Goal: Information Seeking & Learning: Find specific page/section

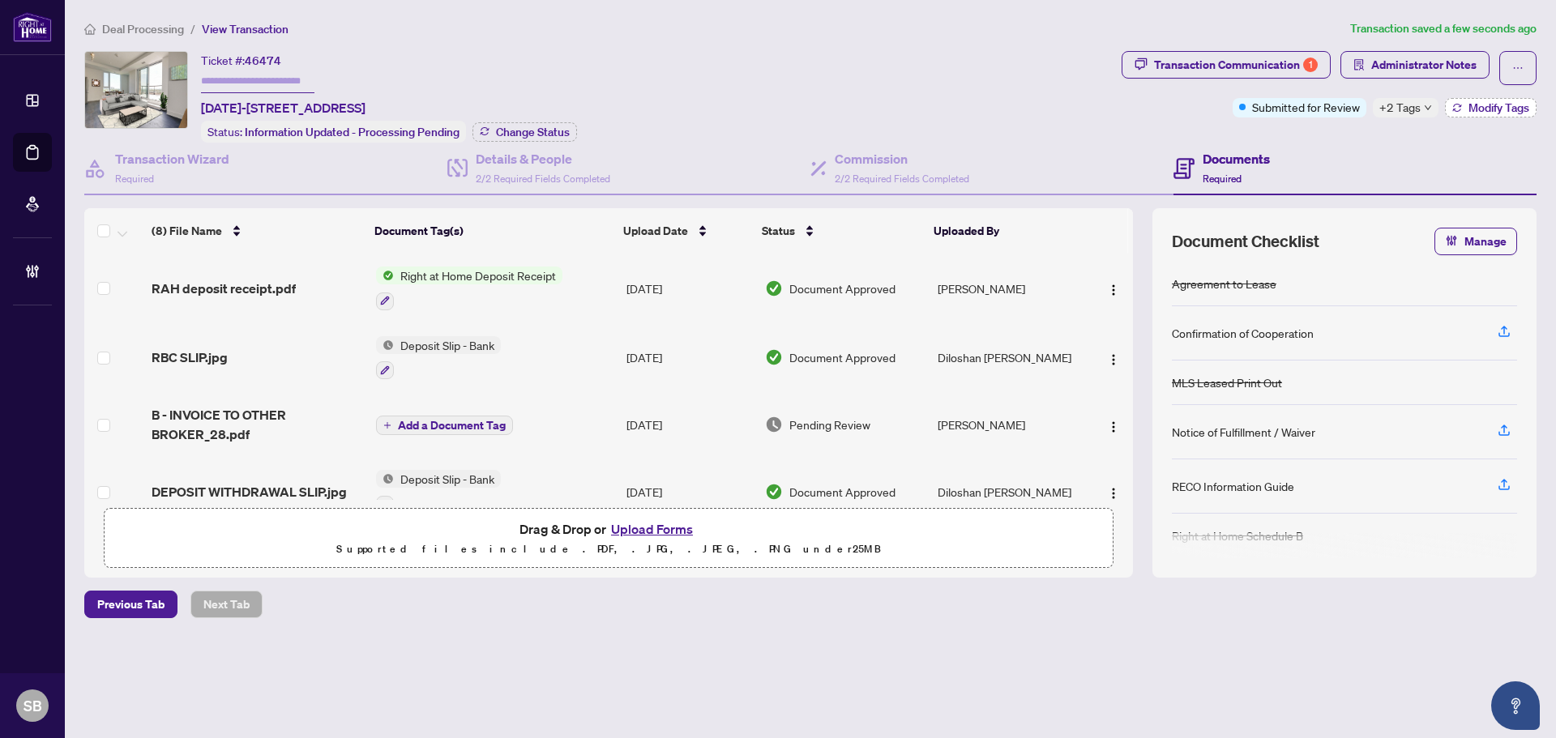
click at [1468, 110] on span "Modify Tags" at bounding box center [1498, 107] width 61 height 11
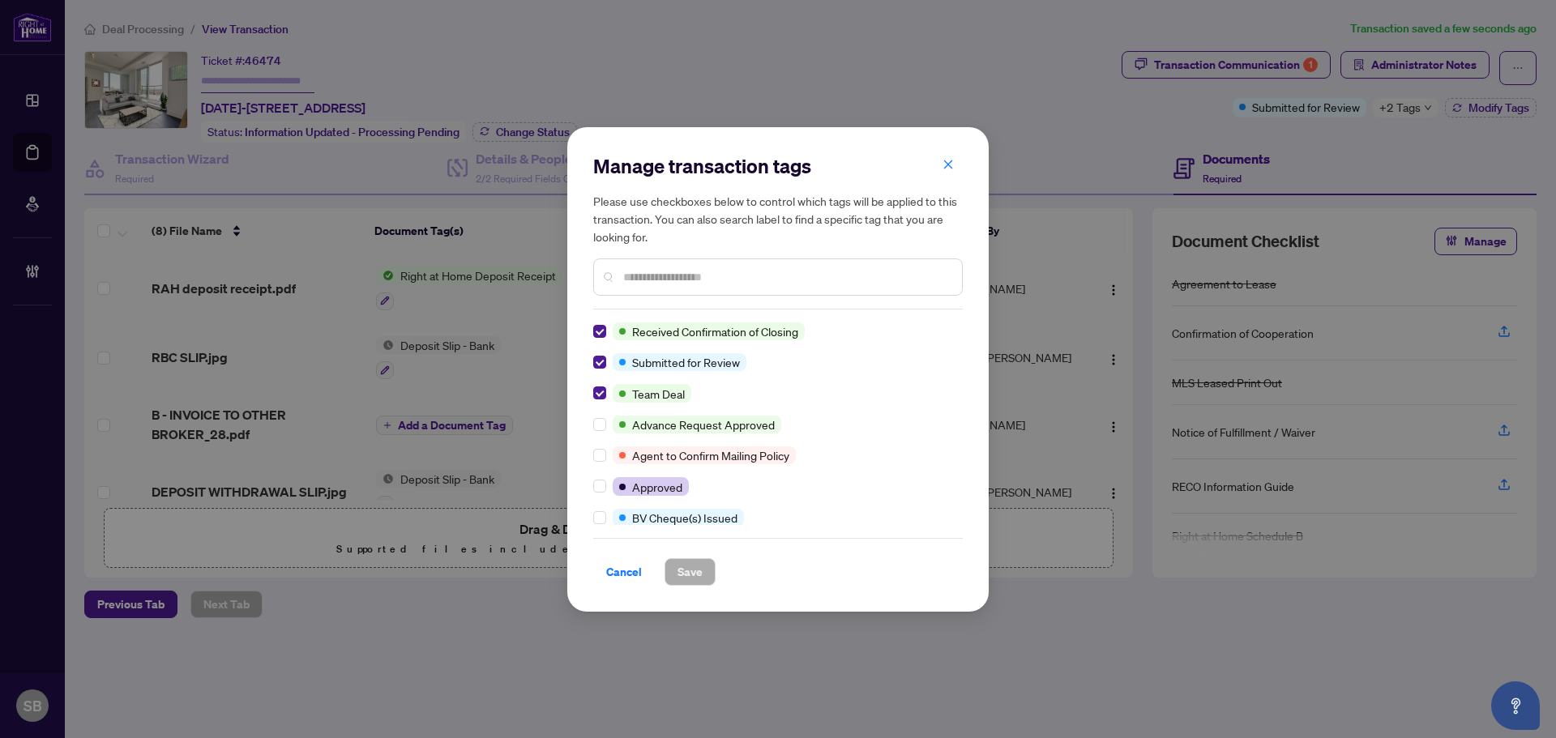
drag, startPoint x: 950, startPoint y: 169, endPoint x: 967, endPoint y: 146, distance: 29.0
click at [951, 170] on icon "close" at bounding box center [947, 164] width 11 height 11
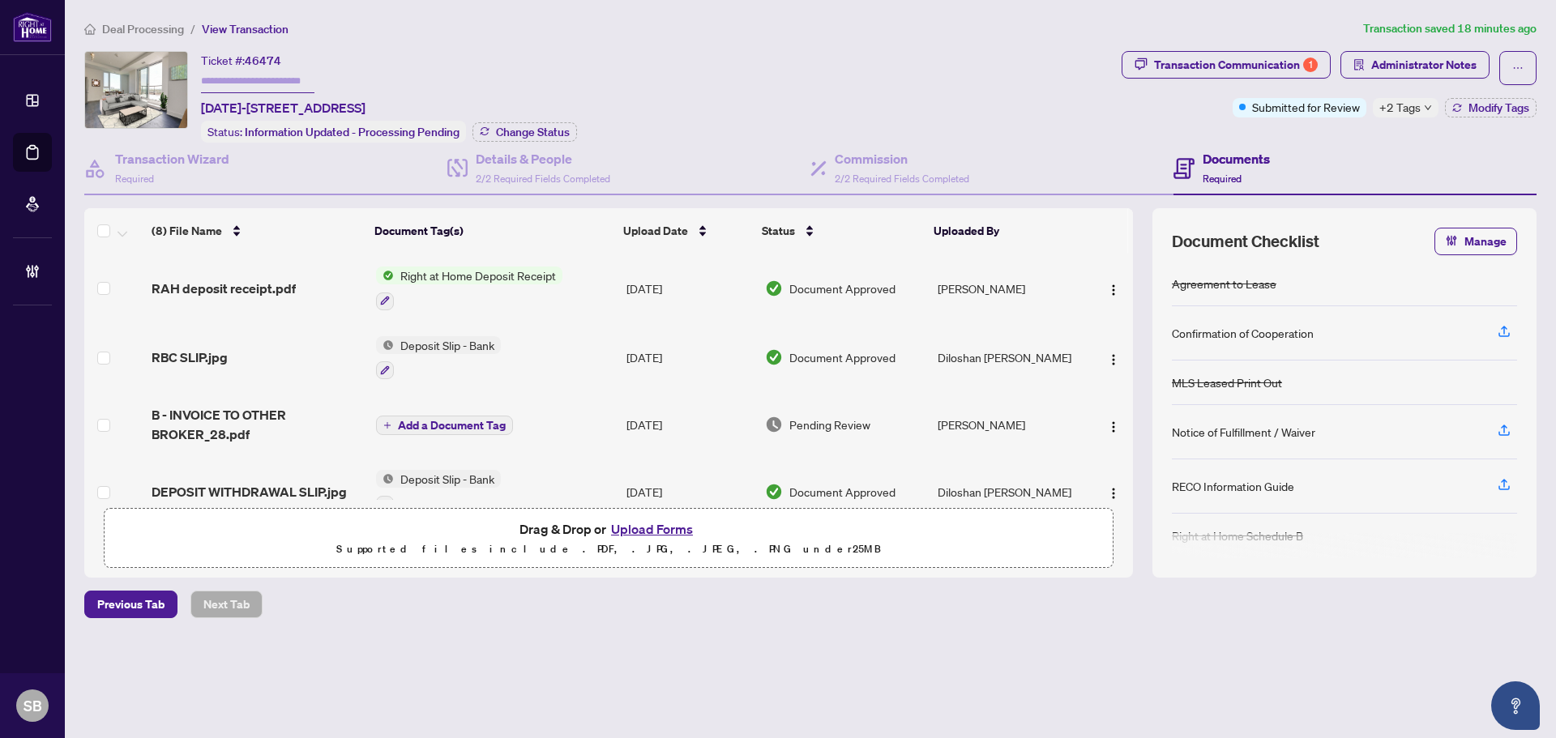
click at [147, 32] on span "Deal Processing" at bounding box center [143, 29] width 82 height 15
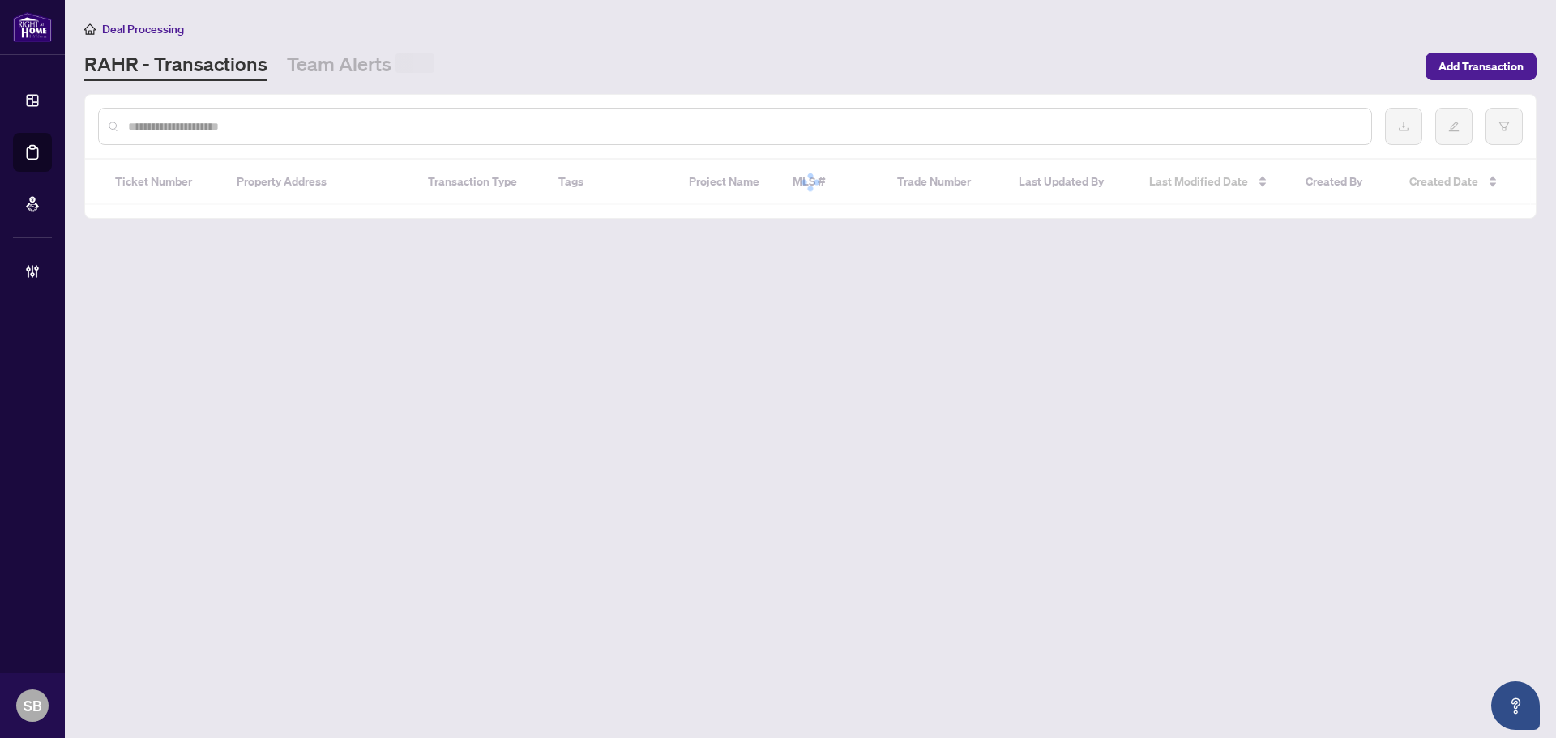
click at [310, 114] on div at bounding box center [735, 126] width 1274 height 37
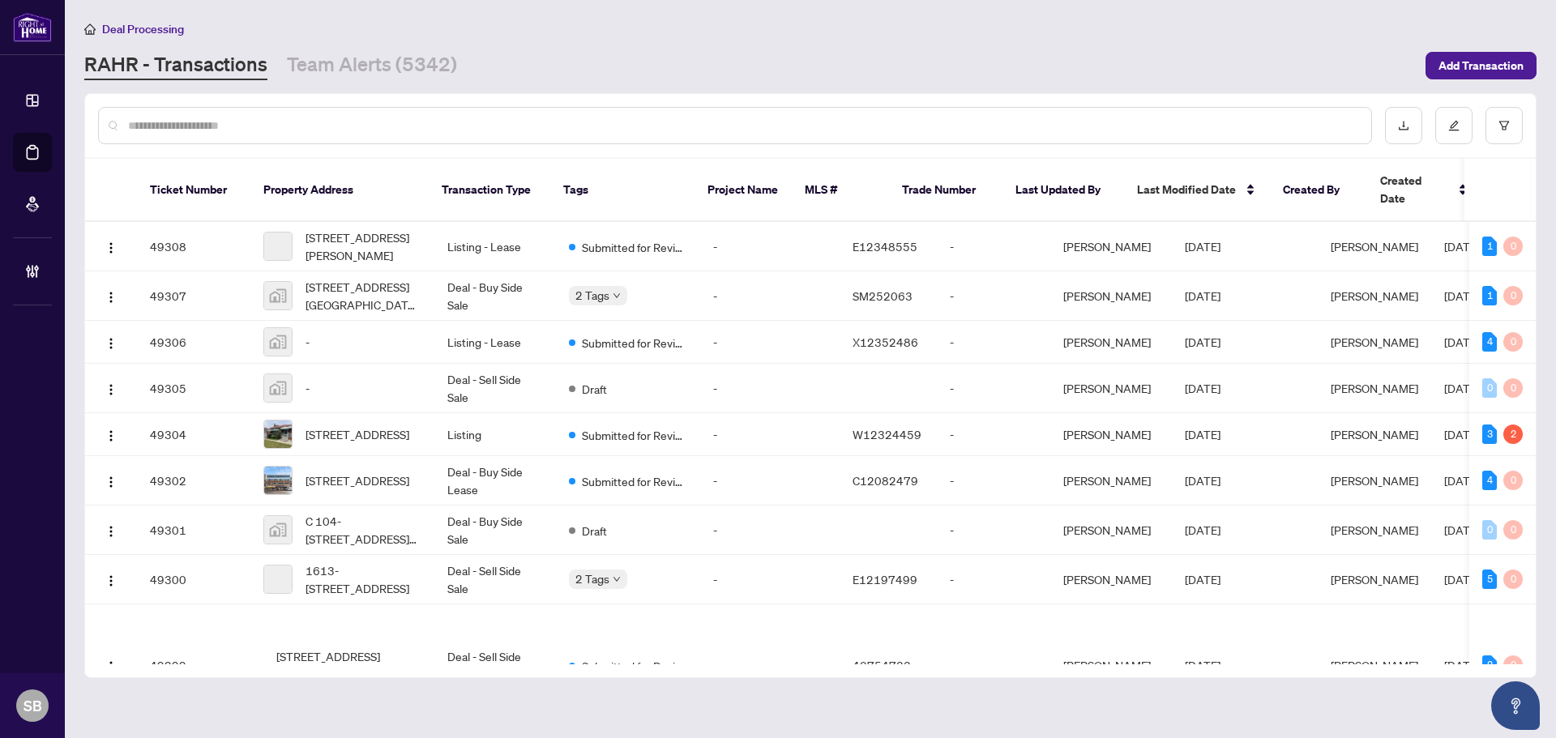
click at [314, 122] on input "text" at bounding box center [743, 126] width 1230 height 18
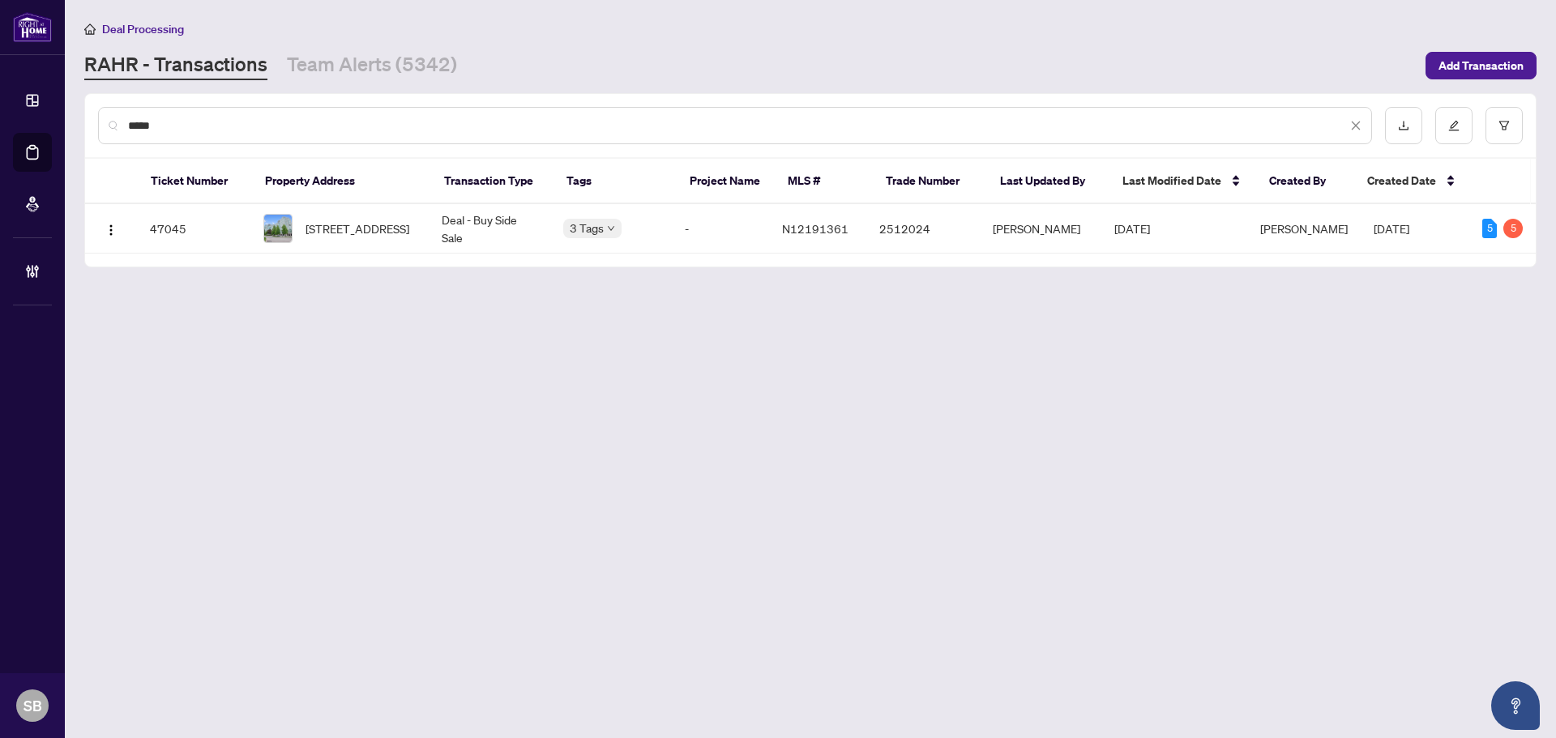
type input "*****"
click at [486, 243] on td "Deal - Buy Side Sale" at bounding box center [490, 228] width 122 height 49
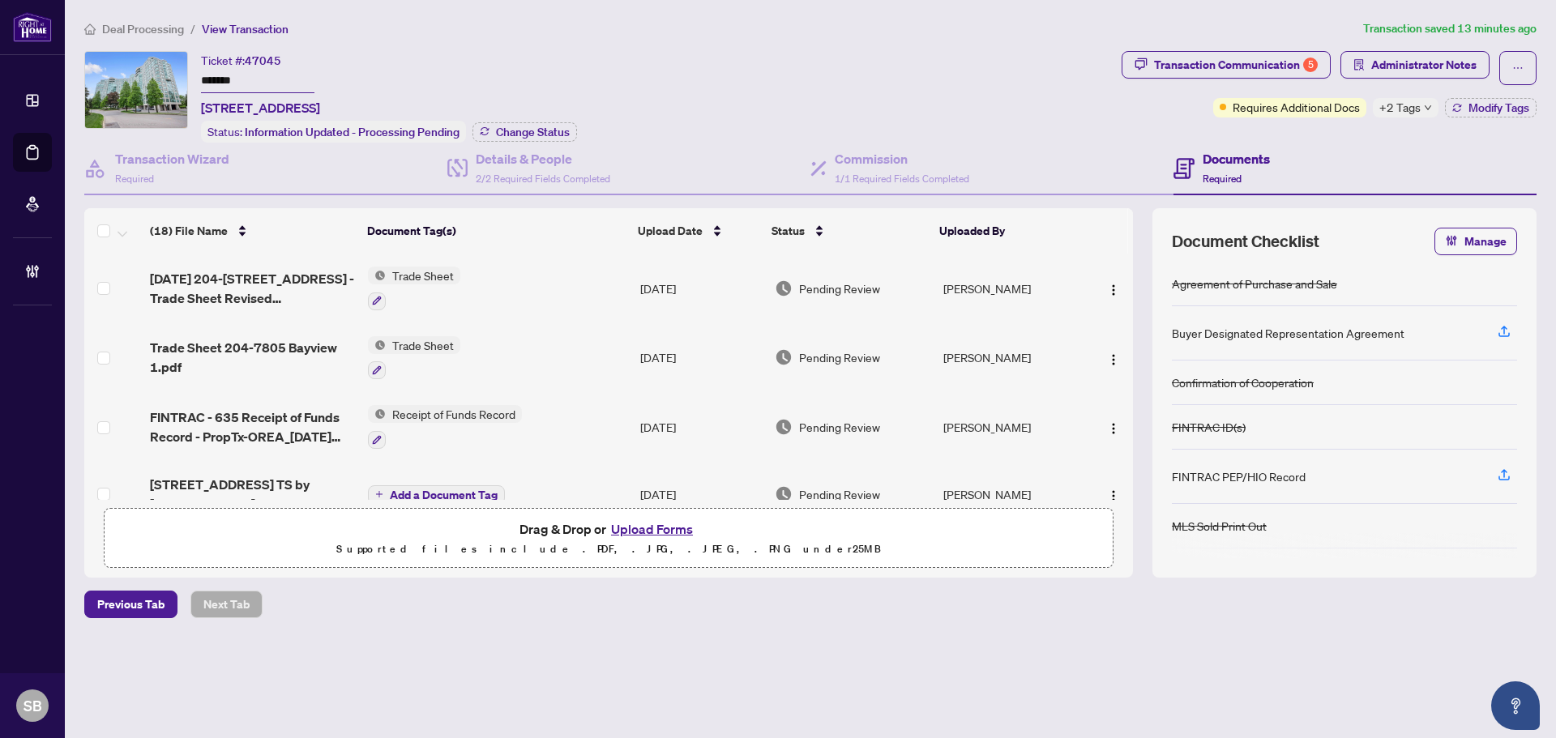
click at [1275, 49] on div "Deal Processing / View Transaction Transaction saved 13 minutes ago Ticket #: 4…" at bounding box center [810, 347] width 1465 height 656
click at [1273, 54] on div "Transaction Communication 5" at bounding box center [1236, 65] width 164 height 26
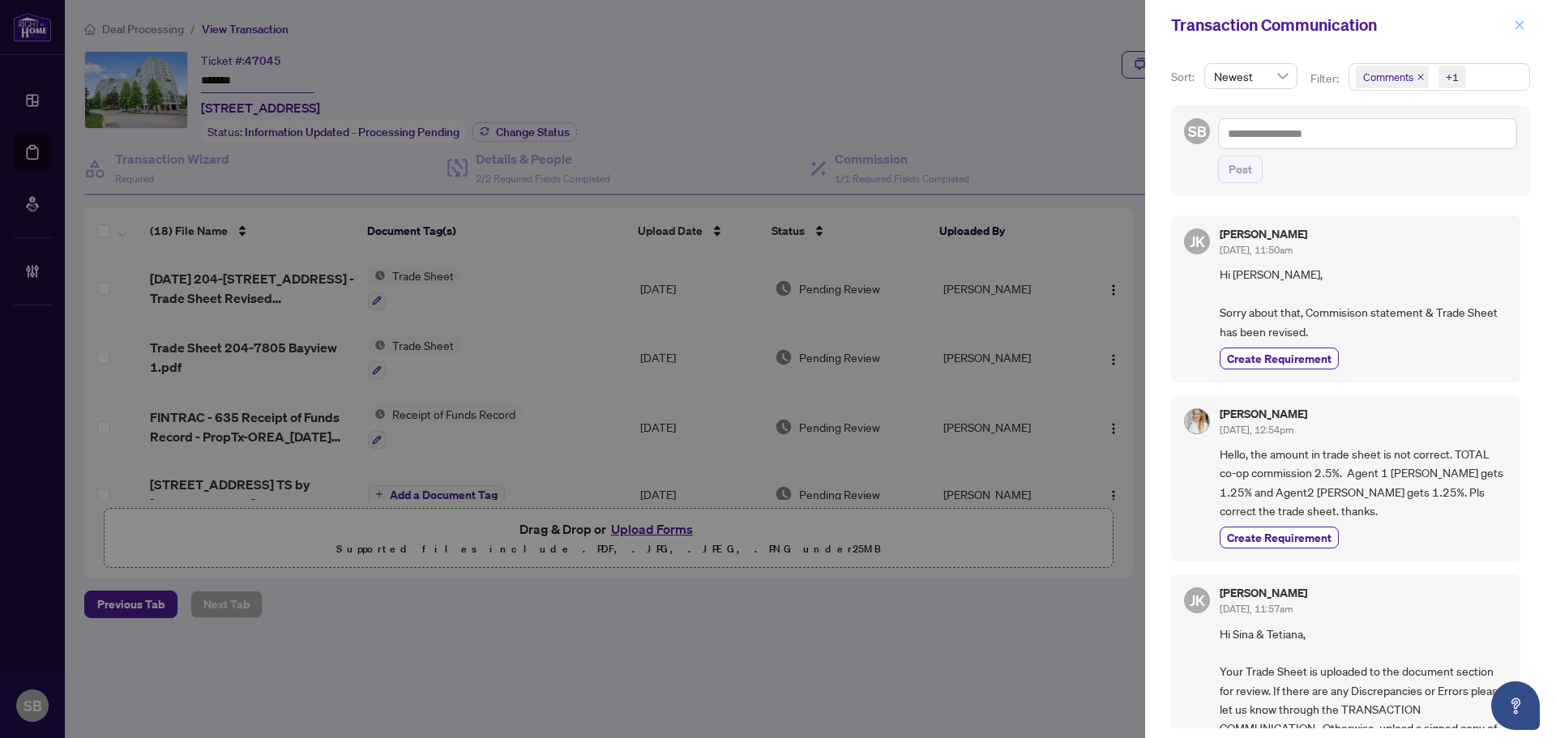
click at [1527, 21] on button "button" at bounding box center [1519, 24] width 21 height 19
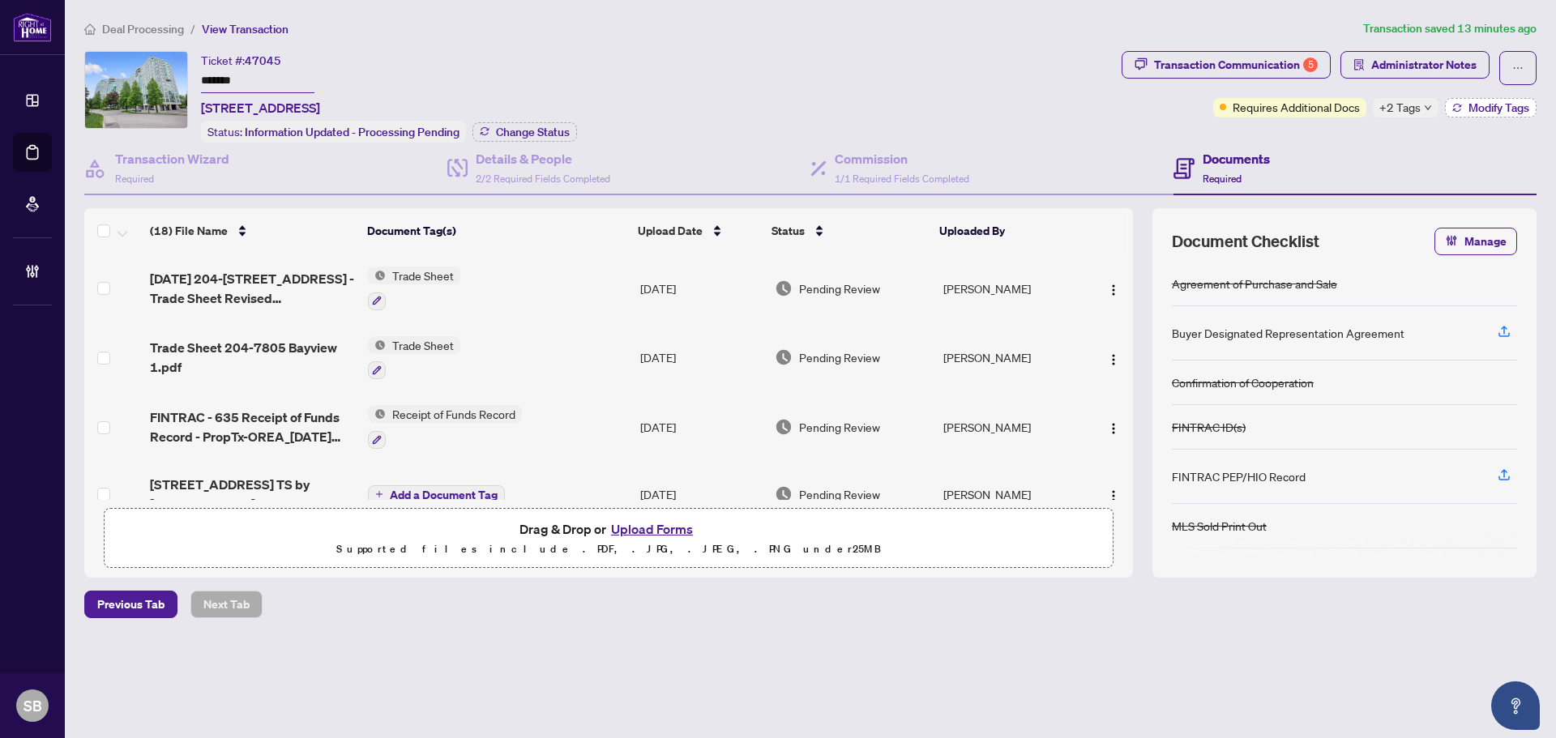
click at [1493, 104] on span "Modify Tags" at bounding box center [1498, 107] width 61 height 11
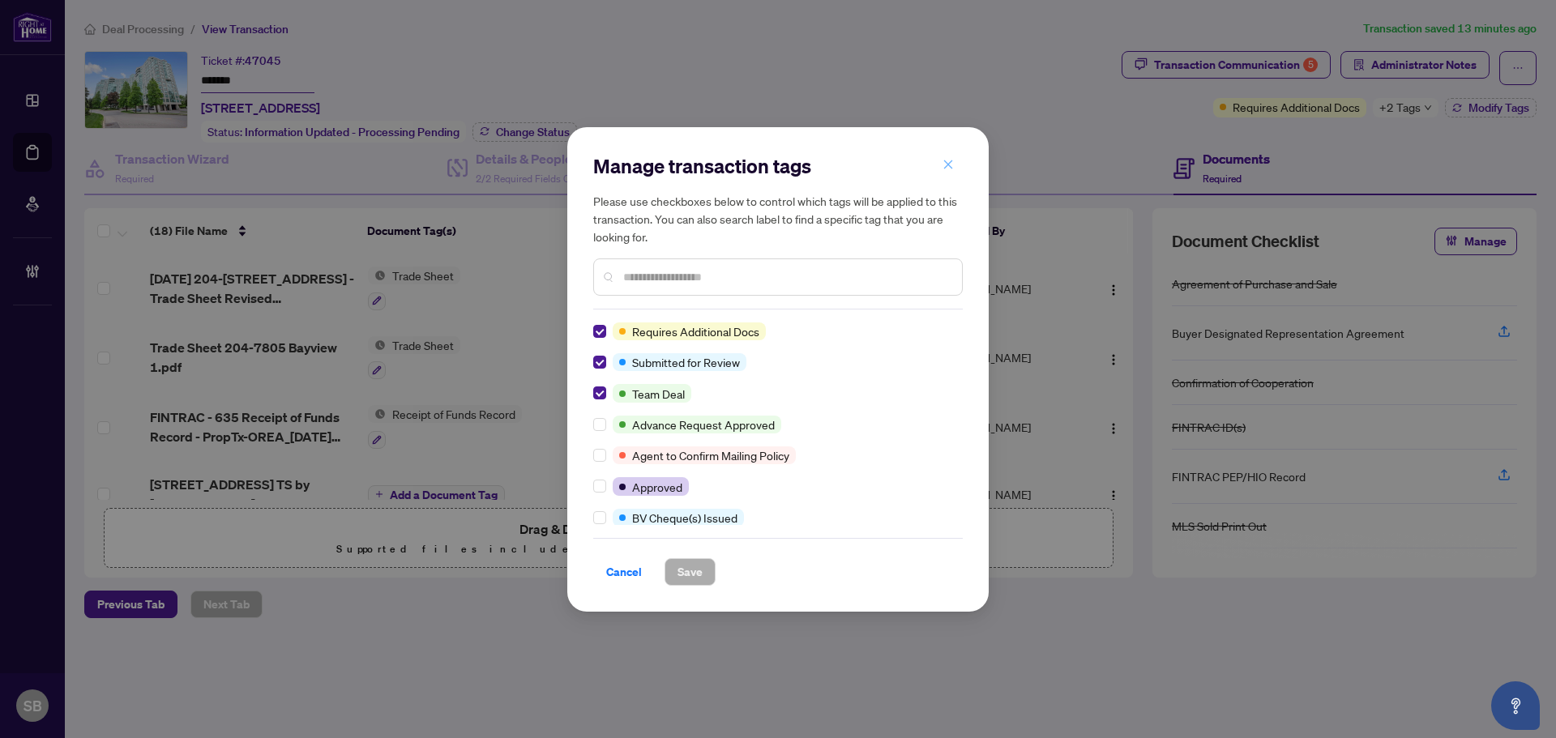
click at [946, 164] on icon "close" at bounding box center [948, 164] width 9 height 9
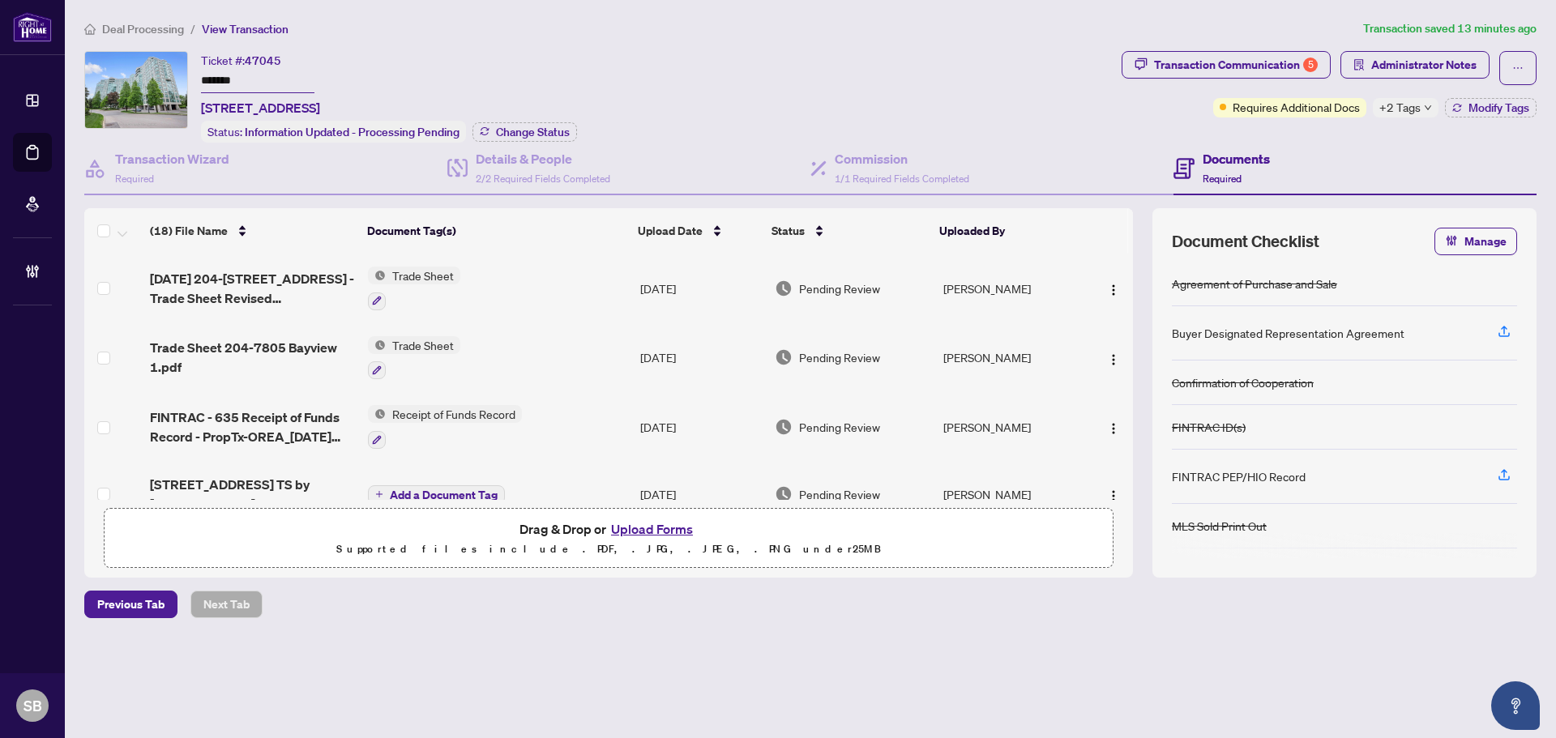
click at [547, 274] on td "Trade Sheet" at bounding box center [497, 289] width 272 height 70
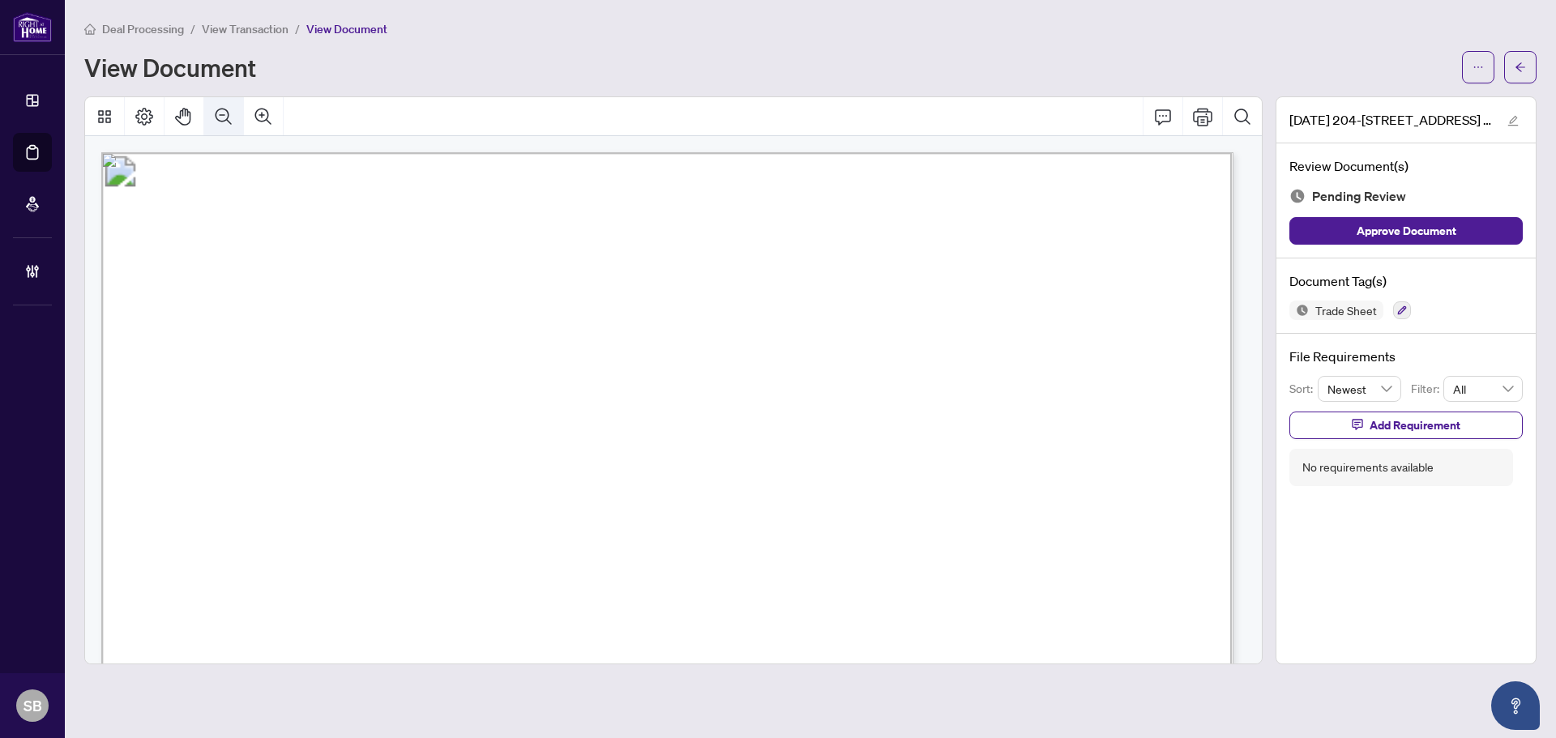
click at [226, 108] on icon "Zoom Out" at bounding box center [223, 116] width 19 height 19
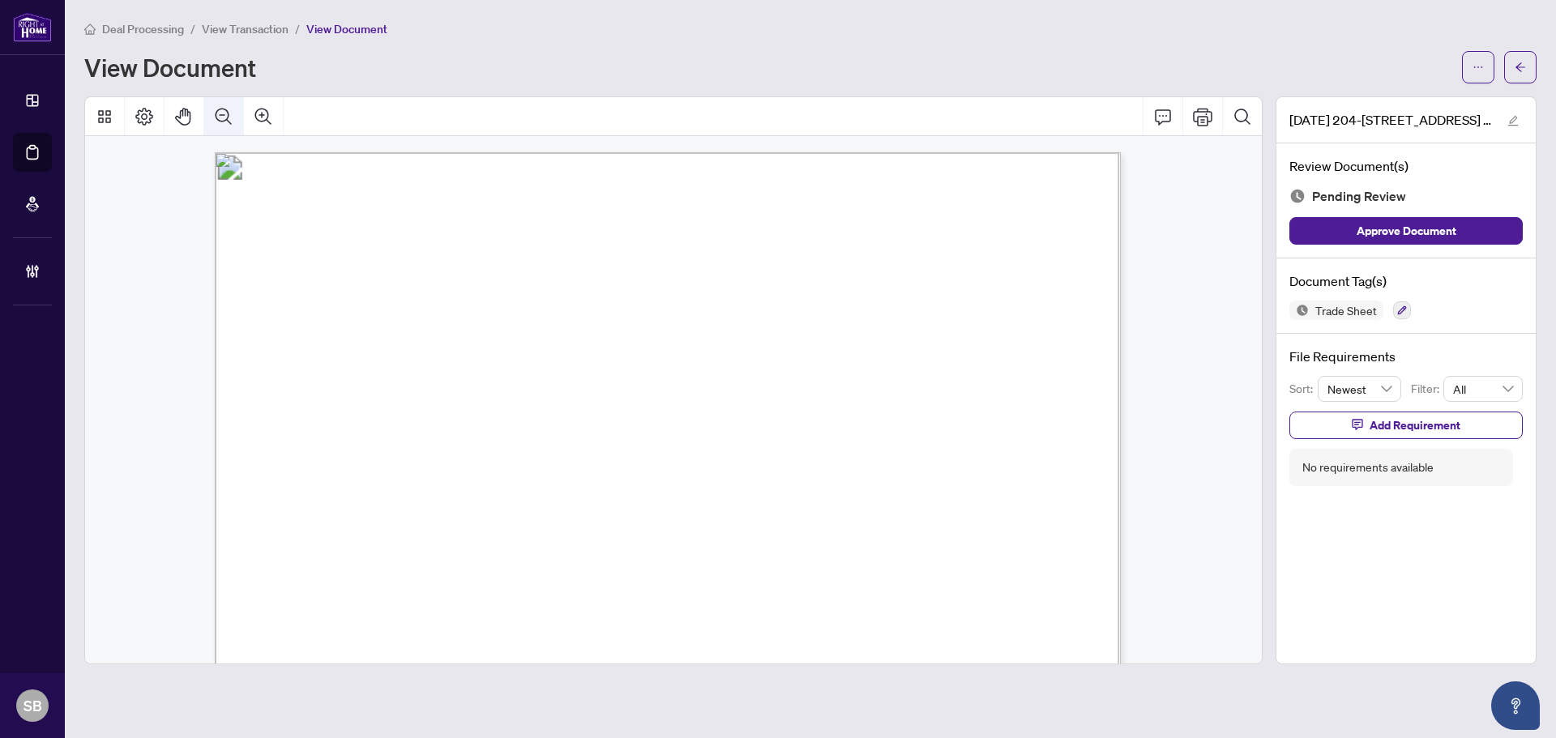
click at [226, 108] on icon "Zoom Out" at bounding box center [223, 116] width 19 height 19
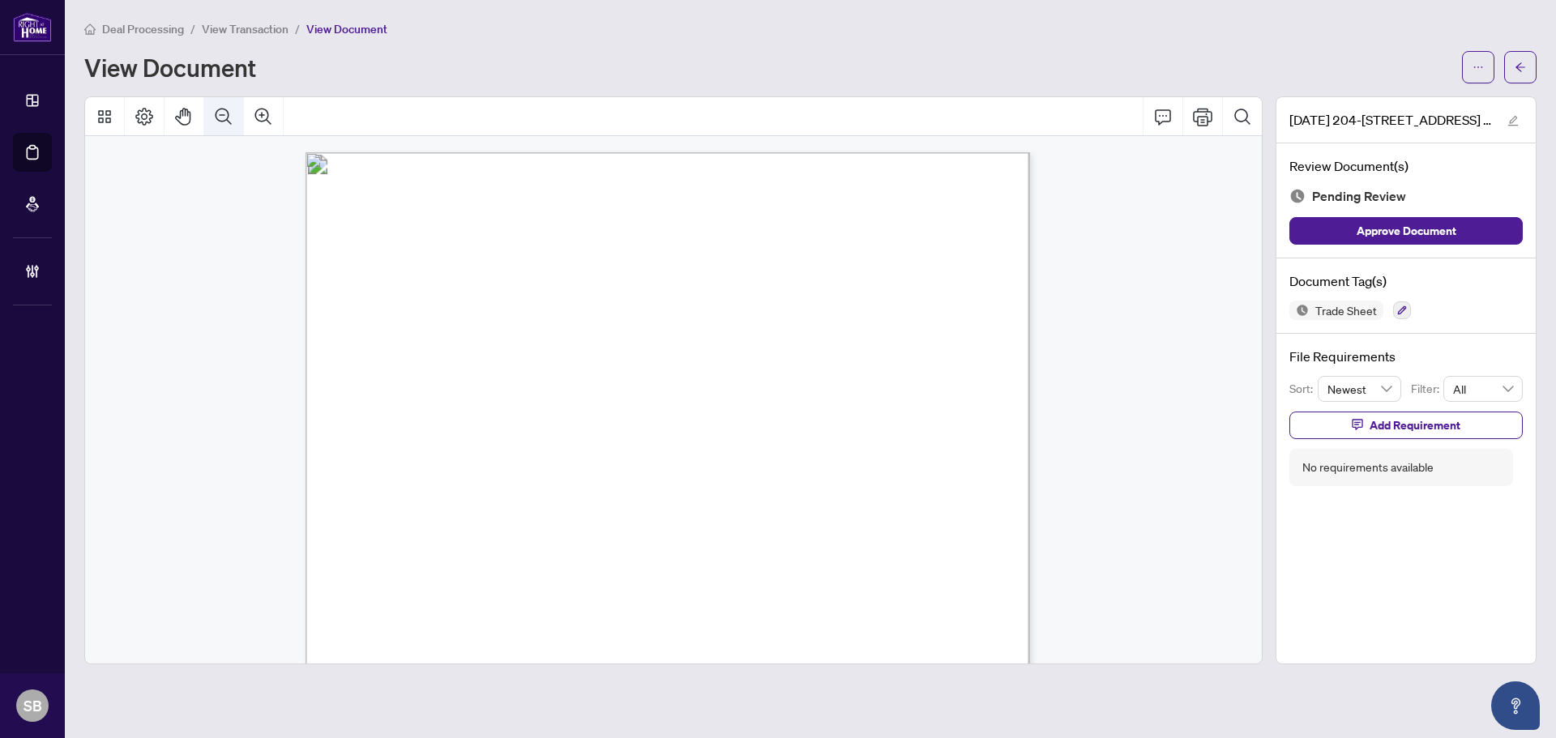
click at [226, 108] on icon "Zoom Out" at bounding box center [223, 116] width 19 height 19
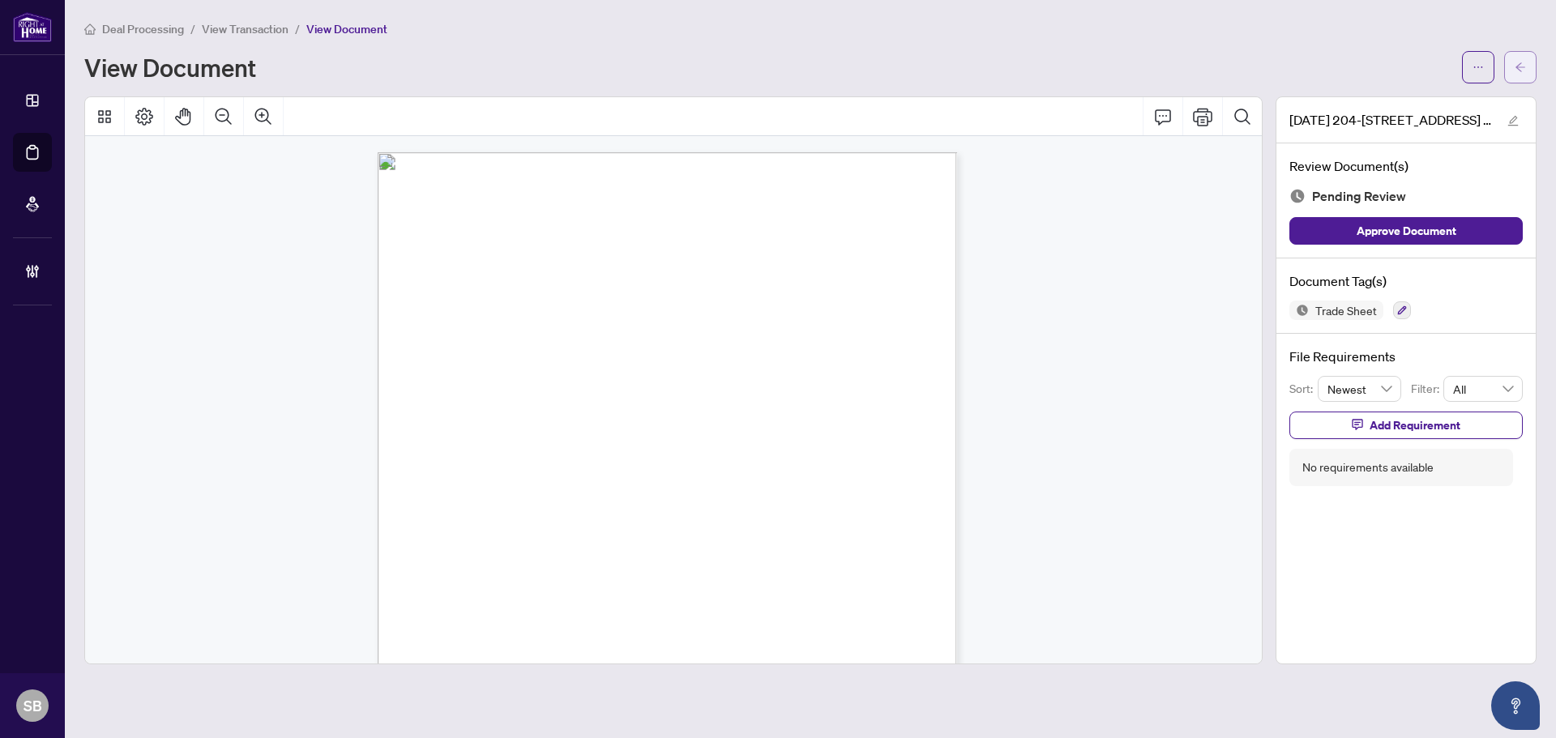
click at [1521, 62] on icon "arrow-left" at bounding box center [1519, 67] width 11 height 11
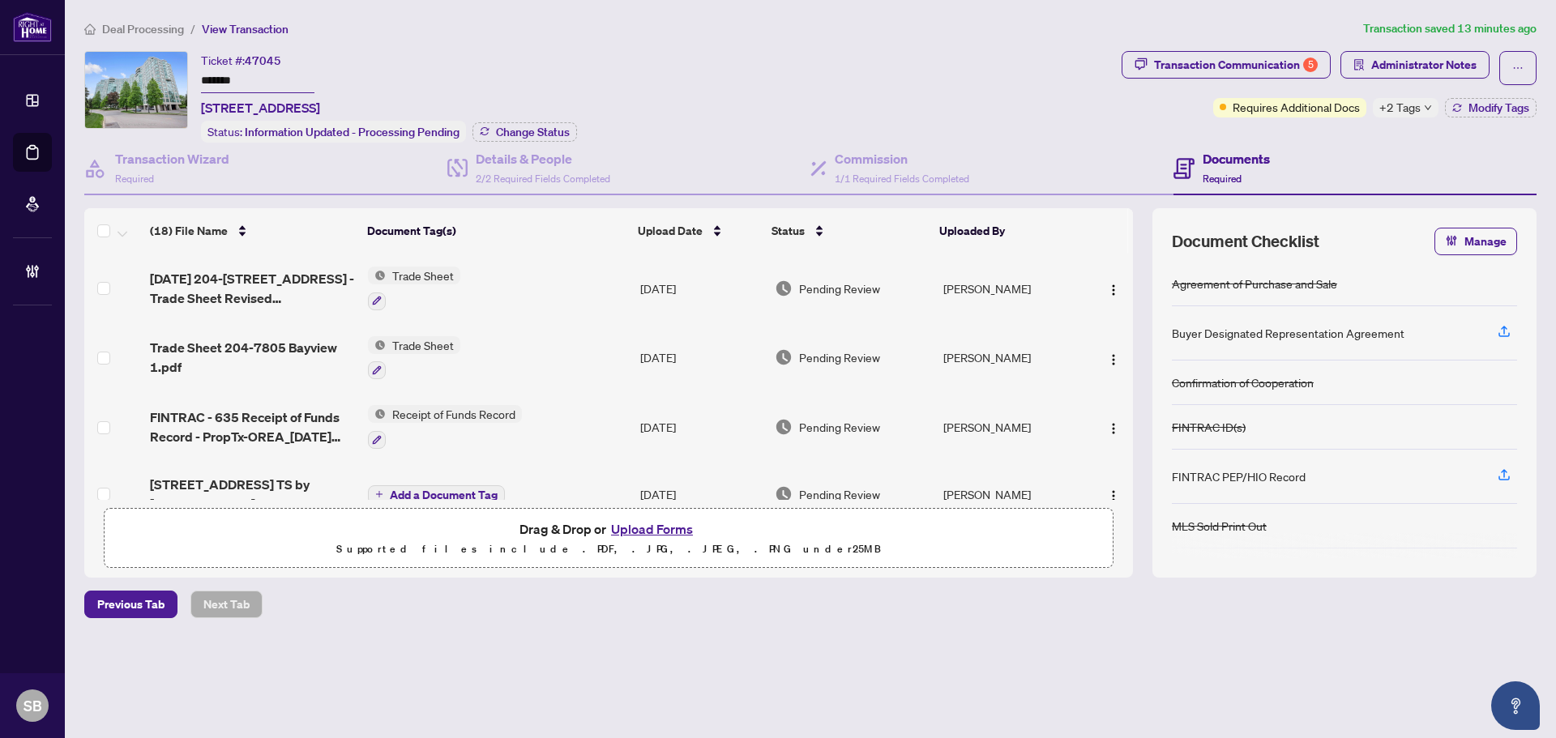
click at [593, 362] on td "Trade Sheet" at bounding box center [497, 358] width 272 height 70
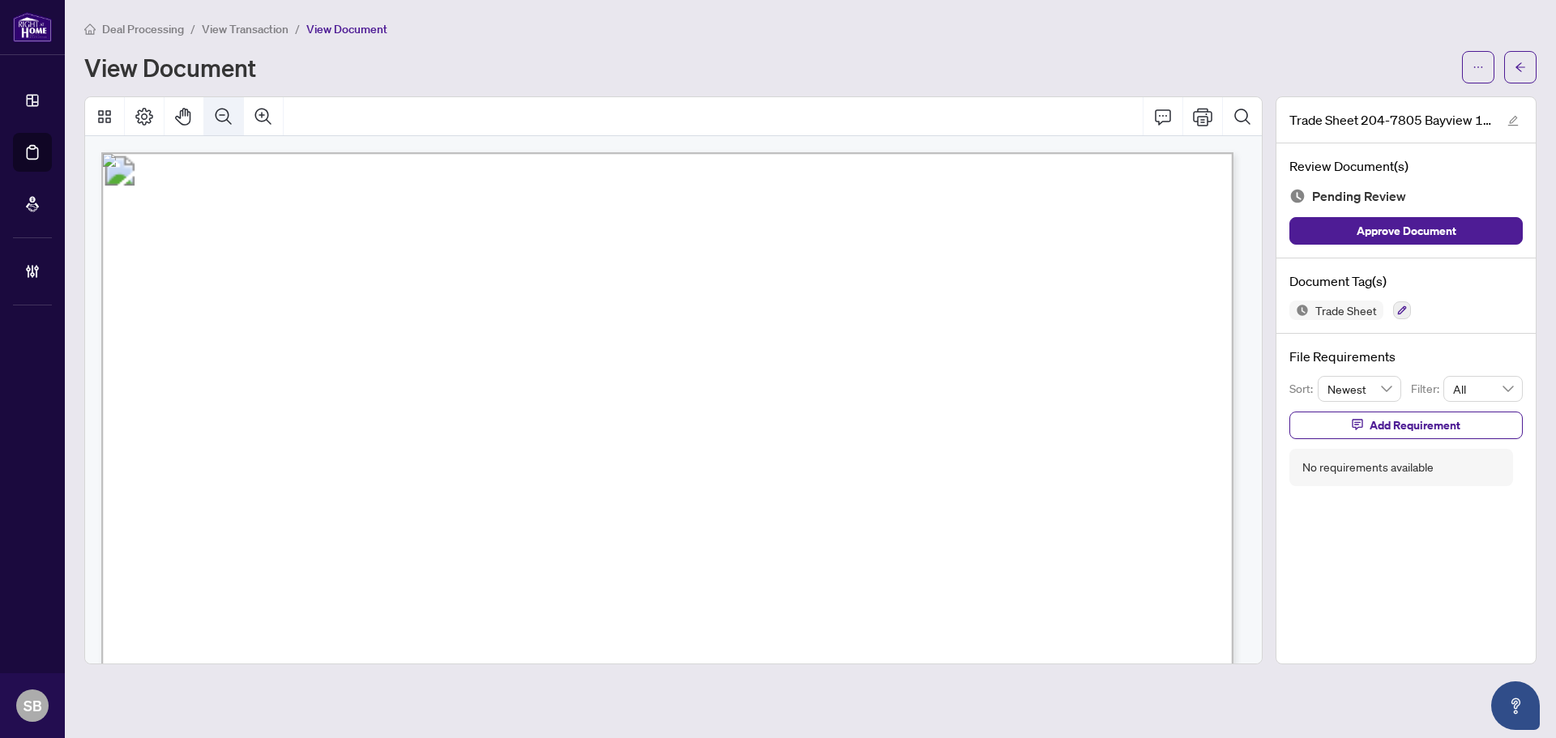
click at [224, 118] on icon "Zoom Out" at bounding box center [223, 116] width 19 height 19
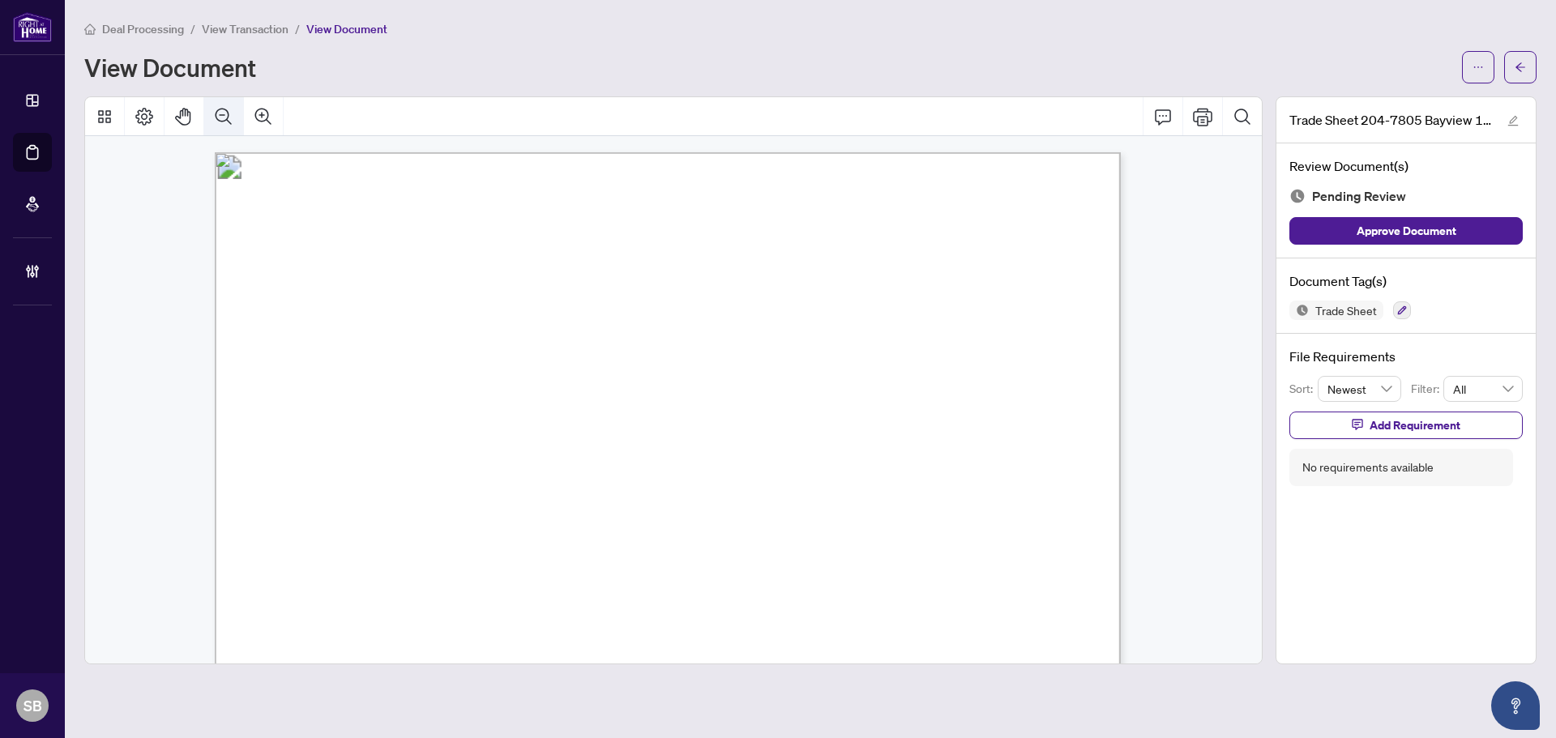
click at [223, 117] on icon "Zoom Out" at bounding box center [223, 116] width 19 height 19
click at [222, 117] on icon "Zoom Out" at bounding box center [223, 116] width 19 height 19
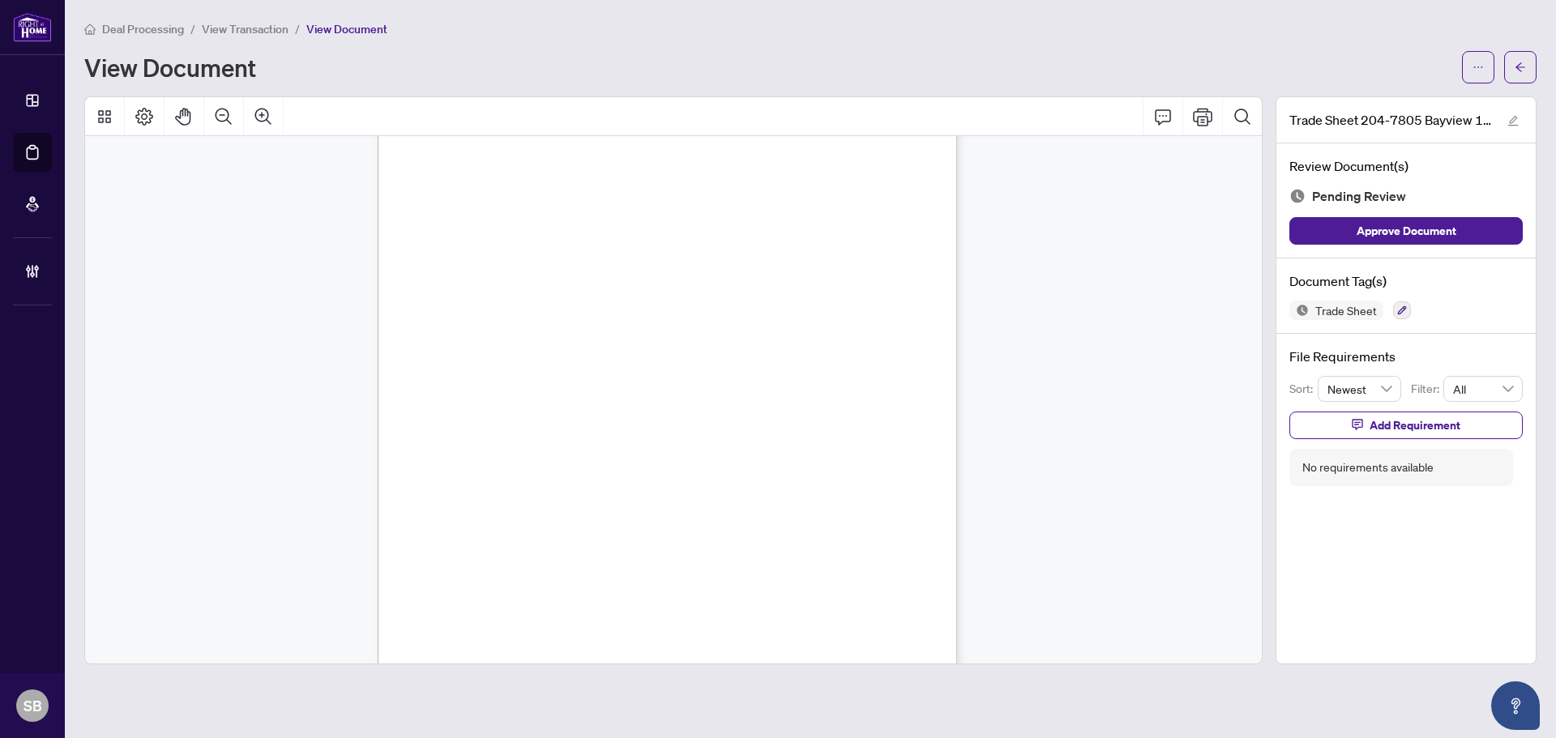
scroll to position [93, 0]
click at [1525, 69] on button "button" at bounding box center [1520, 67] width 32 height 32
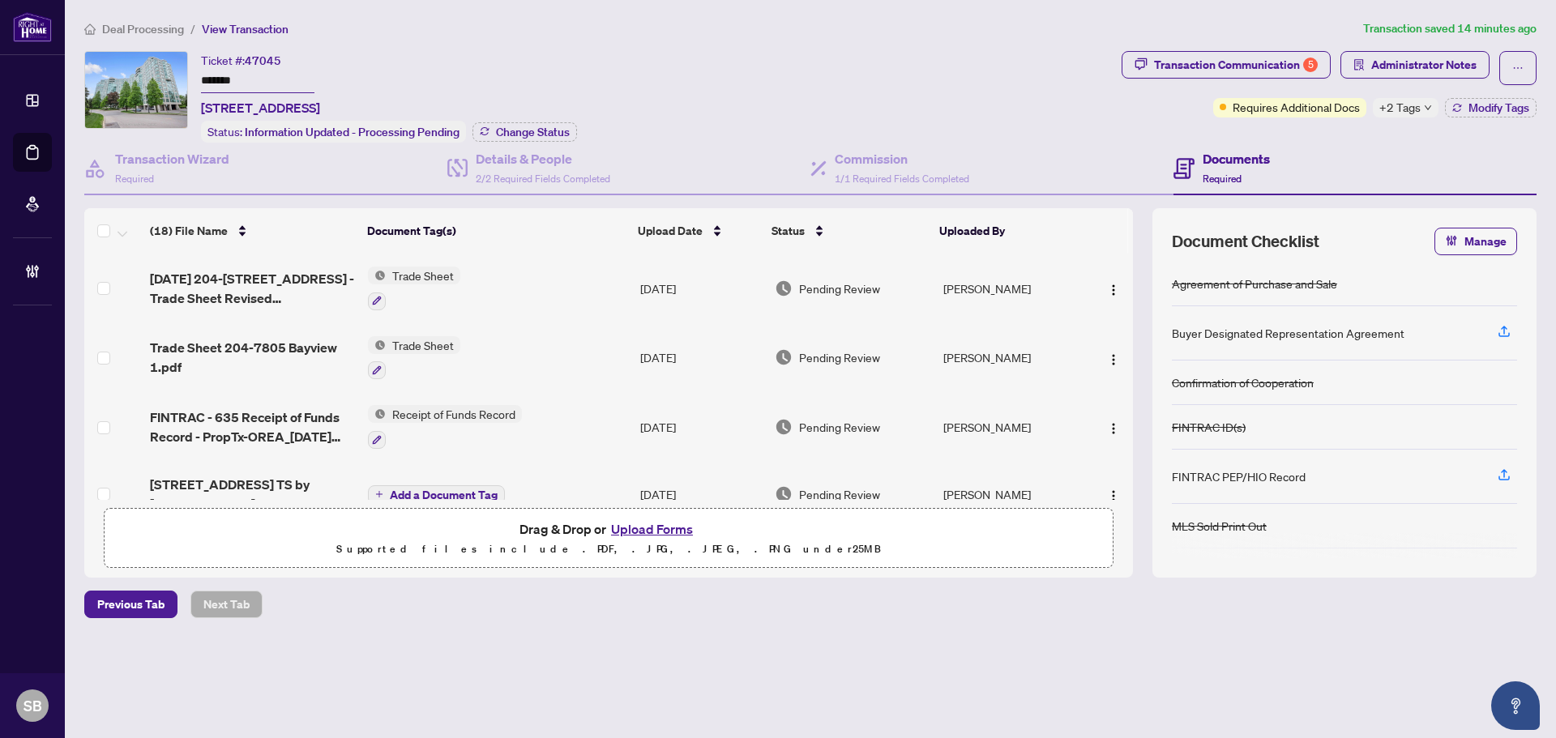
click at [492, 275] on td "Trade Sheet" at bounding box center [497, 289] width 272 height 70
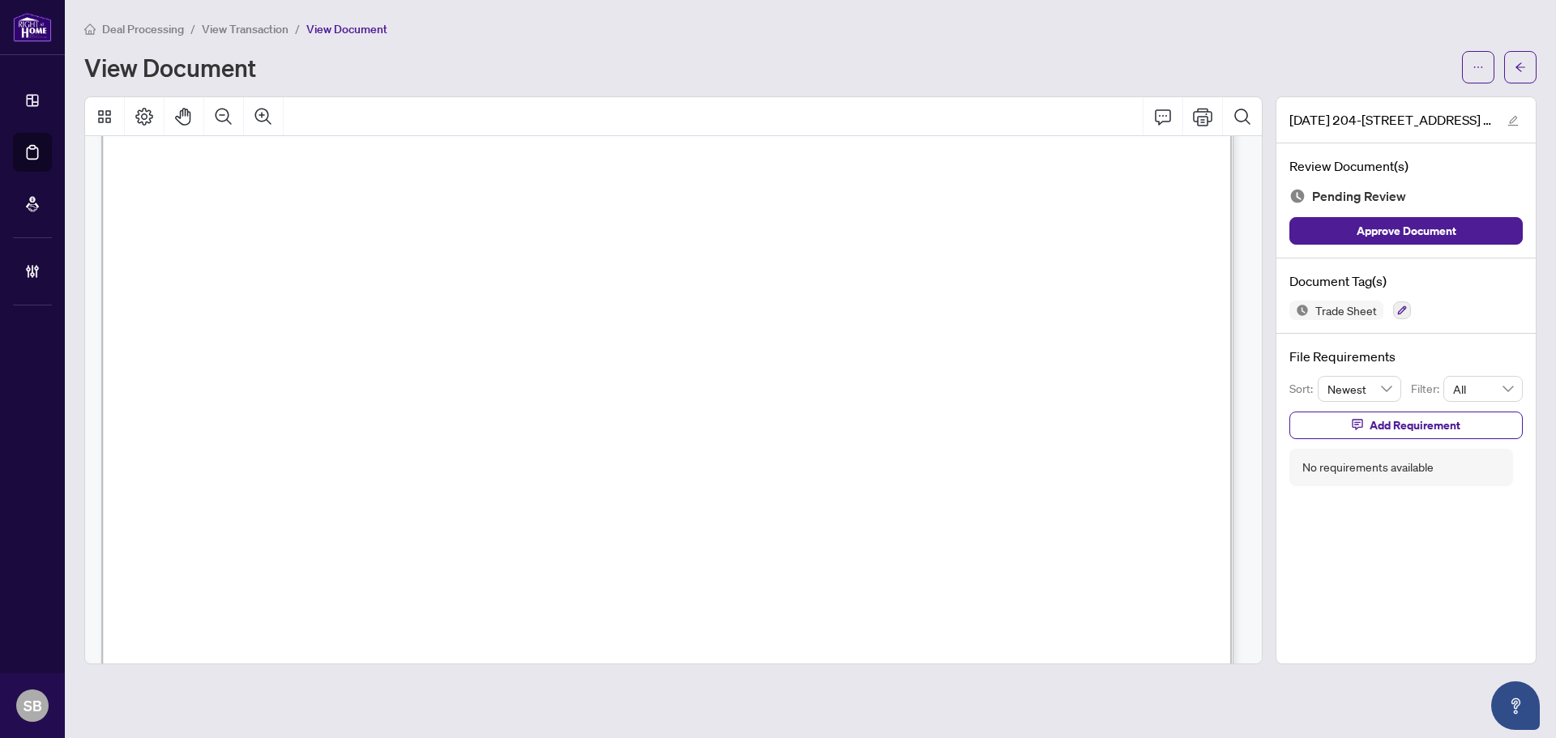
scroll to position [486, 0]
click at [219, 113] on icon "Zoom Out" at bounding box center [223, 116] width 19 height 19
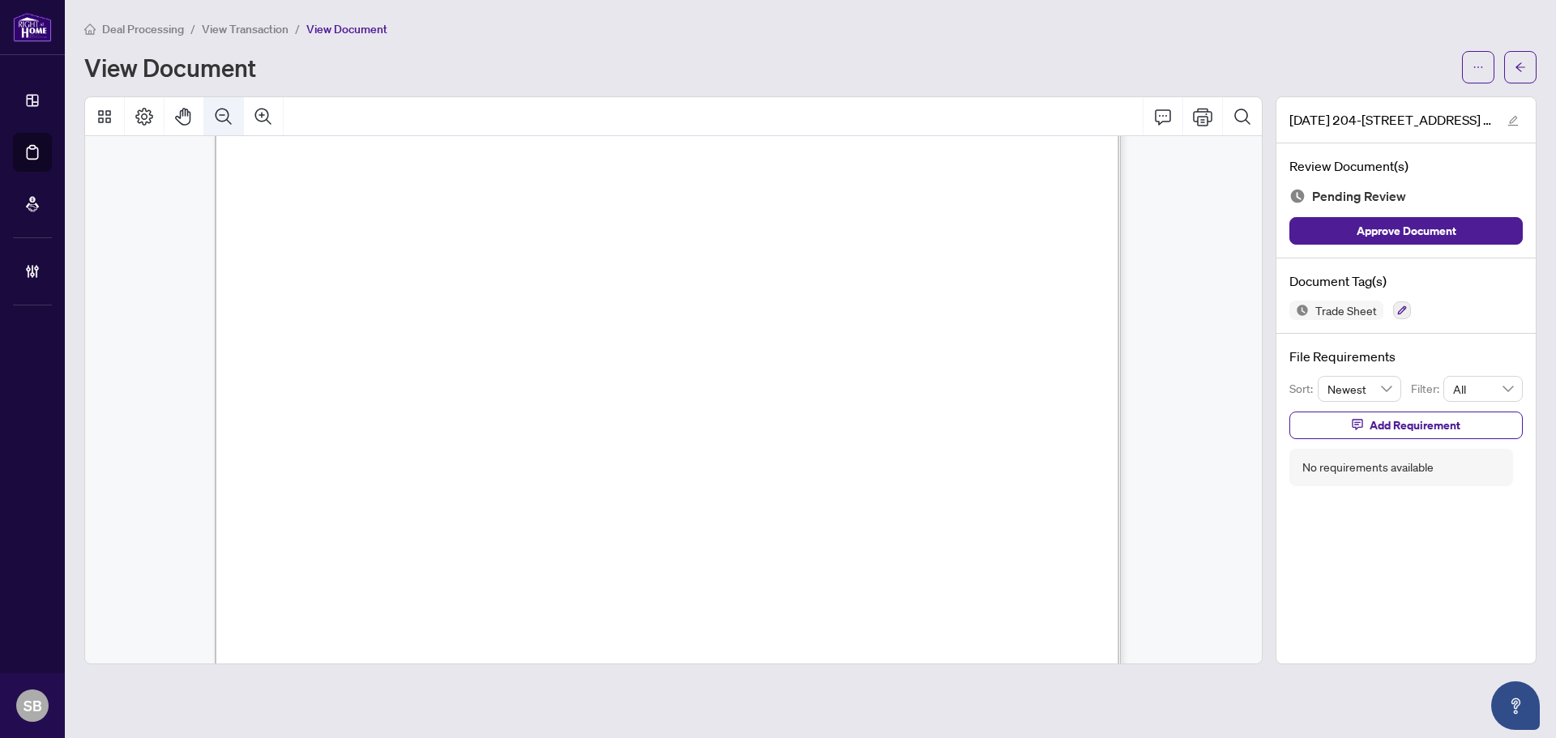
click at [219, 113] on icon "Zoom Out" at bounding box center [223, 116] width 19 height 19
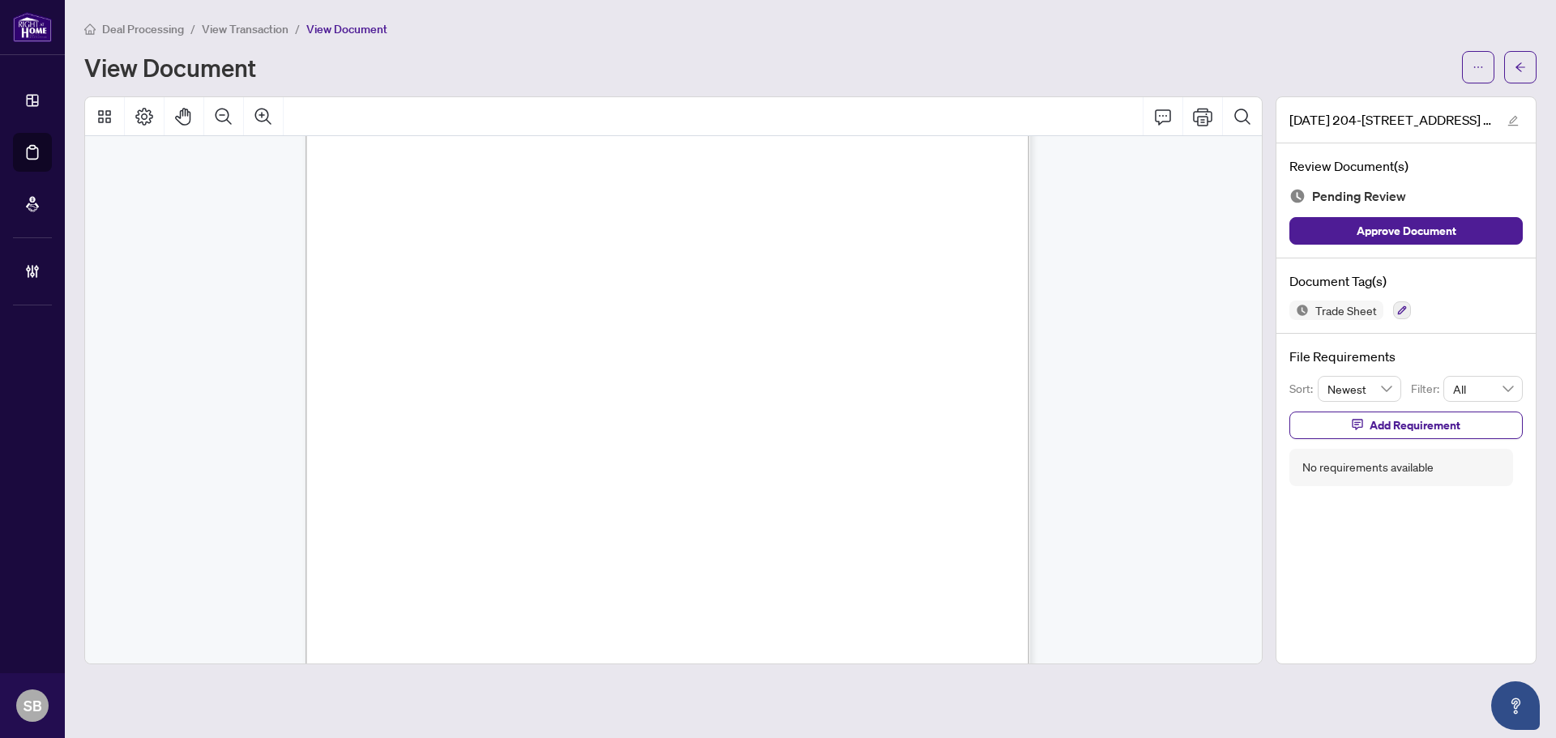
scroll to position [0, 0]
click at [1525, 70] on icon "arrow-left" at bounding box center [1519, 67] width 11 height 11
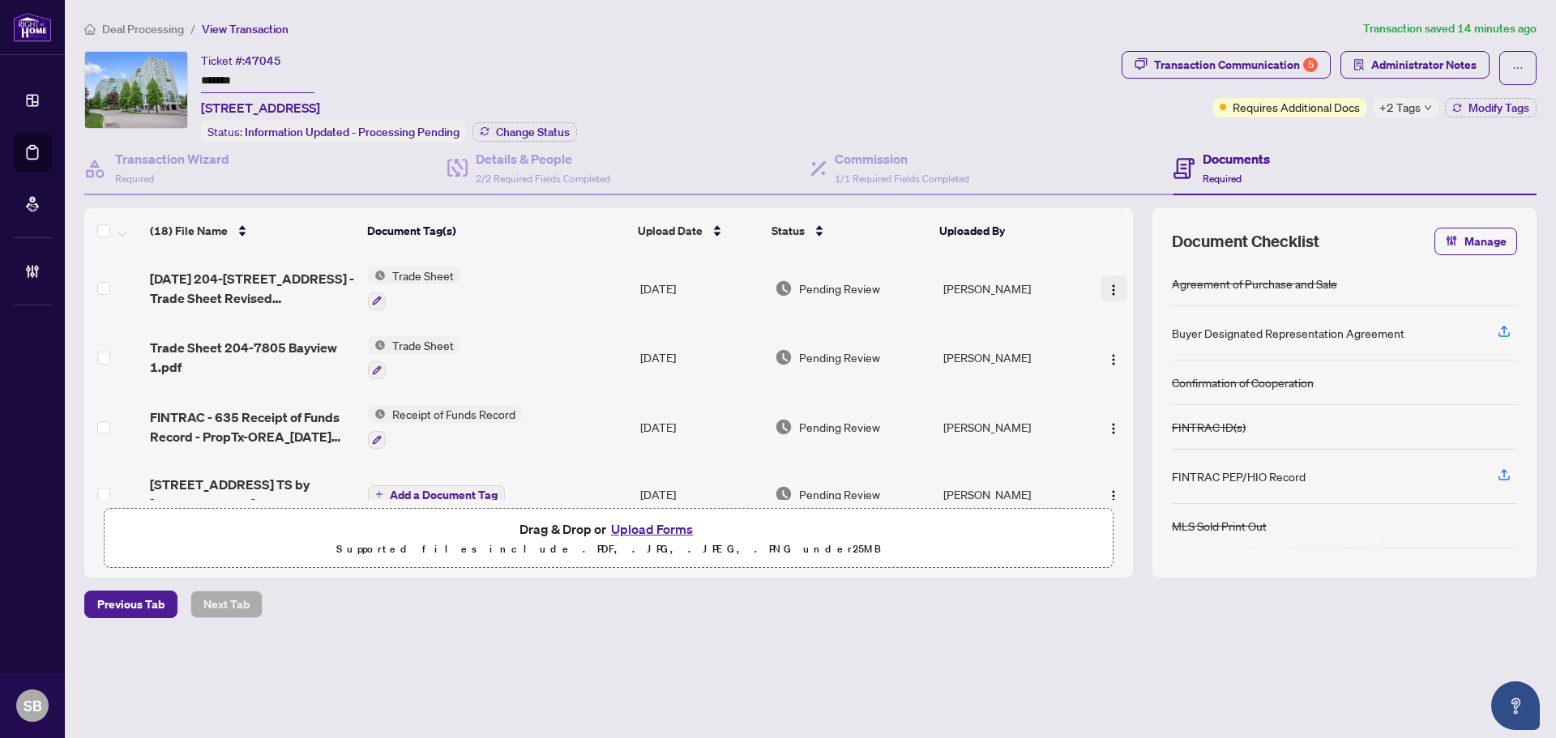
click at [1107, 288] on img "button" at bounding box center [1113, 290] width 13 height 13
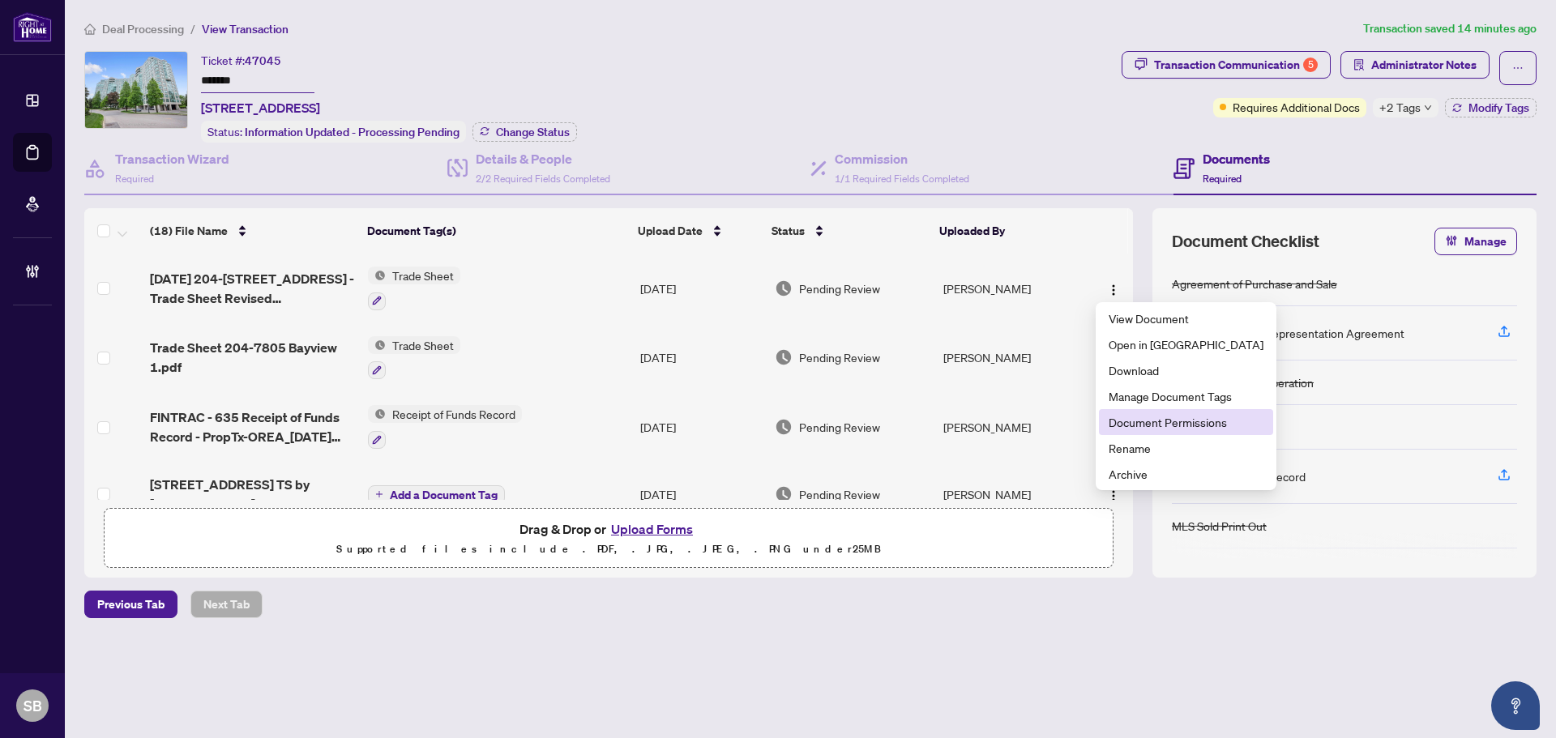
click at [1189, 432] on li "Document Permissions" at bounding box center [1186, 422] width 174 height 26
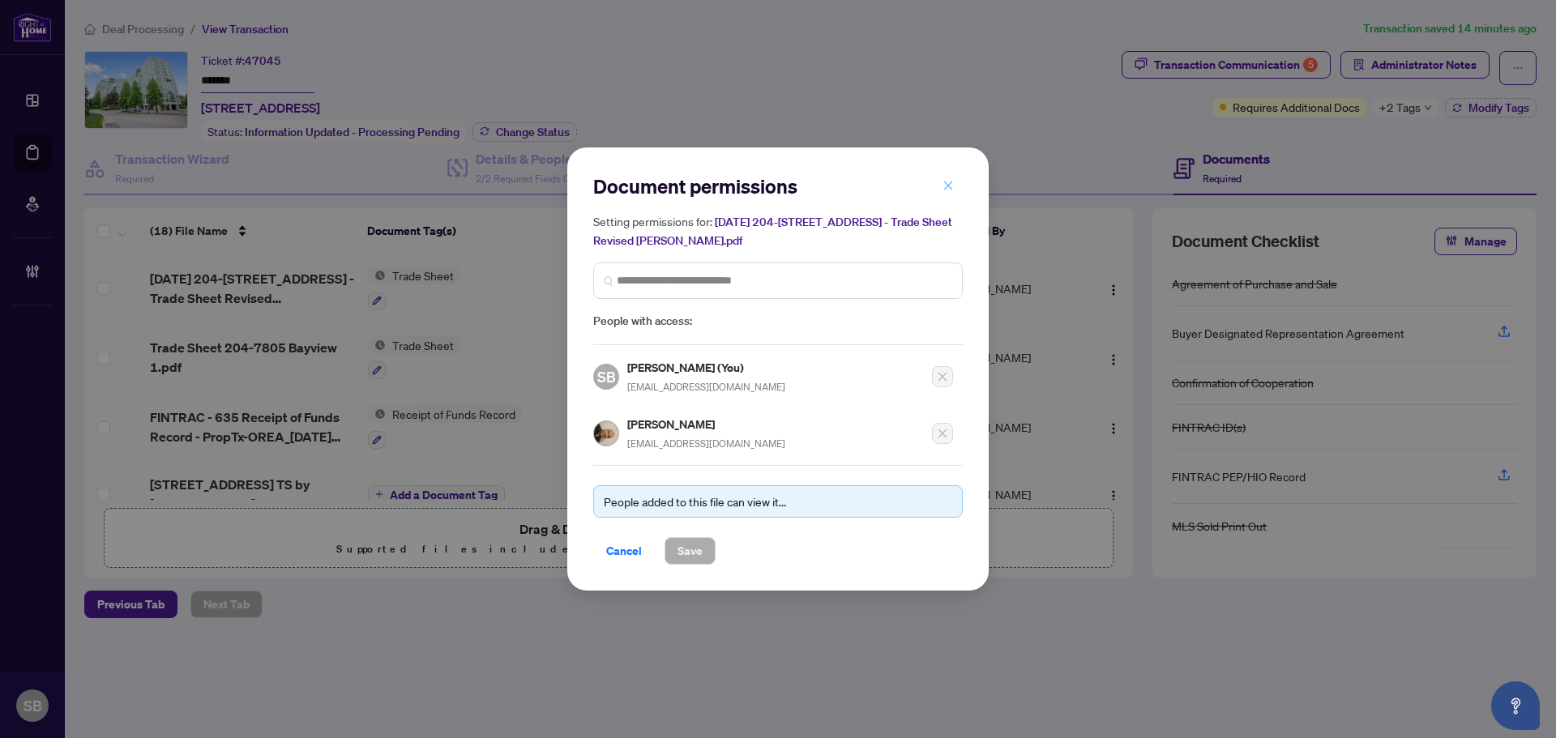
click at [952, 194] on span "button" at bounding box center [947, 186] width 11 height 26
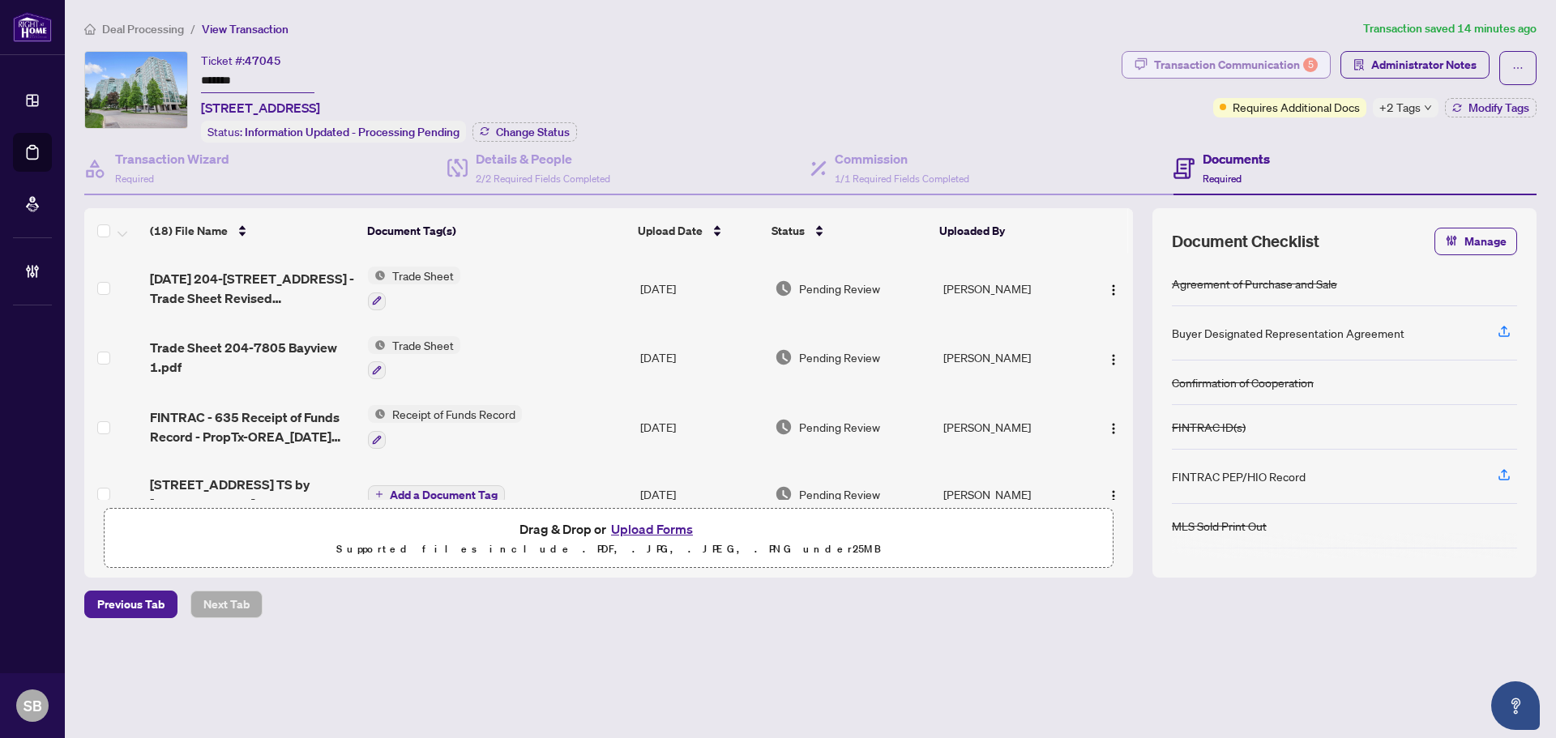
click at [1264, 75] on div "Transaction Communication 5" at bounding box center [1236, 65] width 164 height 26
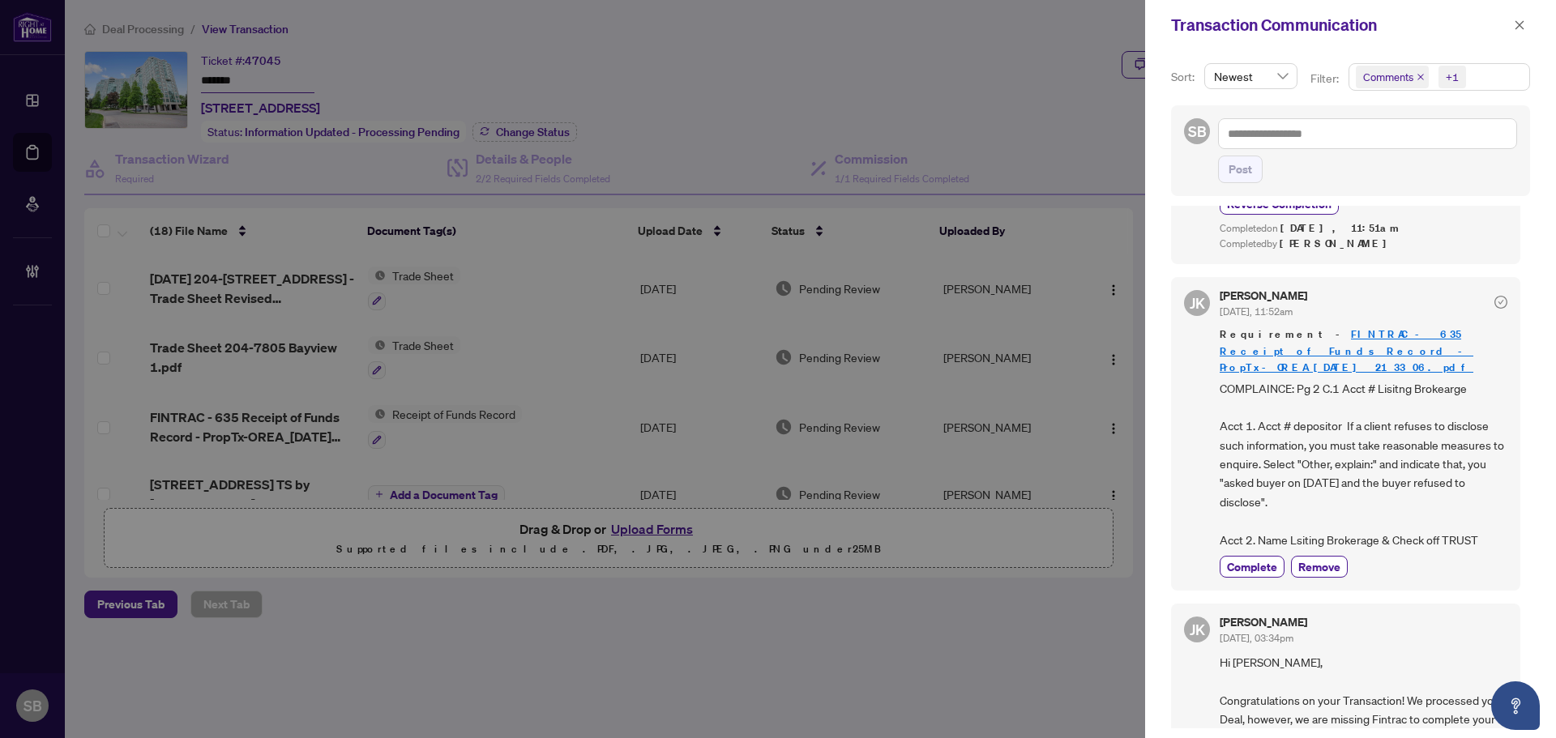
scroll to position [810, 0]
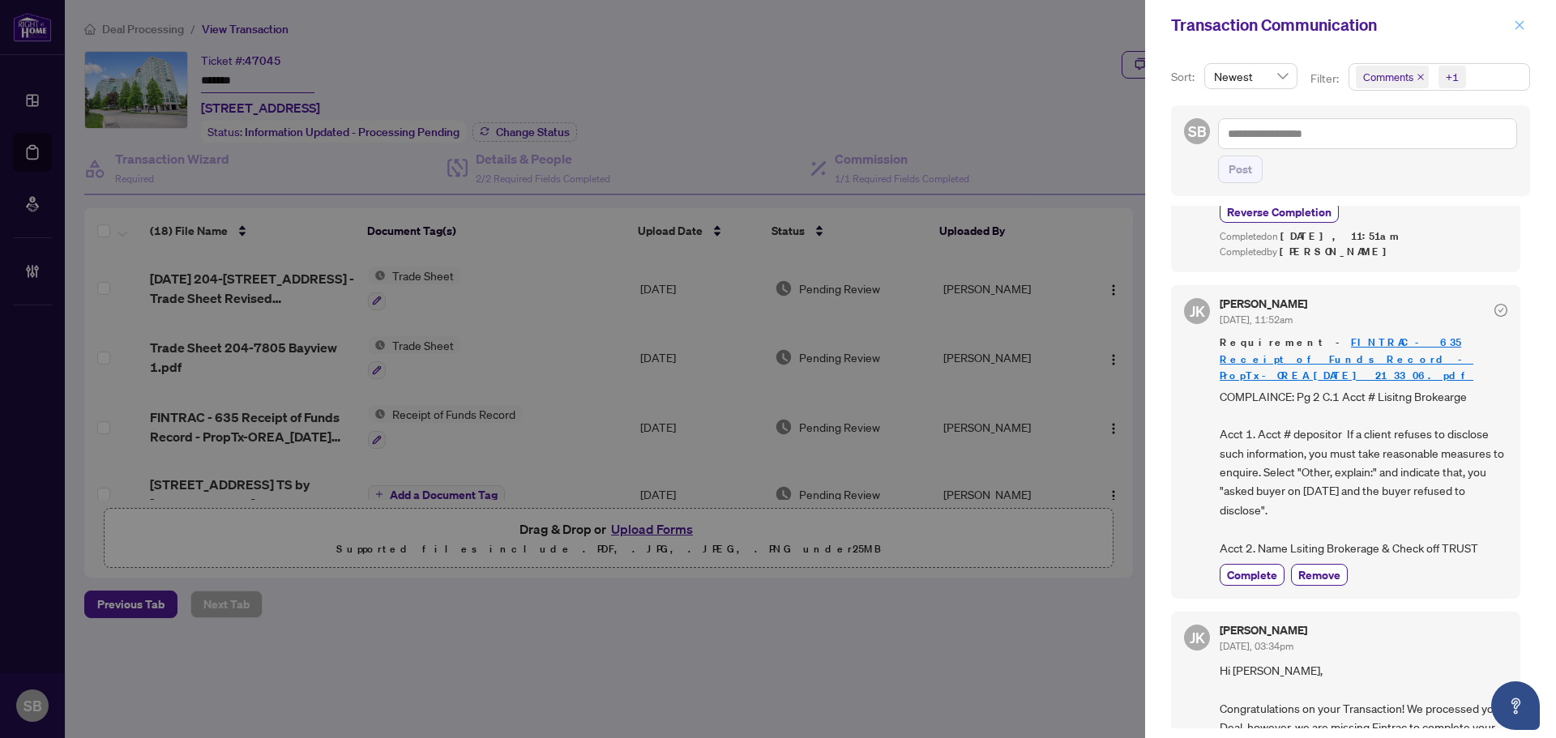
click at [1524, 24] on icon "close" at bounding box center [1519, 24] width 11 height 11
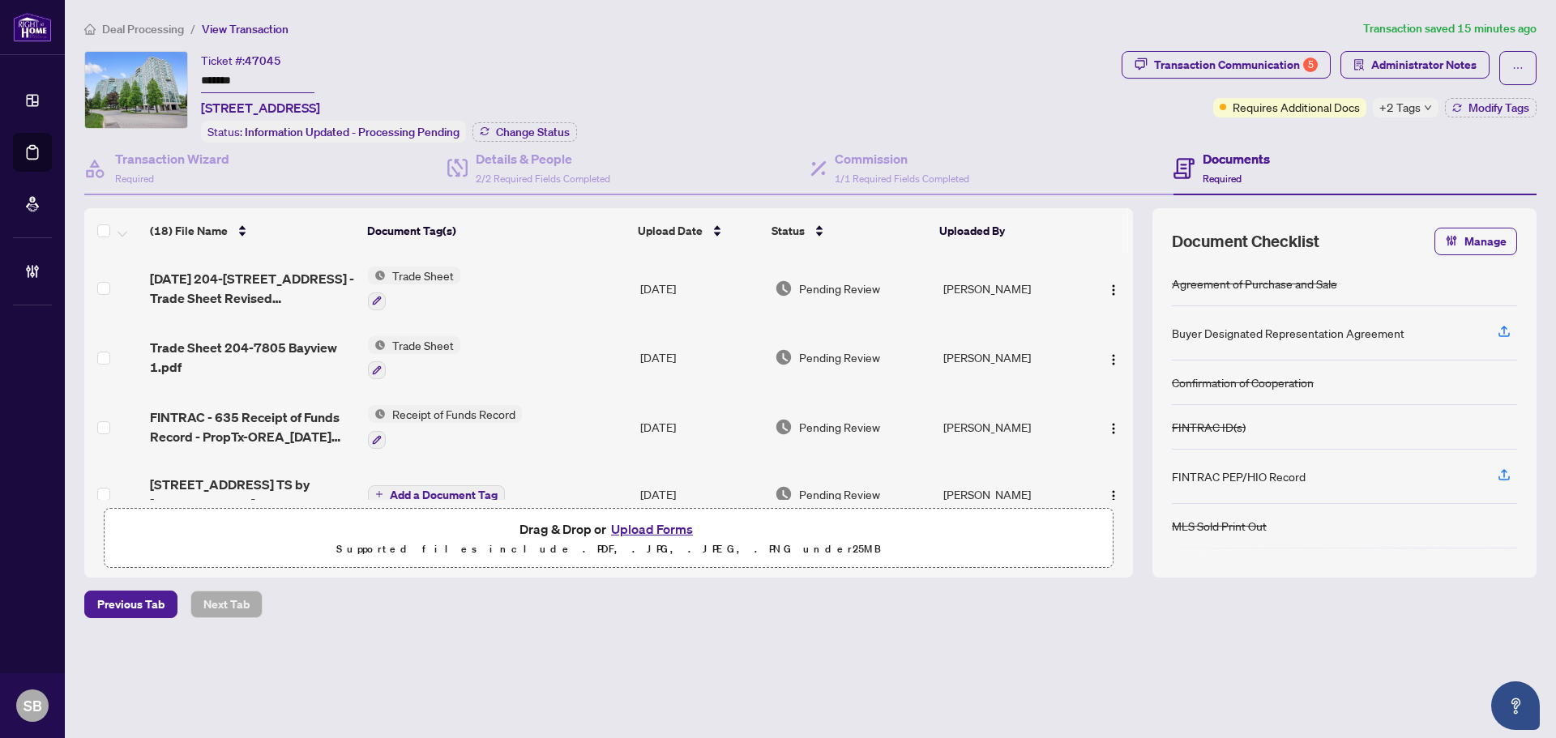
click at [594, 414] on td "Receipt of Funds Record" at bounding box center [497, 427] width 272 height 70
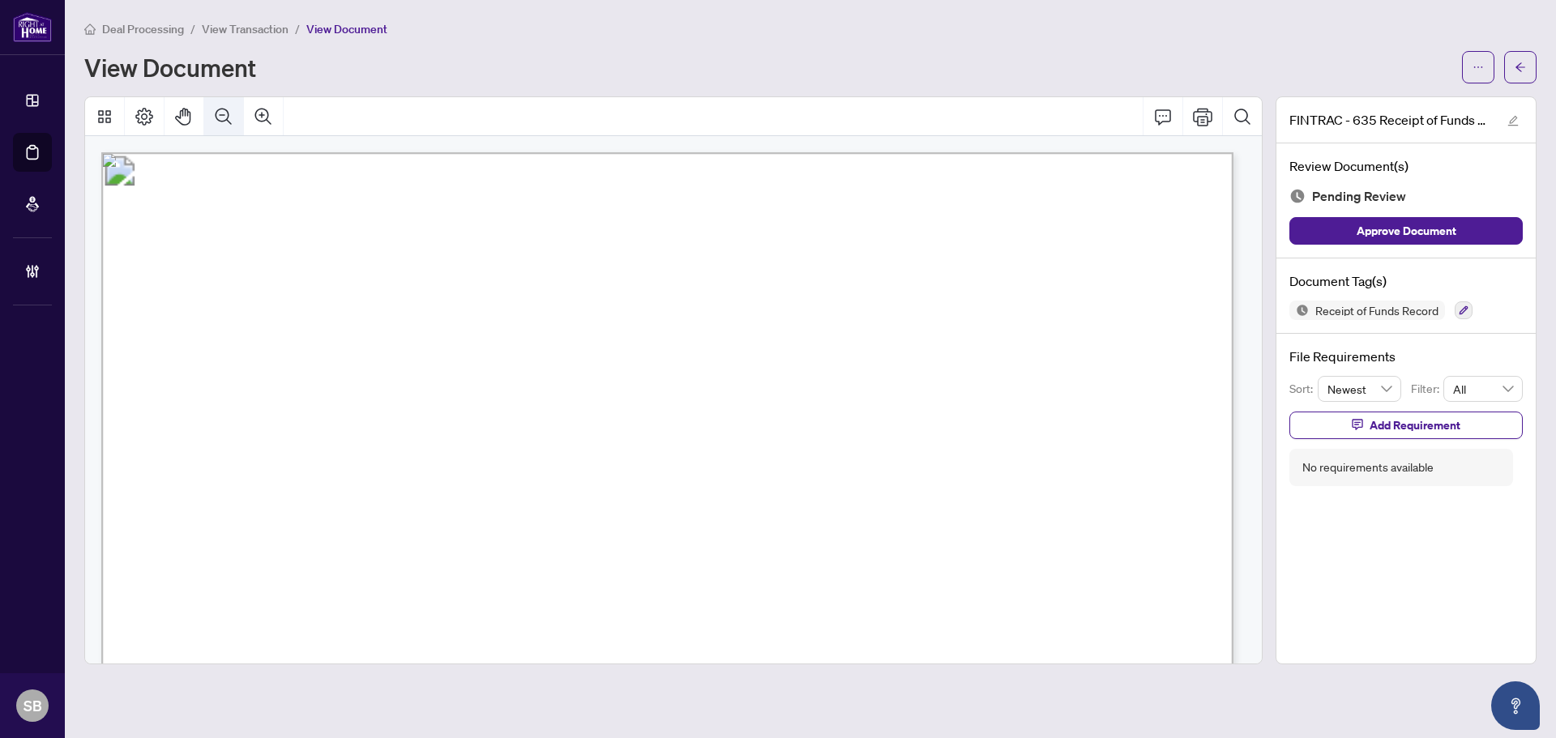
click at [233, 120] on button "Zoom Out" at bounding box center [223, 116] width 39 height 39
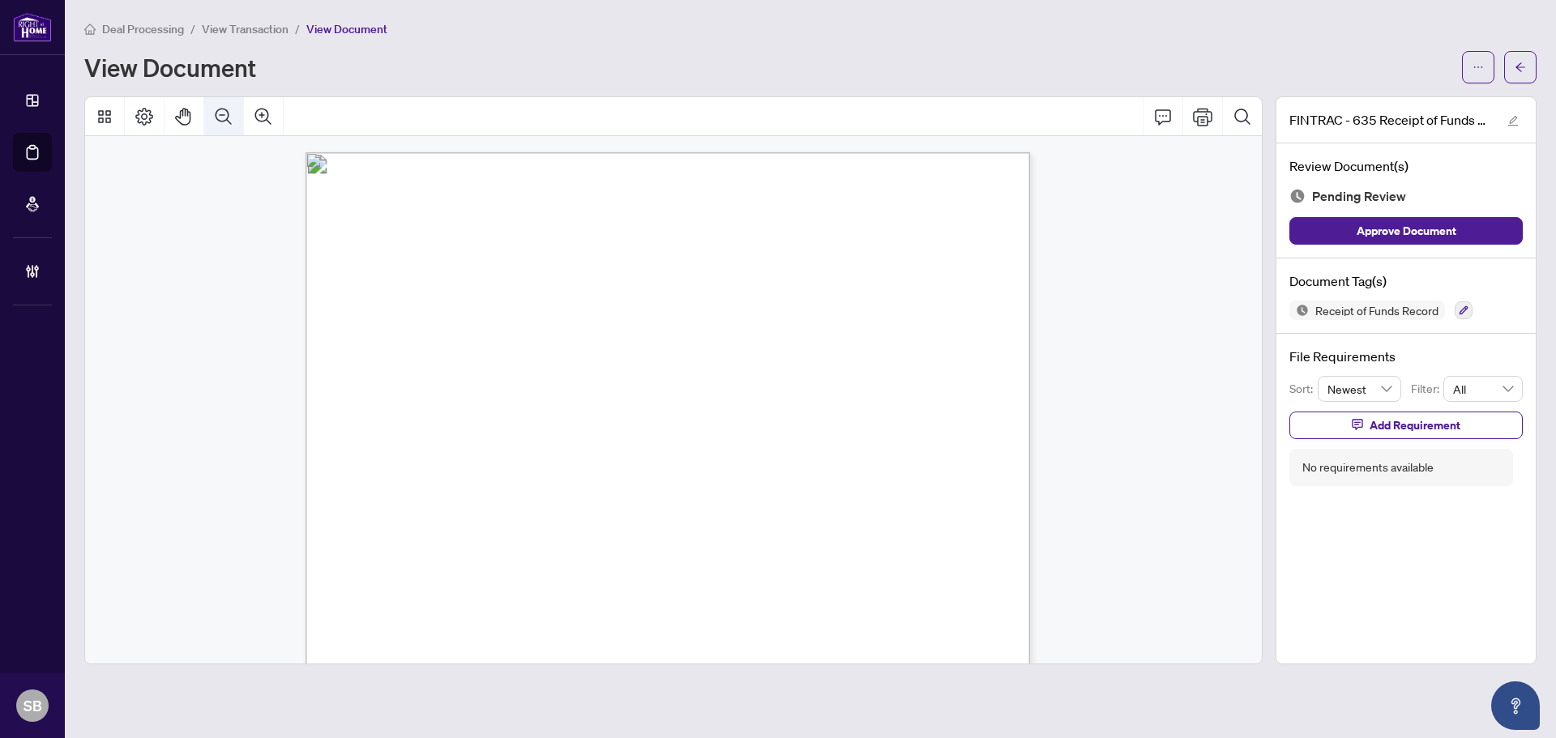
click at [233, 121] on button "Zoom Out" at bounding box center [223, 116] width 39 height 39
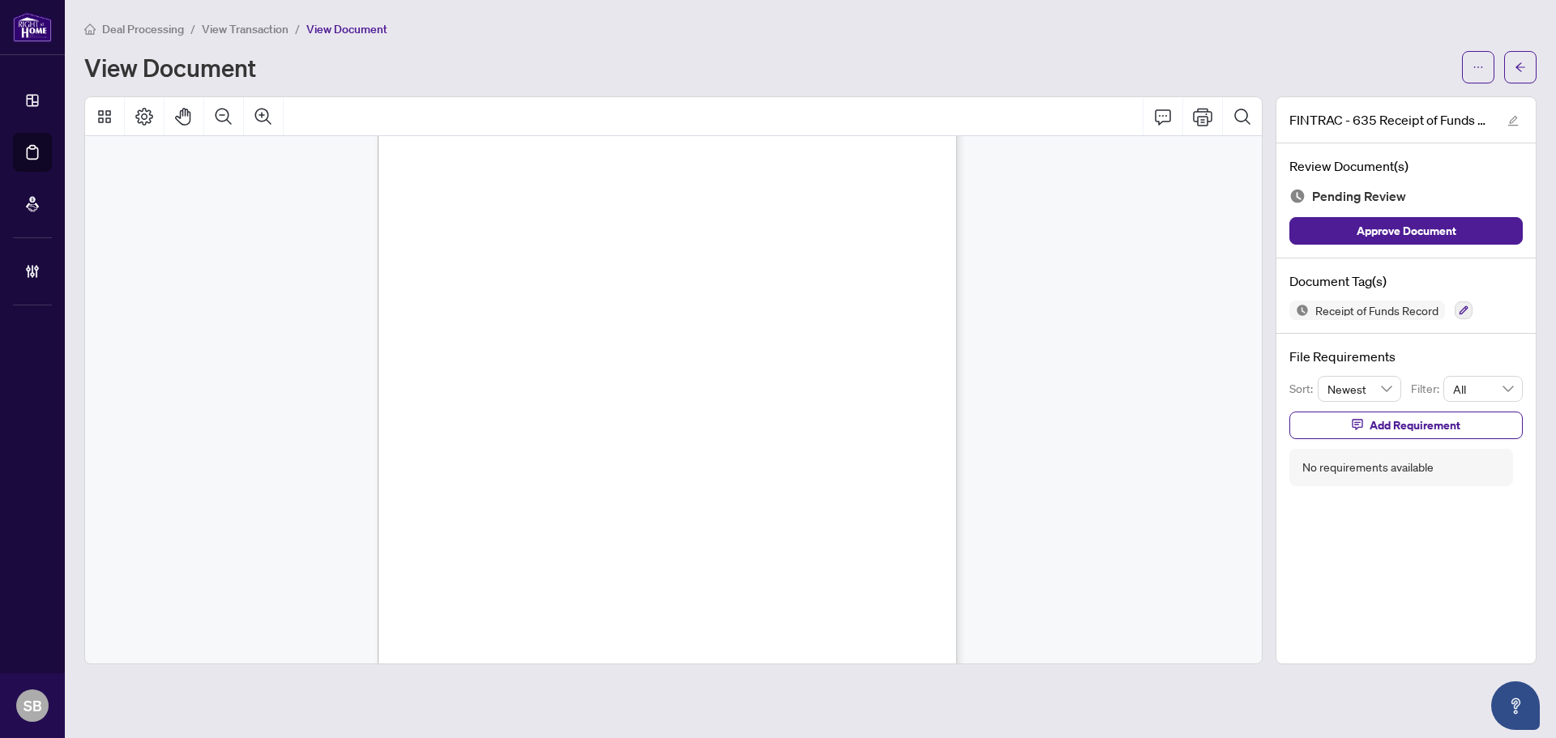
scroll to position [729, 0]
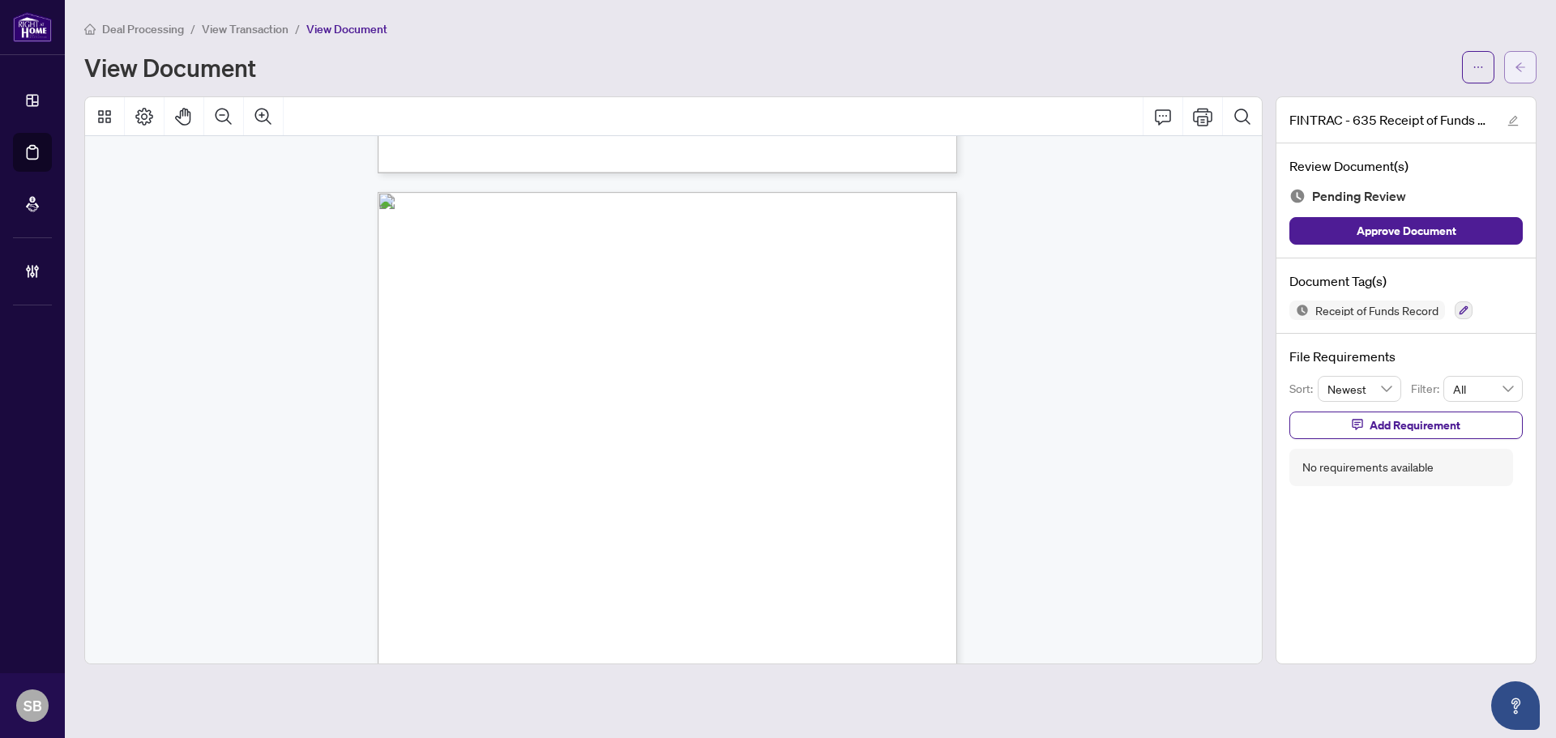
click at [1518, 62] on icon "arrow-left" at bounding box center [1519, 67] width 11 height 11
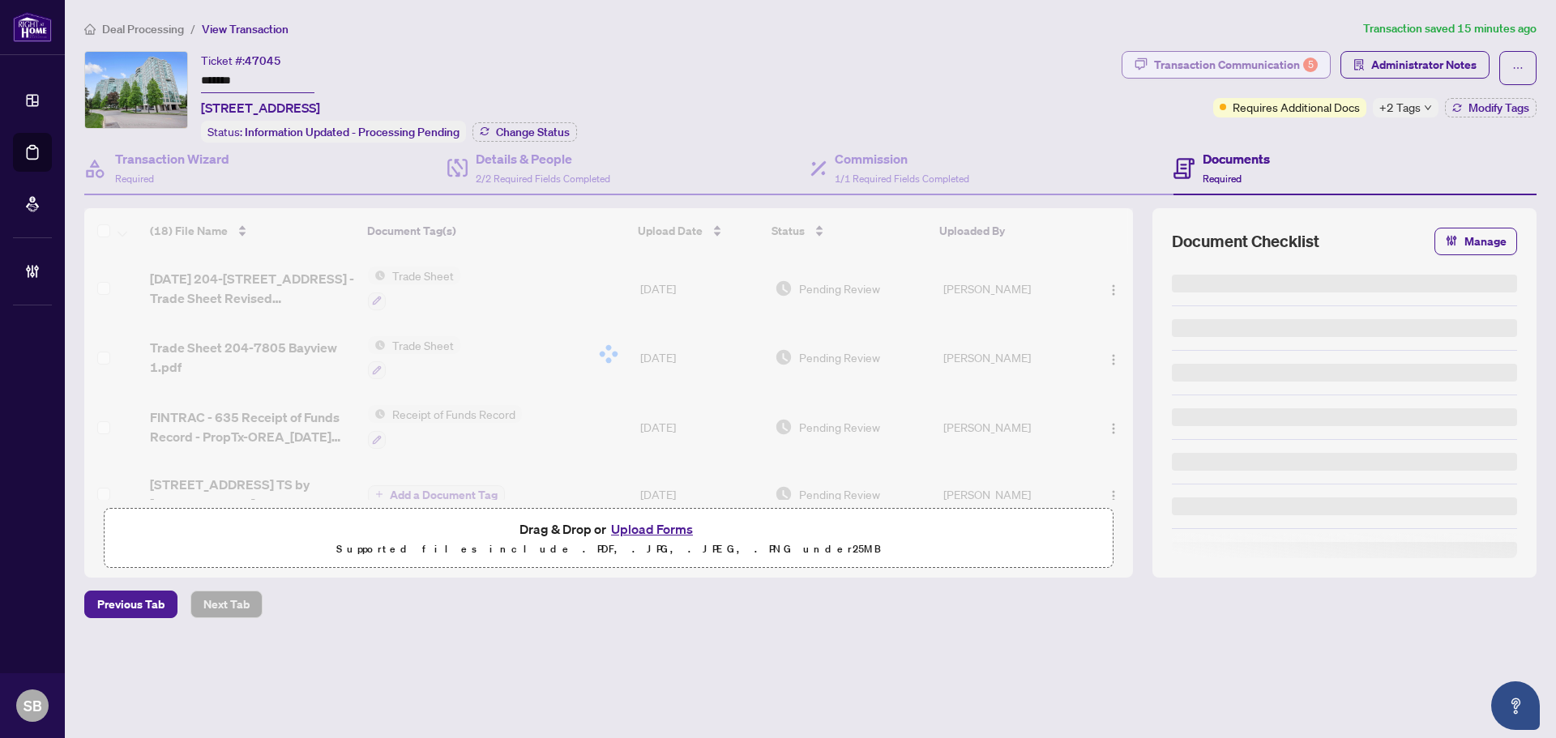
click at [1274, 69] on div "Transaction Communication 5" at bounding box center [1236, 65] width 164 height 26
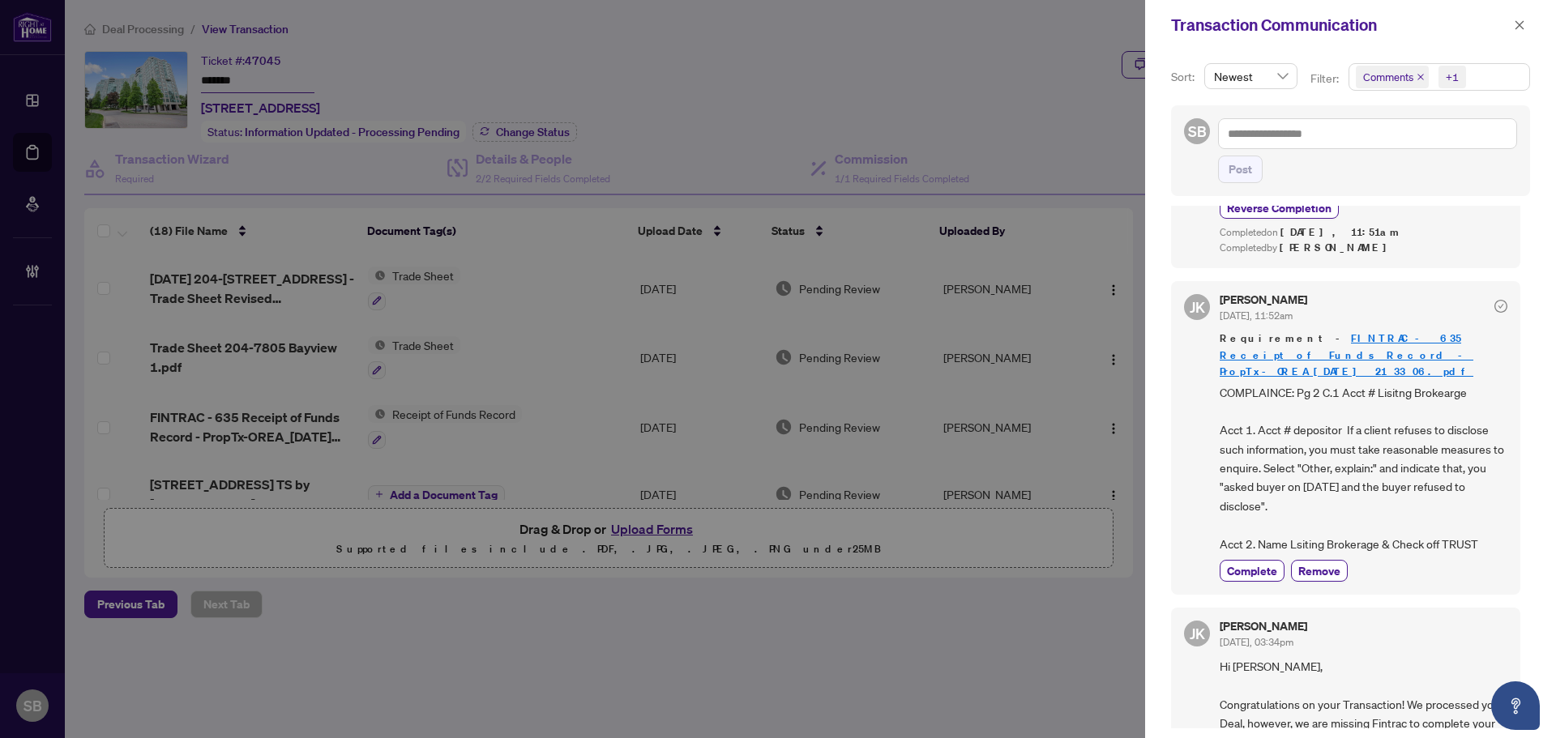
scroll to position [664, 0]
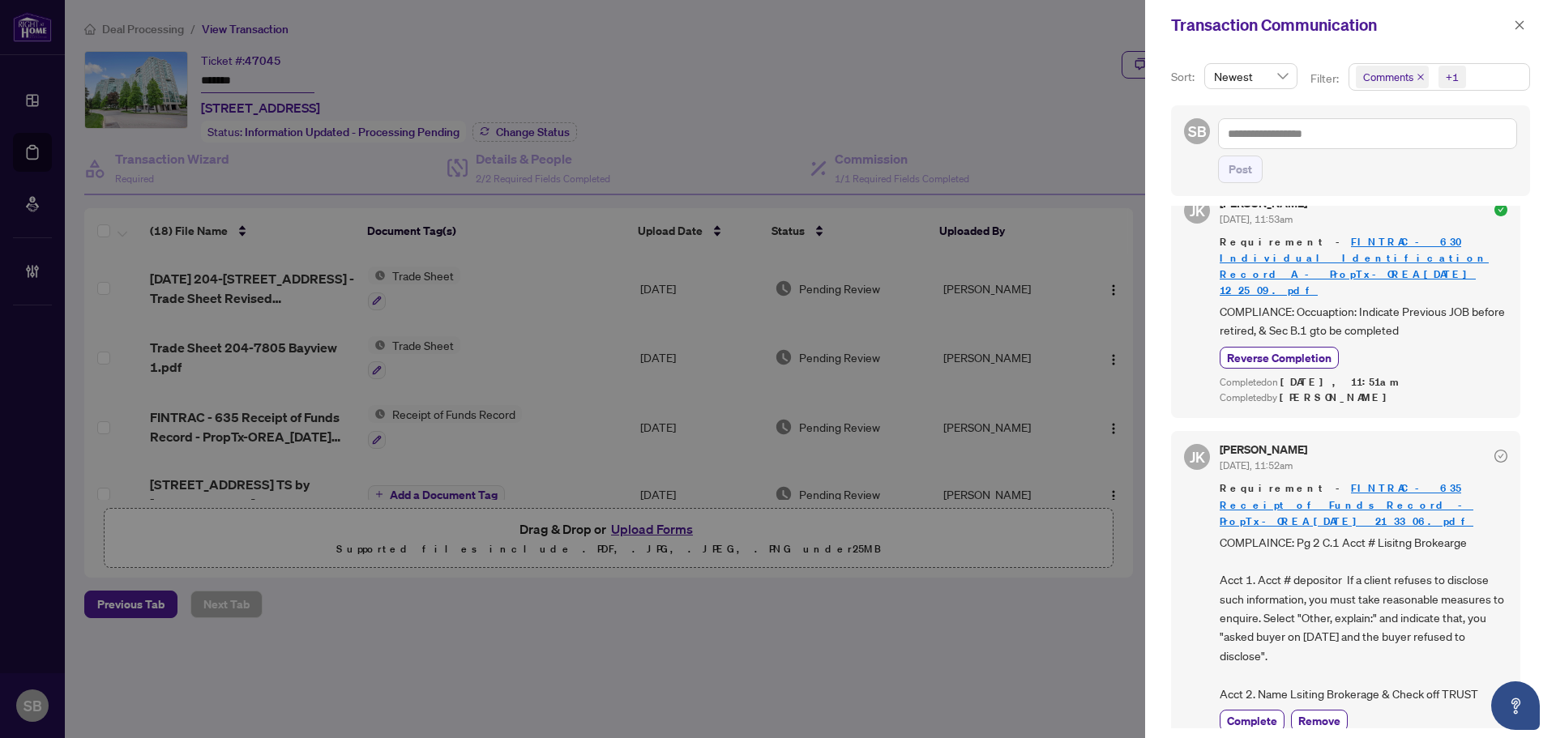
click at [1532, 28] on div "Transaction Communication" at bounding box center [1350, 25] width 411 height 50
click at [1524, 22] on icon "close" at bounding box center [1519, 24] width 11 height 11
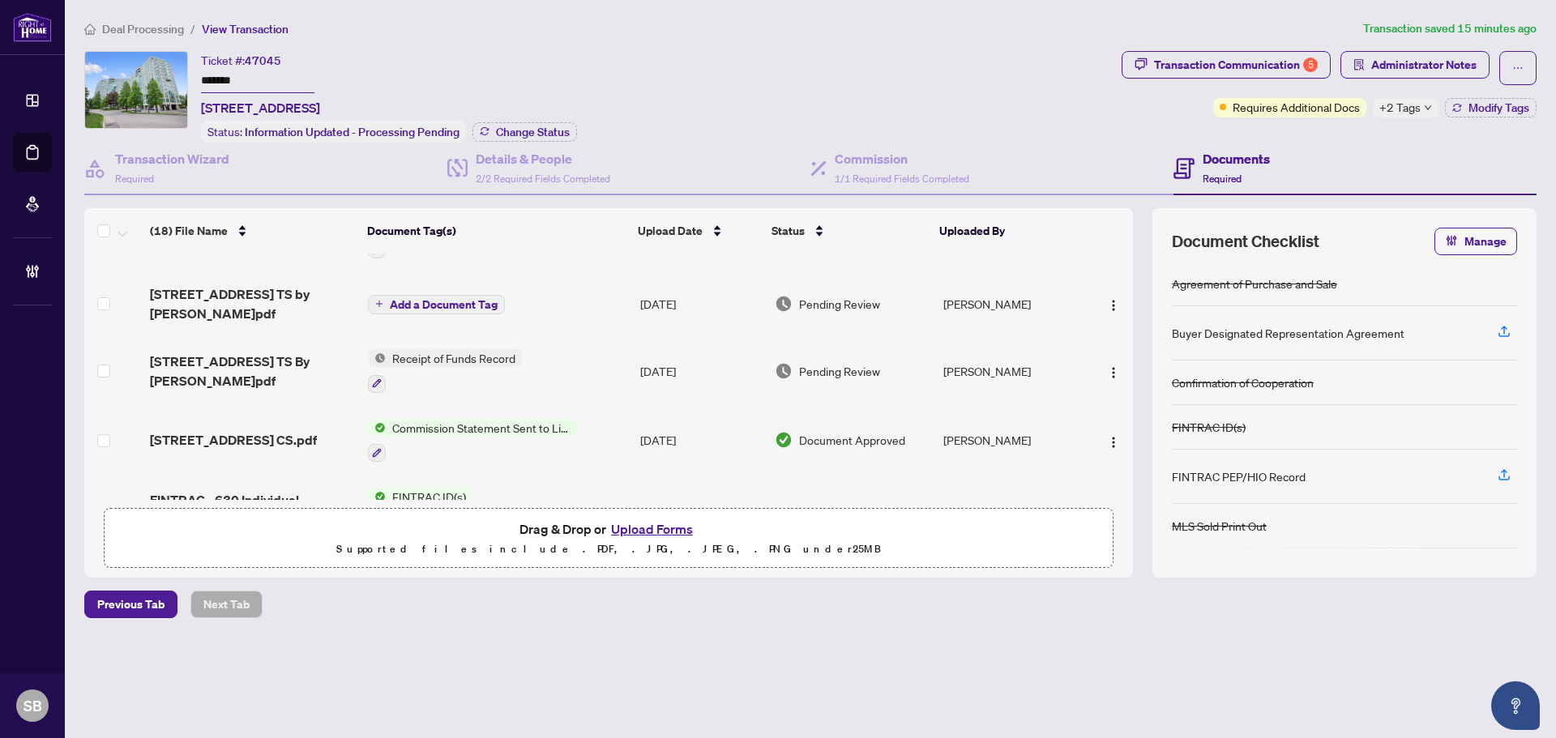
scroll to position [0, 0]
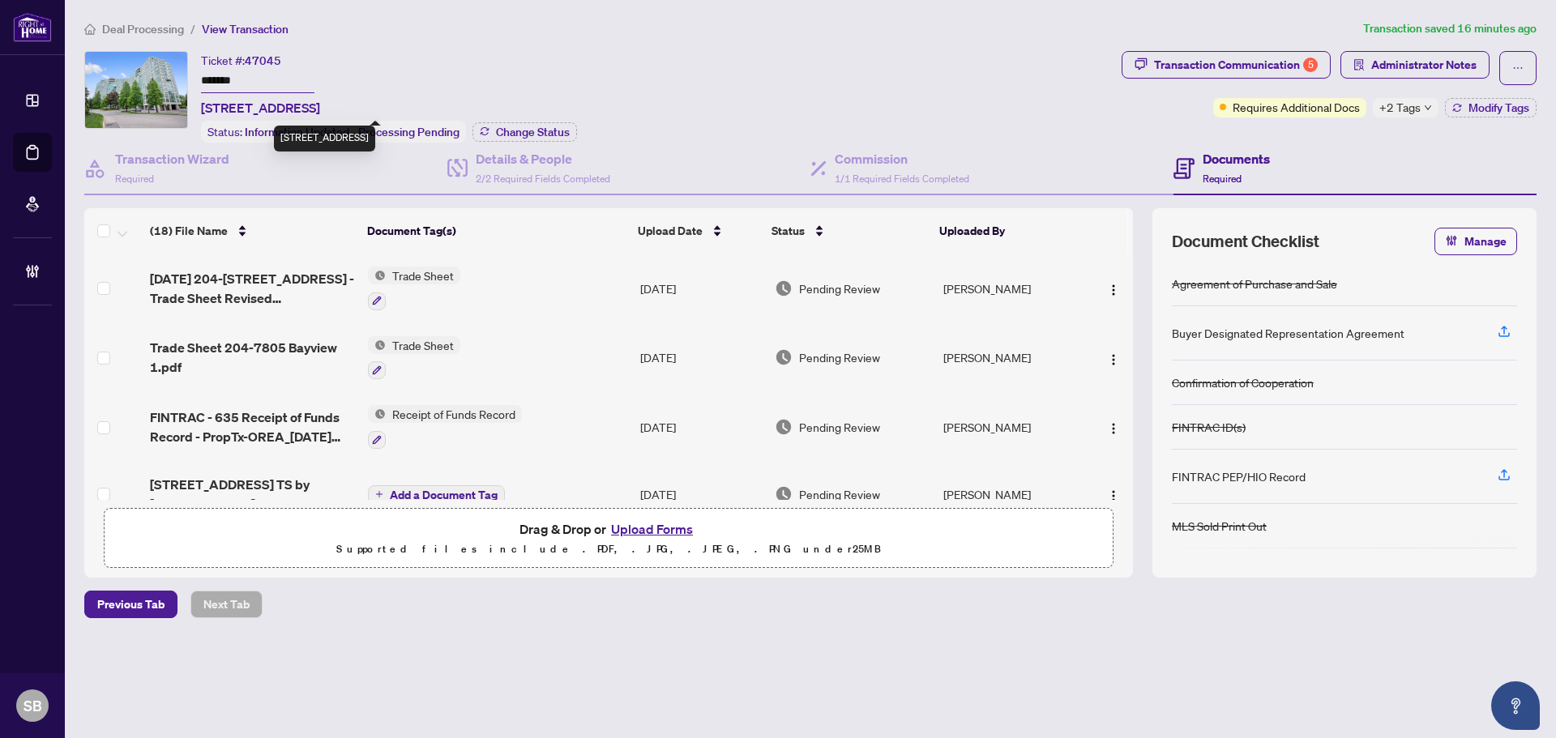
drag, startPoint x: 335, startPoint y: 101, endPoint x: 201, endPoint y: 107, distance: 133.8
click at [201, 107] on span "[STREET_ADDRESS]" at bounding box center [260, 107] width 119 height 19
copy span "[STREET_ADDRESS]"
click at [165, 28] on span "Deal Processing" at bounding box center [143, 29] width 82 height 15
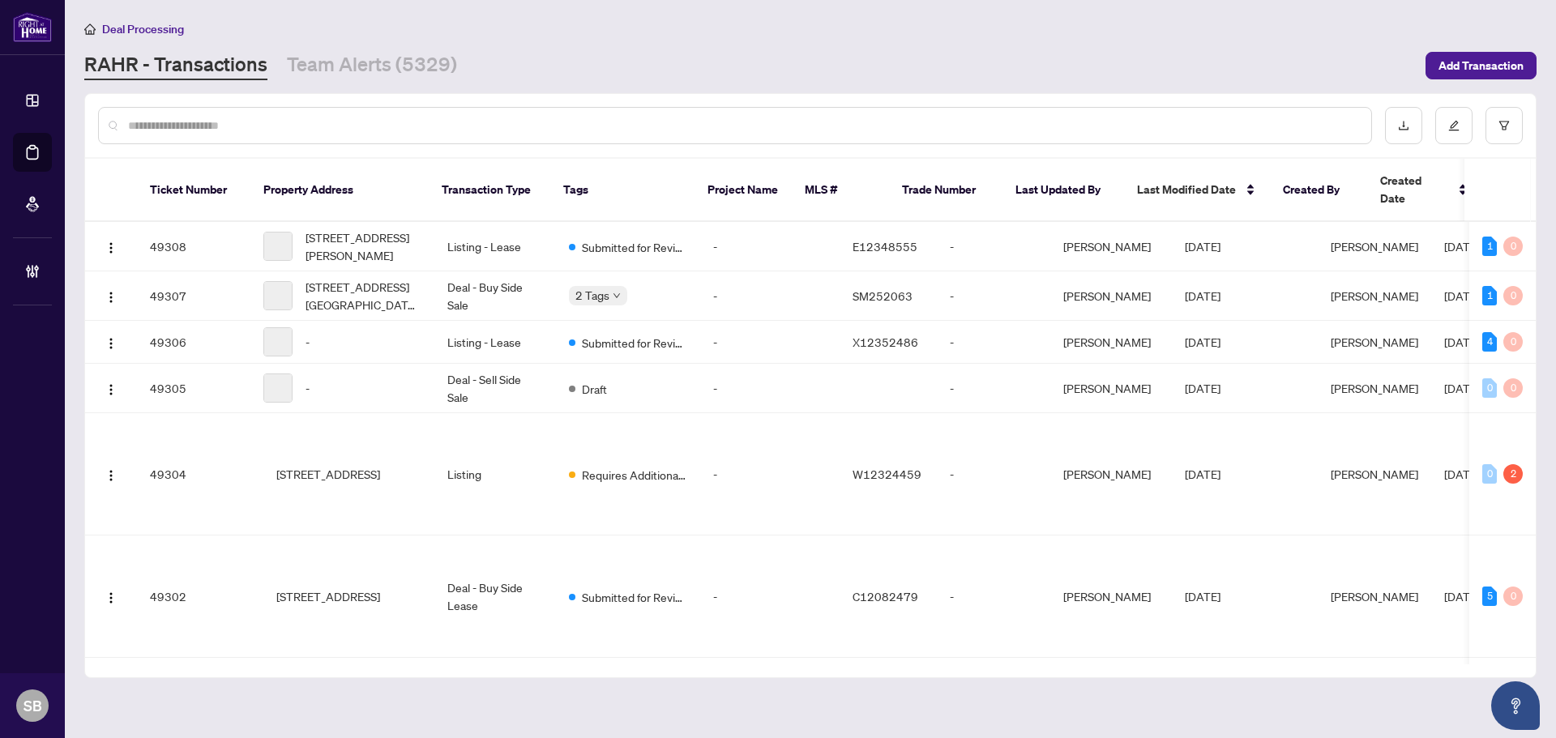
click at [367, 134] on div at bounding box center [735, 125] width 1274 height 37
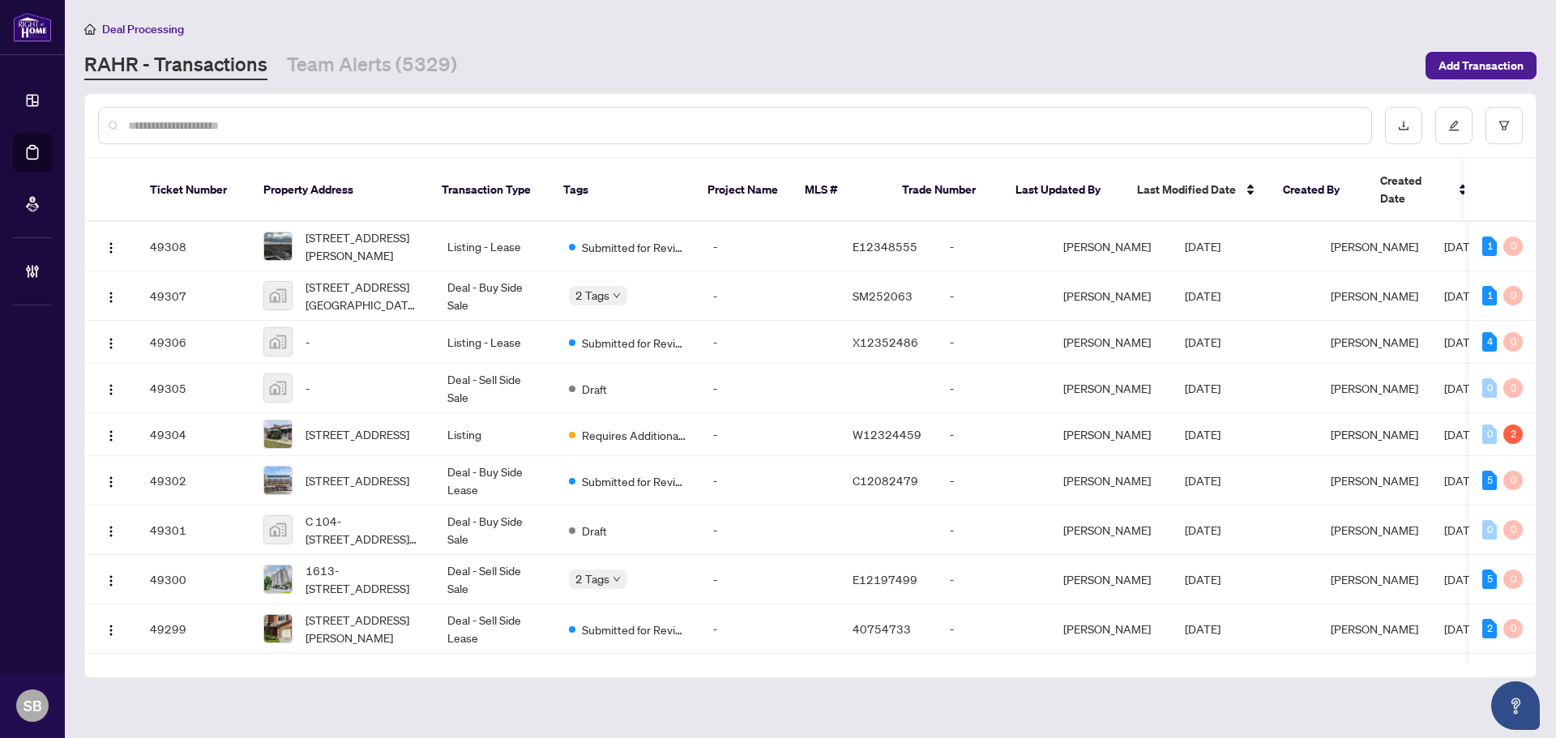
click at [335, 121] on input "text" at bounding box center [743, 126] width 1230 height 18
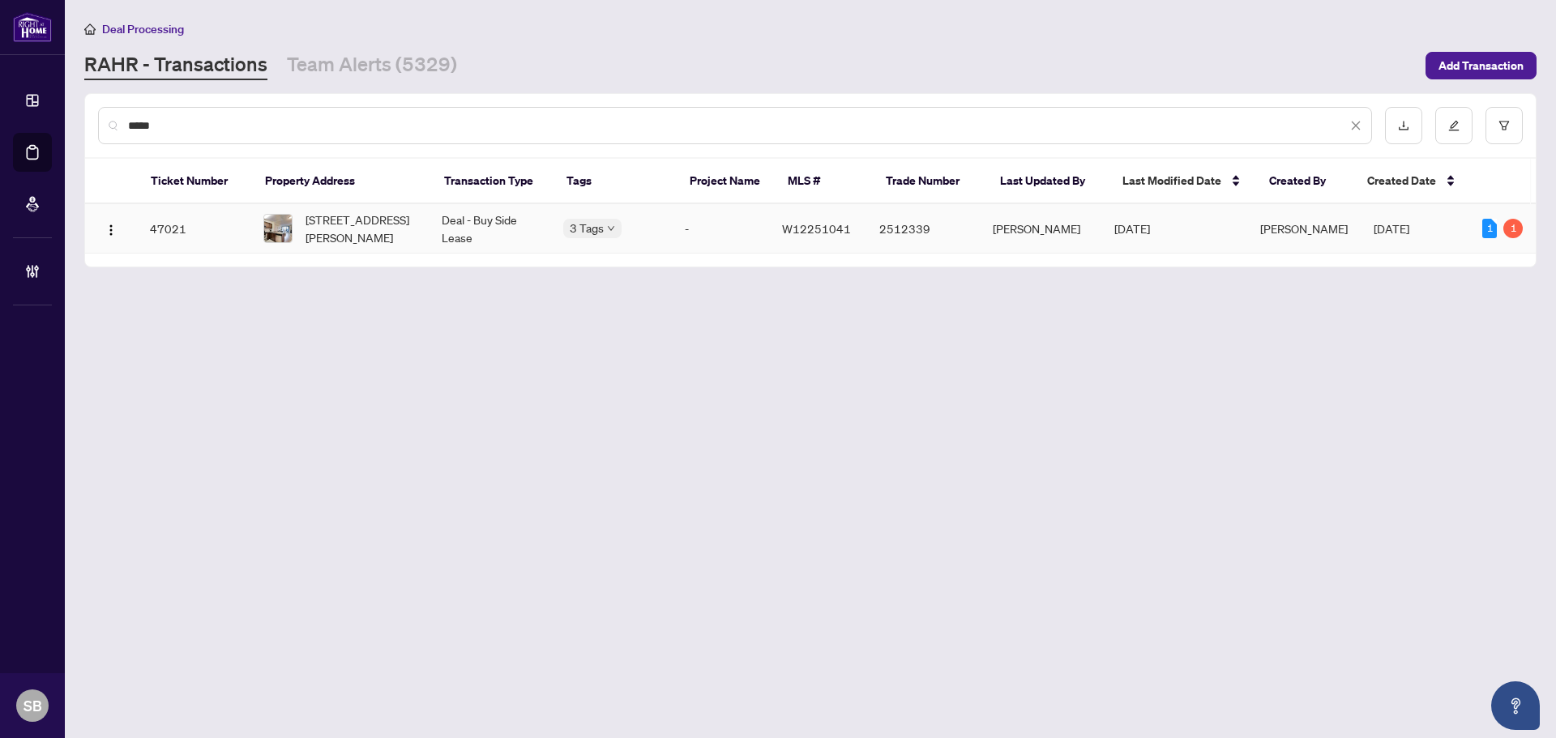
type input "*****"
click at [421, 232] on td "[STREET_ADDRESS][PERSON_NAME]" at bounding box center [339, 228] width 178 height 49
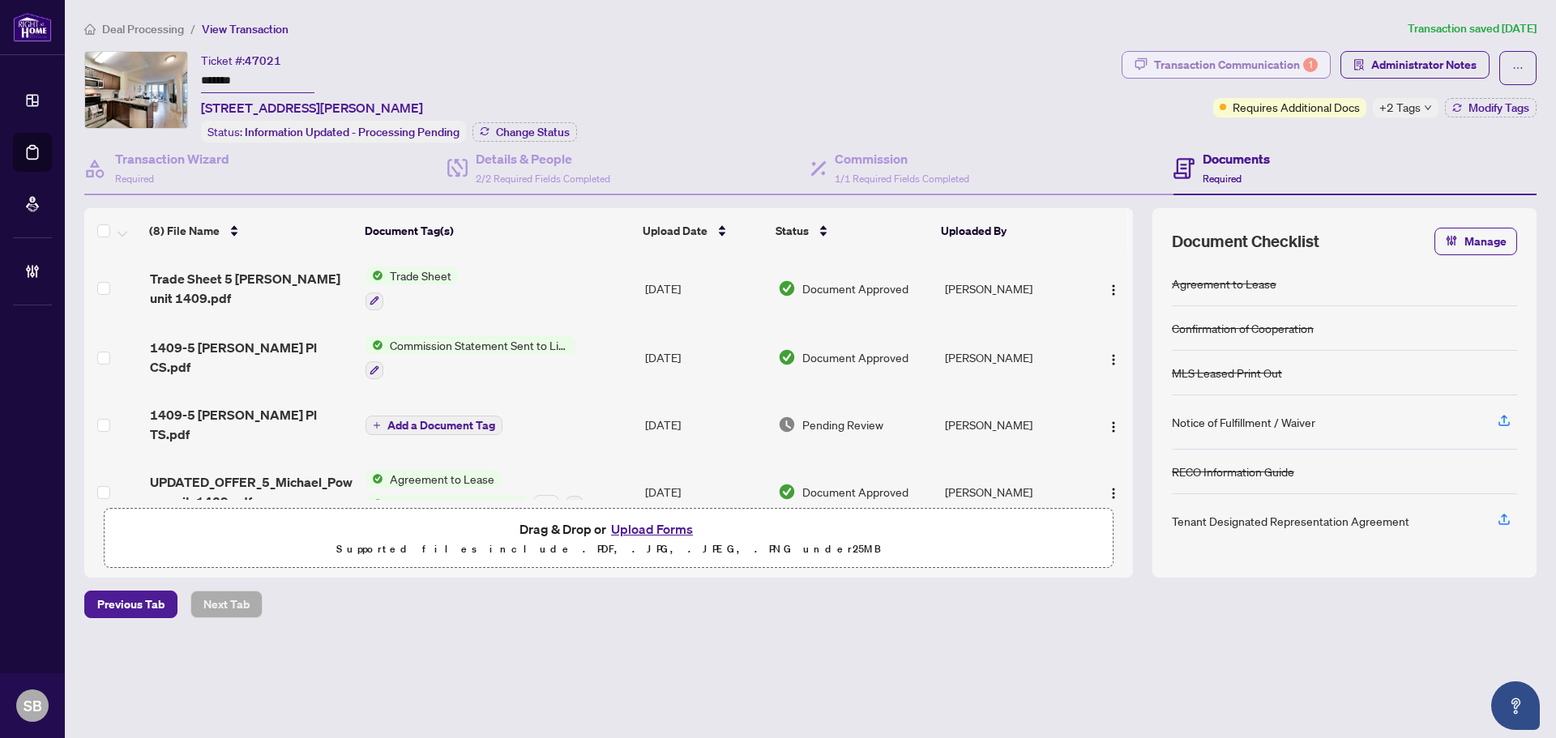
click at [1202, 66] on div "Transaction Communication 1" at bounding box center [1236, 65] width 164 height 26
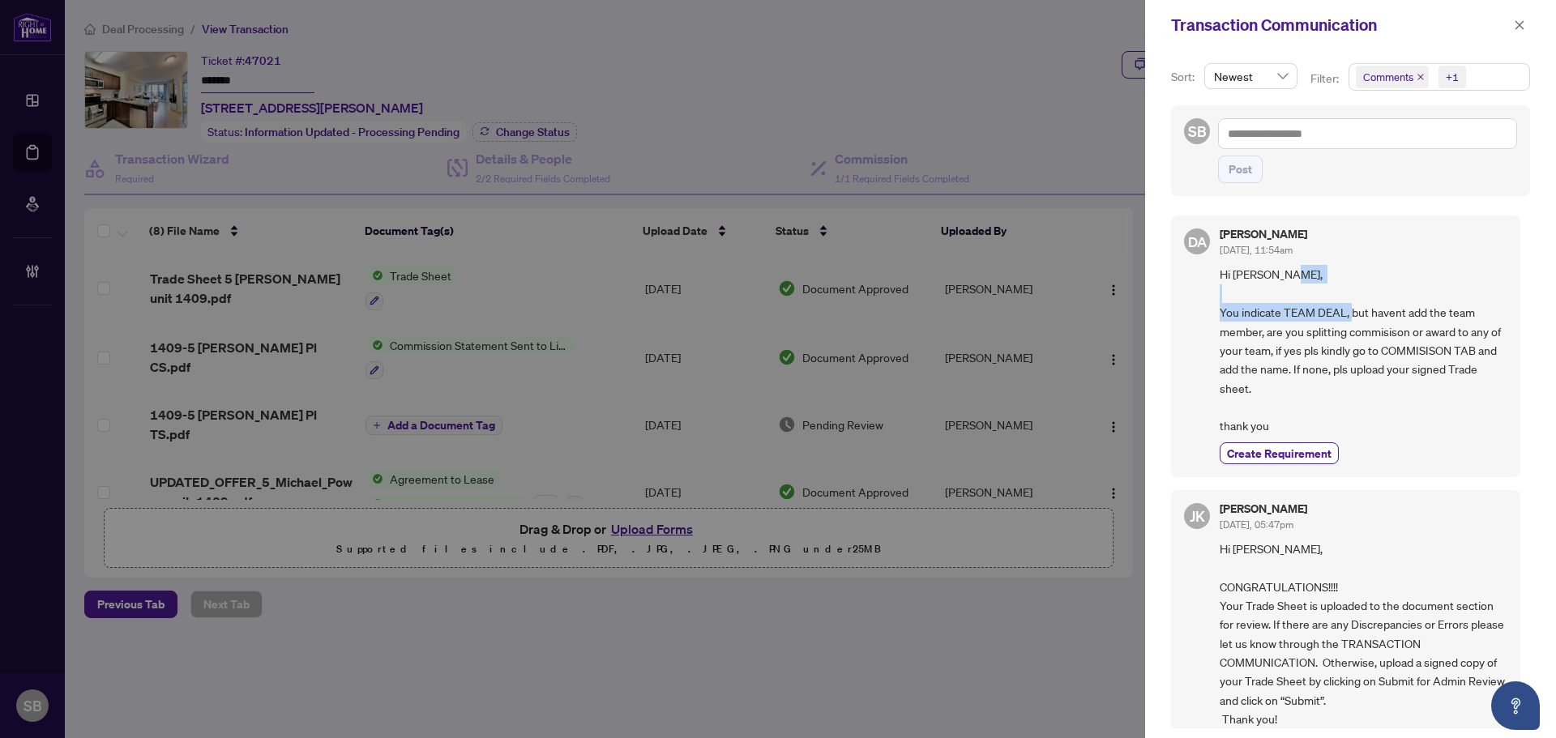
drag, startPoint x: 1255, startPoint y: 303, endPoint x: 1414, endPoint y: 318, distance: 159.5
click at [1406, 317] on span "Hi [PERSON_NAME], You indicate TEAM DEAL, but havent add the team member, are y…" at bounding box center [1363, 350] width 288 height 170
click at [1471, 334] on span "Hi [PERSON_NAME], You indicate TEAM DEAL, but havent add the team member, are y…" at bounding box center [1363, 350] width 288 height 170
drag, startPoint x: 1394, startPoint y: 318, endPoint x: 1456, endPoint y: 319, distance: 62.4
click at [1450, 316] on span "Hi [PERSON_NAME], You indicate TEAM DEAL, but havent add the team member, are y…" at bounding box center [1363, 350] width 288 height 170
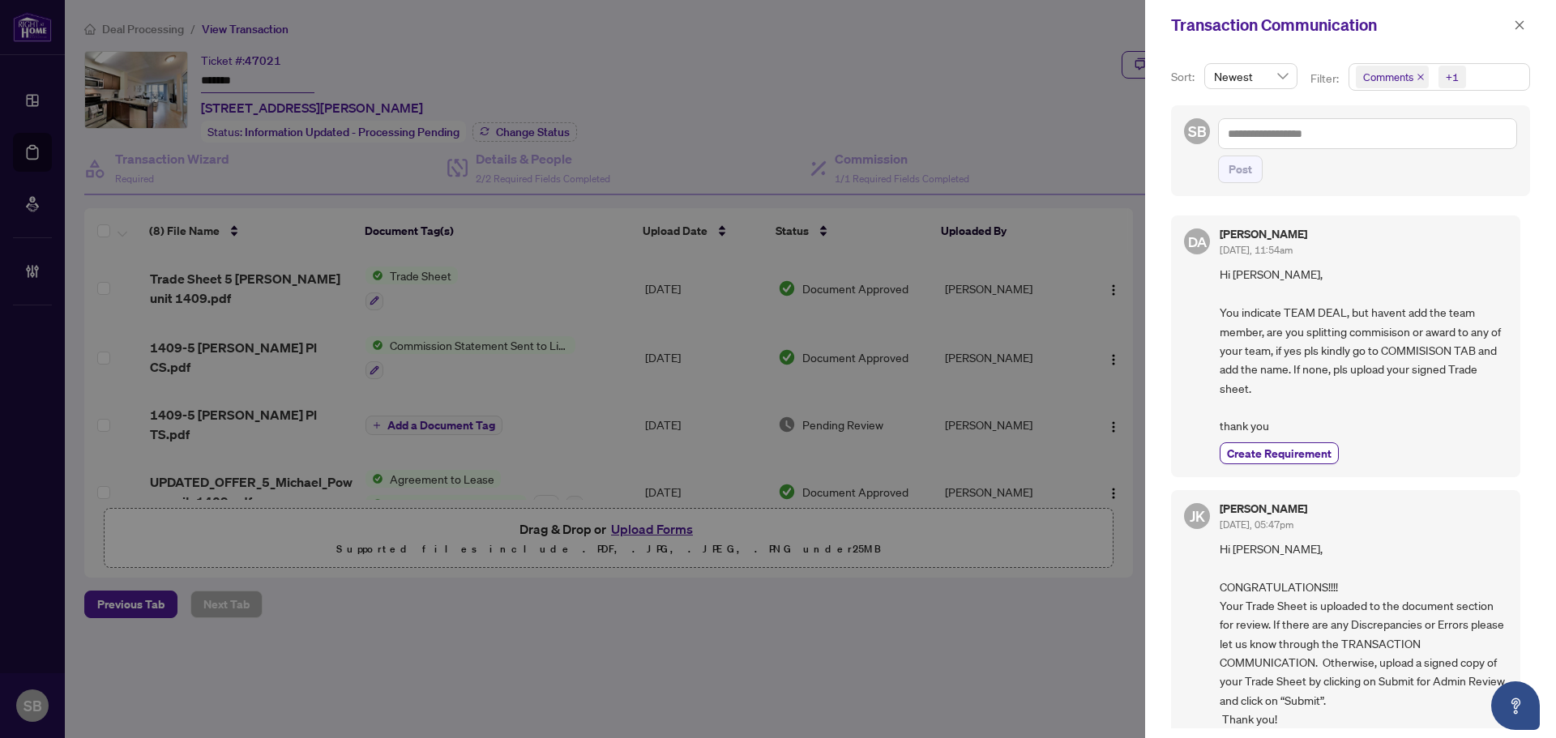
click at [1462, 327] on span "Hi [PERSON_NAME], You indicate TEAM DEAL, but havent add the team member, are y…" at bounding box center [1363, 350] width 288 height 170
click at [1526, 14] on div "Transaction Communication" at bounding box center [1350, 25] width 411 height 50
click at [1523, 19] on span "button" at bounding box center [1519, 25] width 11 height 26
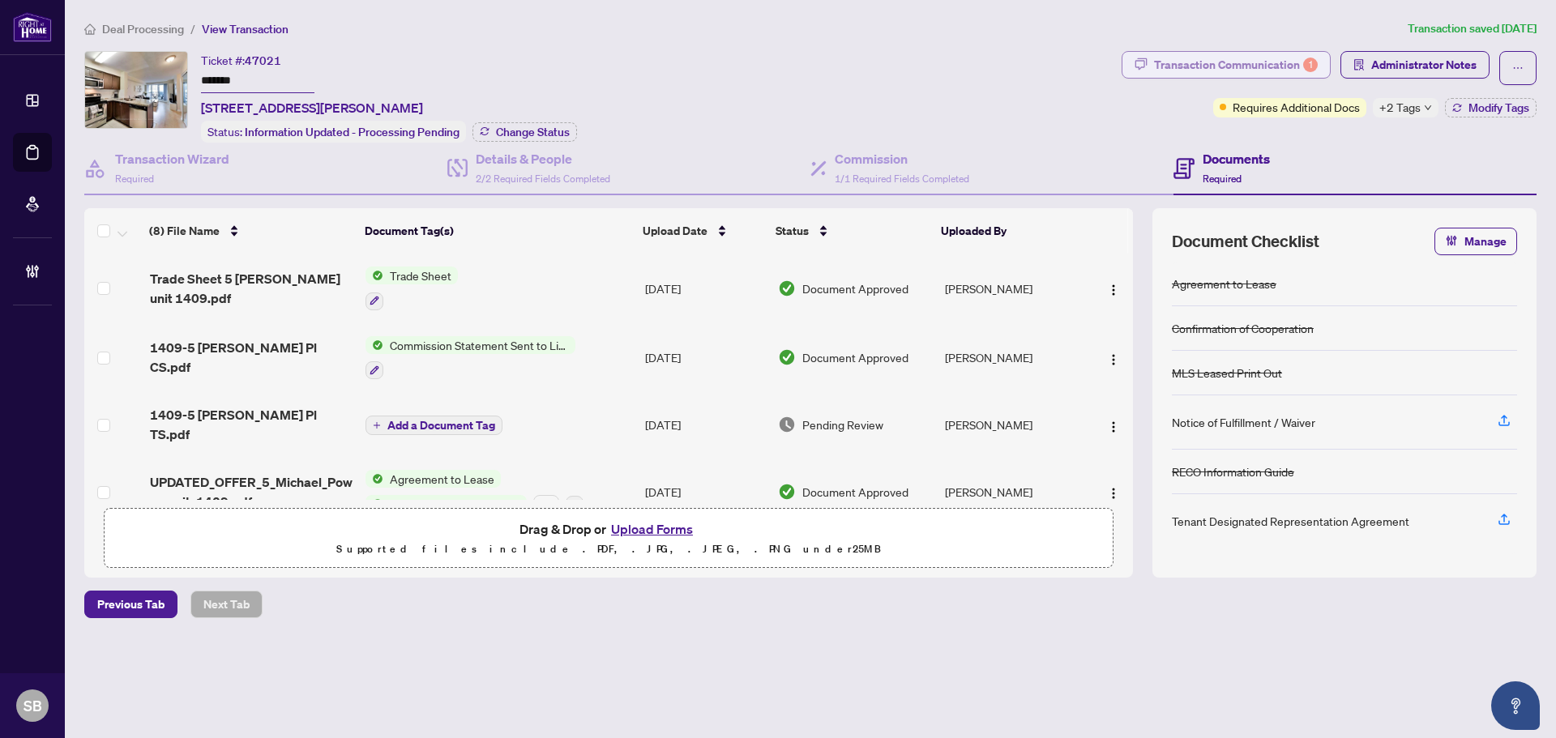
click at [1264, 69] on div "Transaction Communication 1" at bounding box center [1236, 65] width 164 height 26
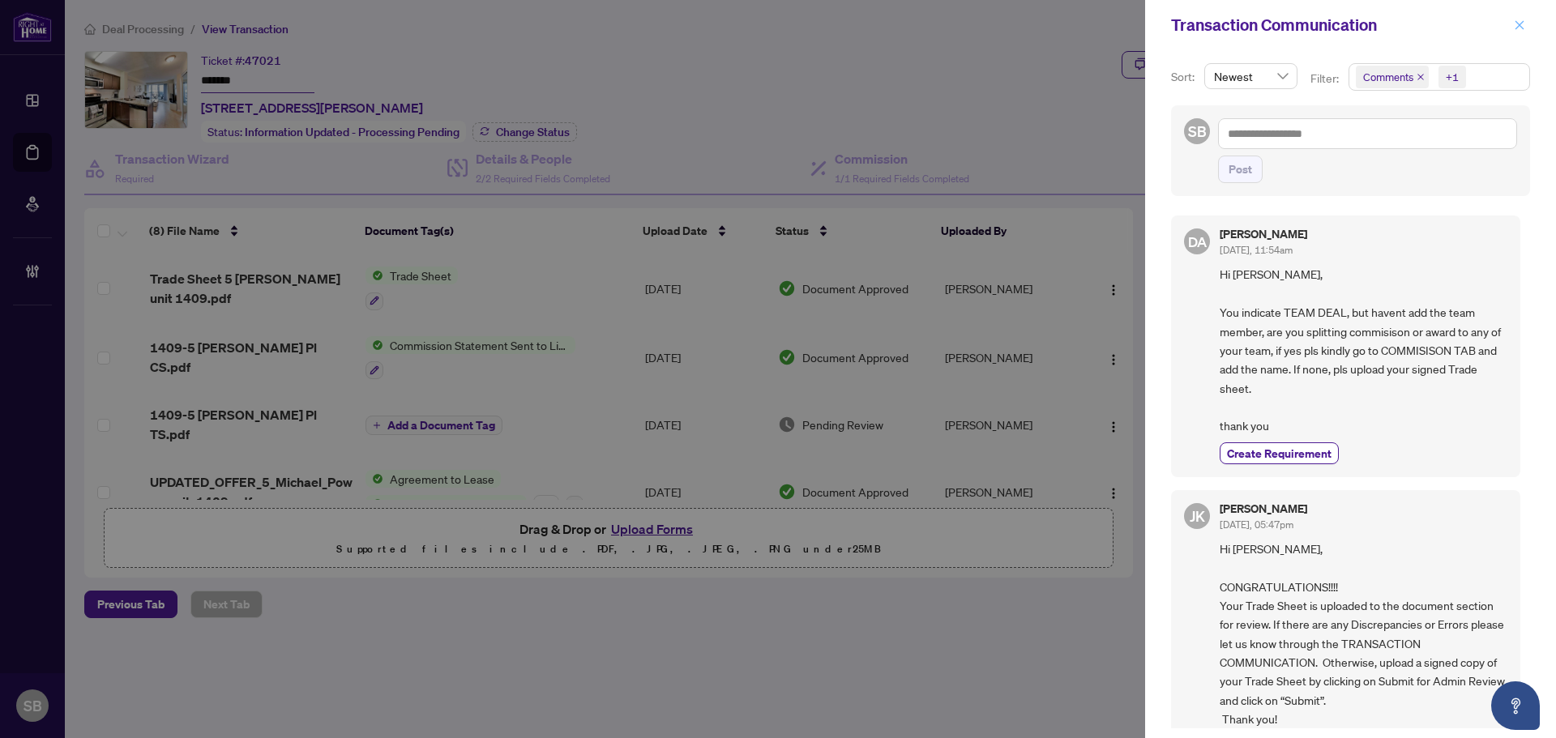
click at [1514, 29] on button "button" at bounding box center [1519, 24] width 21 height 19
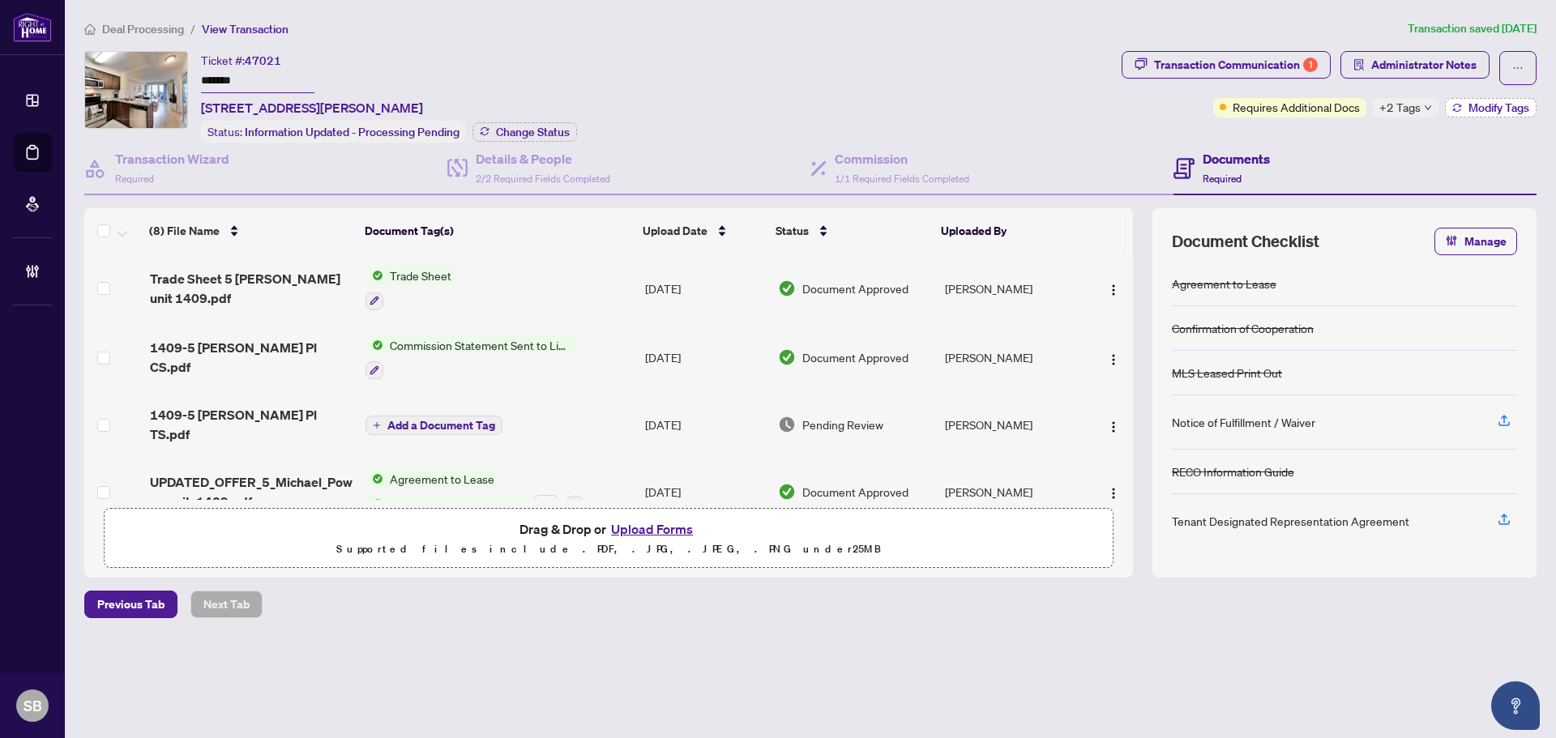
click at [1488, 102] on span "Modify Tags" at bounding box center [1498, 107] width 61 height 11
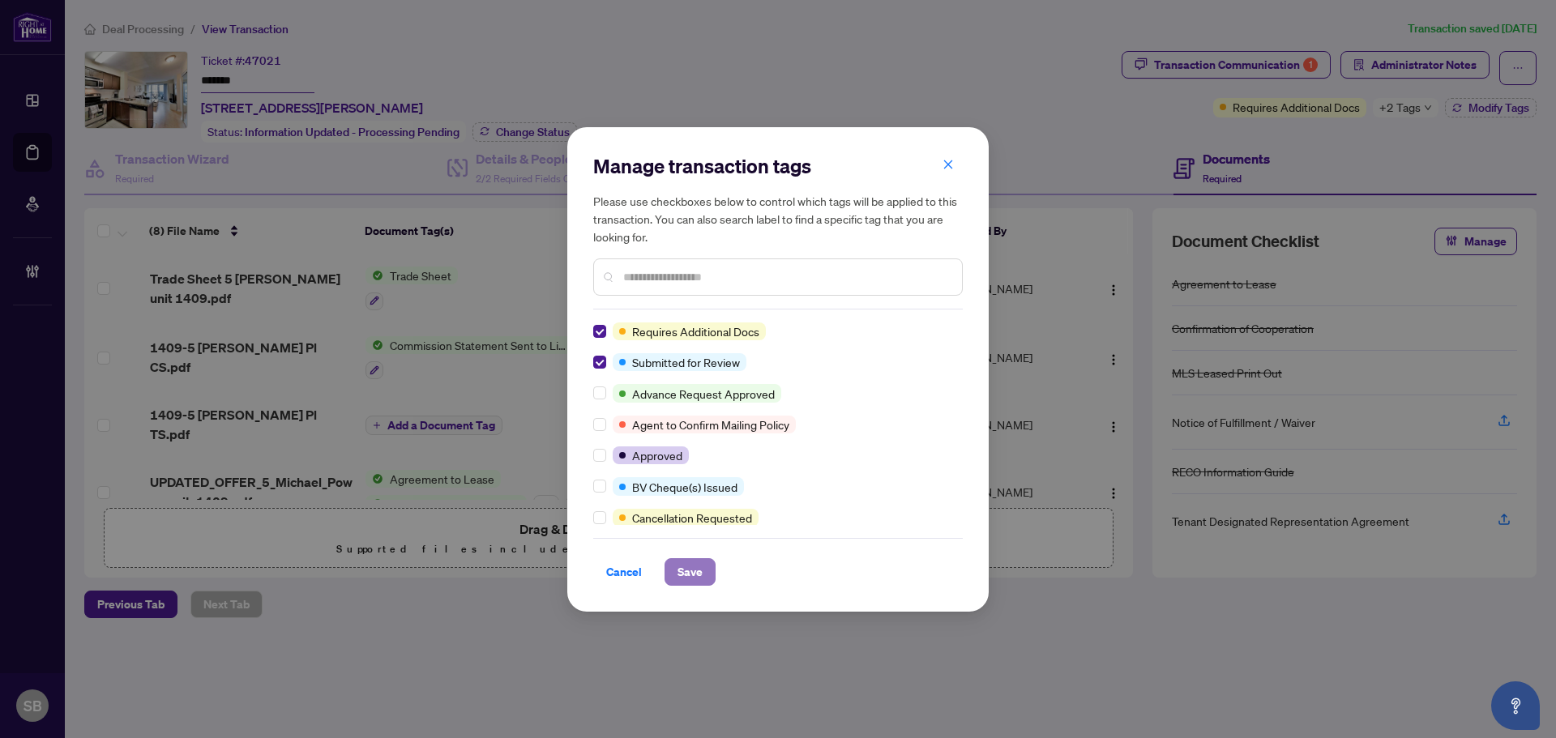
click at [704, 579] on button "Save" at bounding box center [689, 572] width 51 height 28
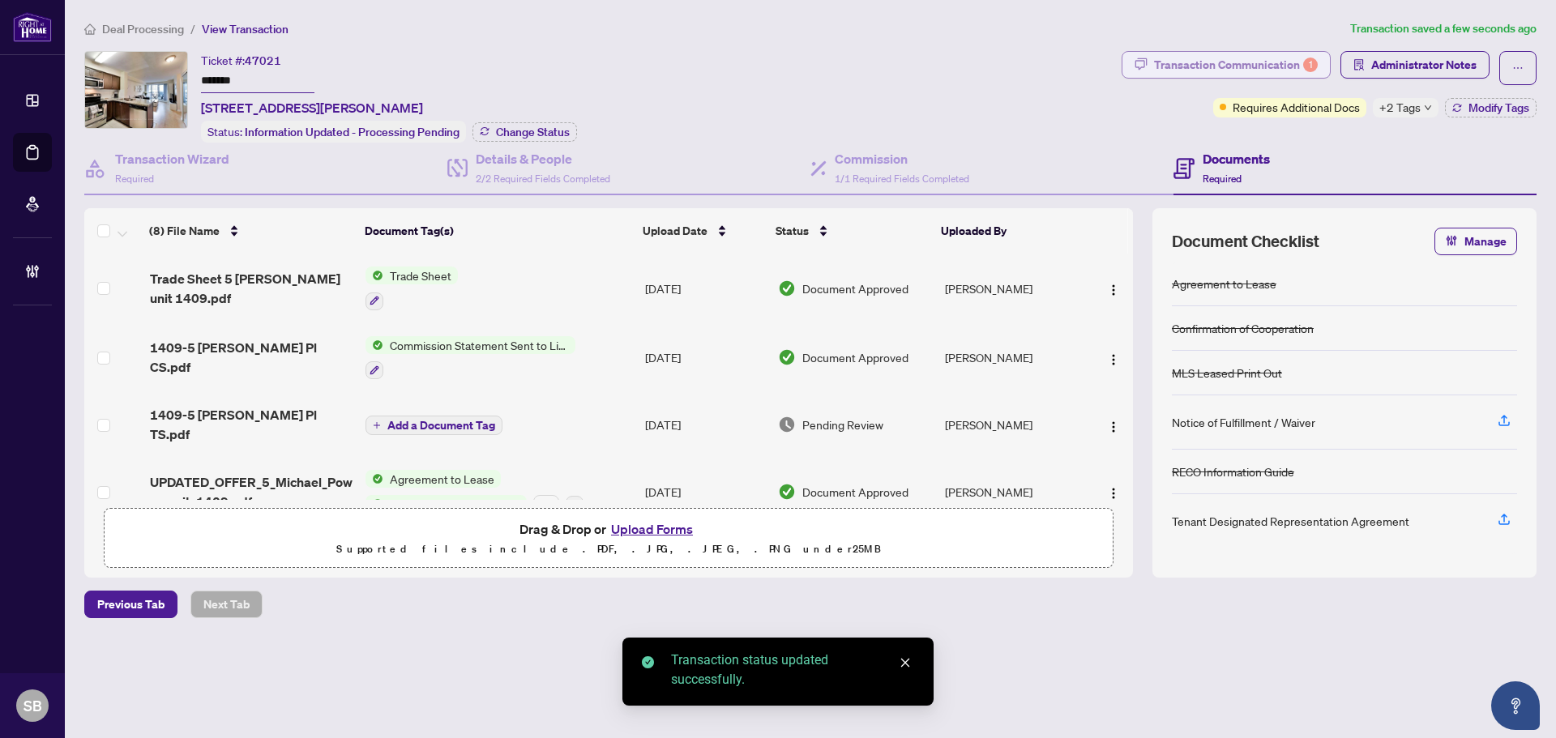
click at [1305, 65] on div "1" at bounding box center [1310, 65] width 15 height 15
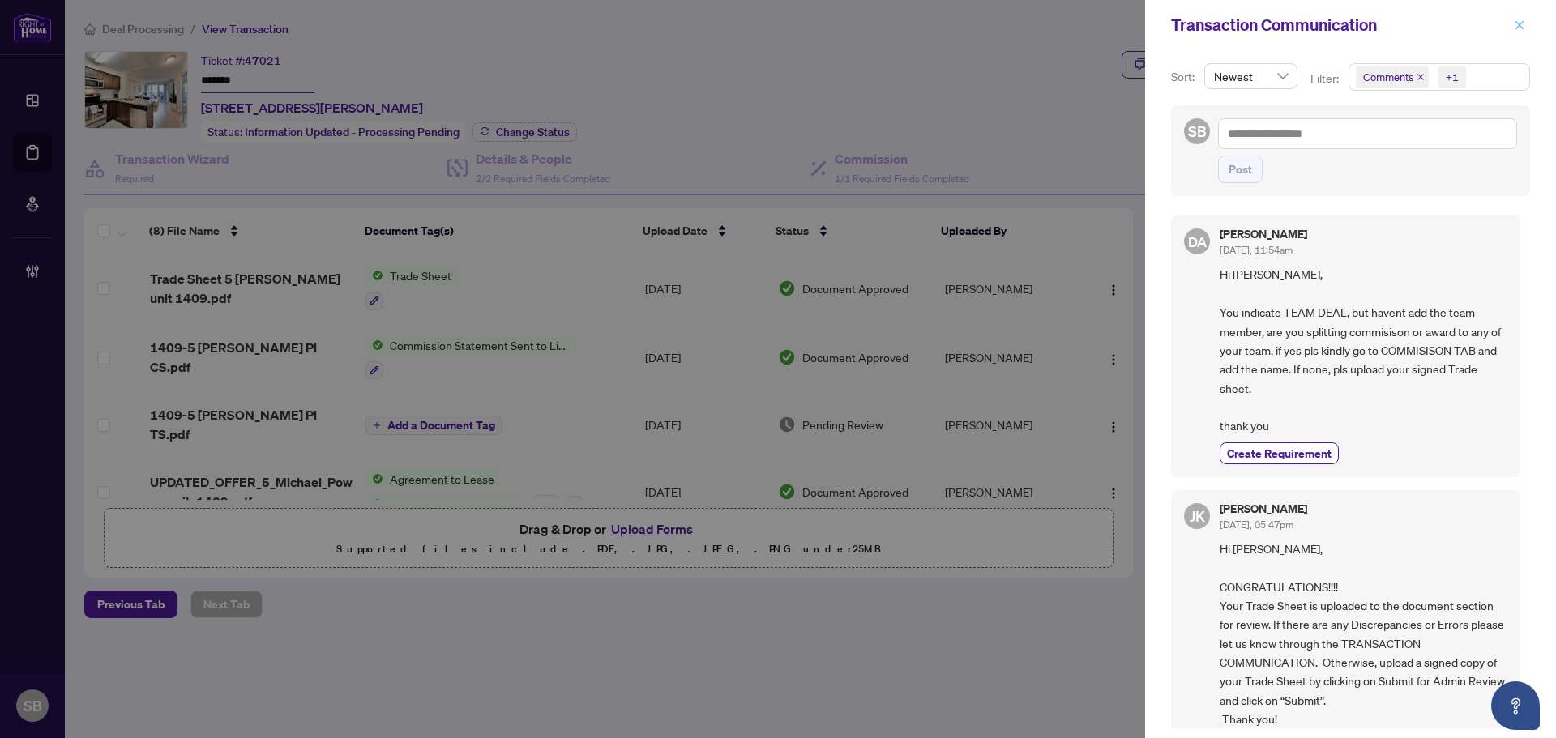
click at [1523, 25] on icon "close" at bounding box center [1519, 24] width 11 height 11
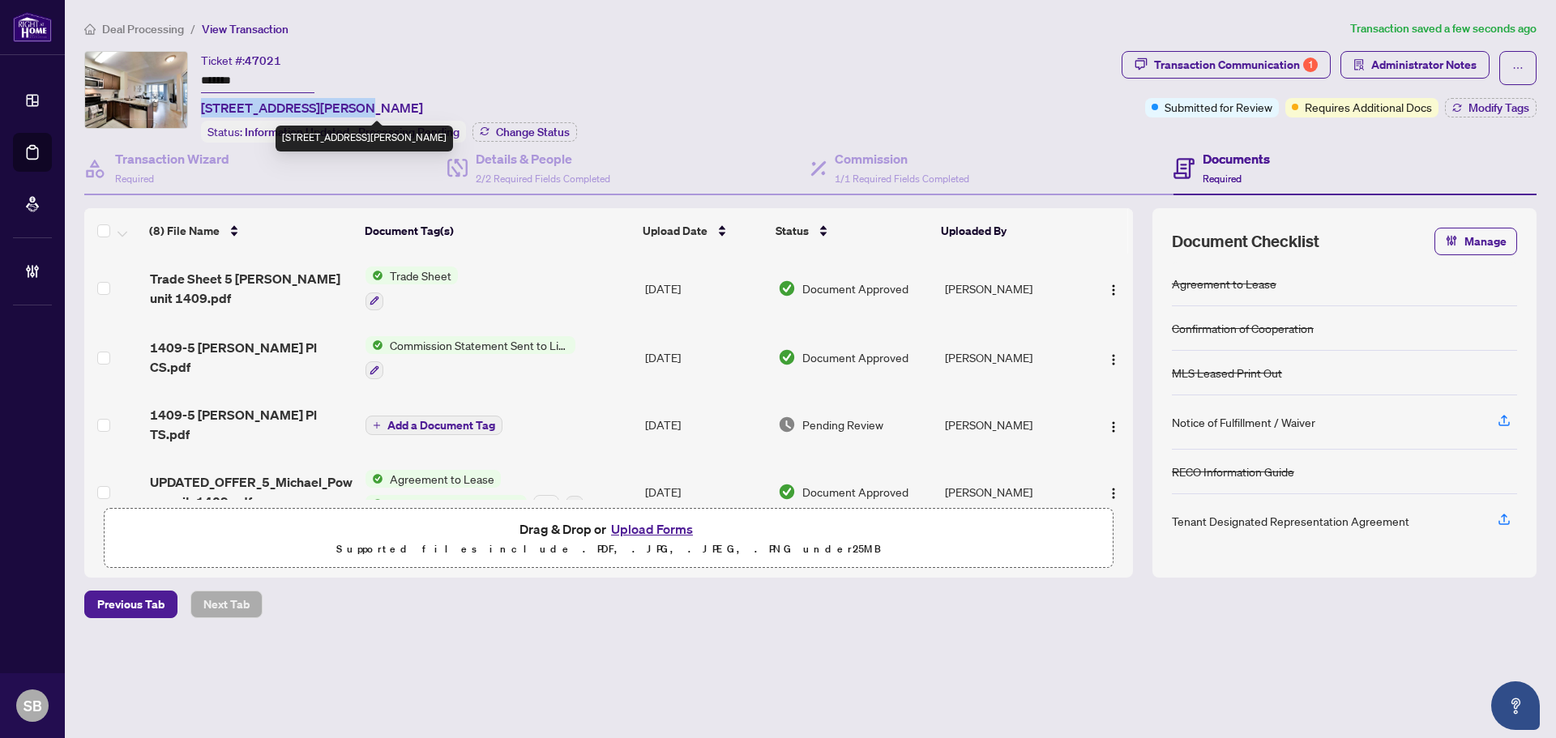
drag, startPoint x: 345, startPoint y: 106, endPoint x: 217, endPoint y: 106, distance: 128.0
click at [203, 105] on span "[STREET_ADDRESS][PERSON_NAME]" at bounding box center [312, 107] width 222 height 19
copy span "1409-5 [PERSON_NAME] Pl"
click at [164, 20] on li "Deal Processing" at bounding box center [134, 28] width 100 height 19
click at [148, 28] on span "Deal Processing" at bounding box center [143, 29] width 82 height 15
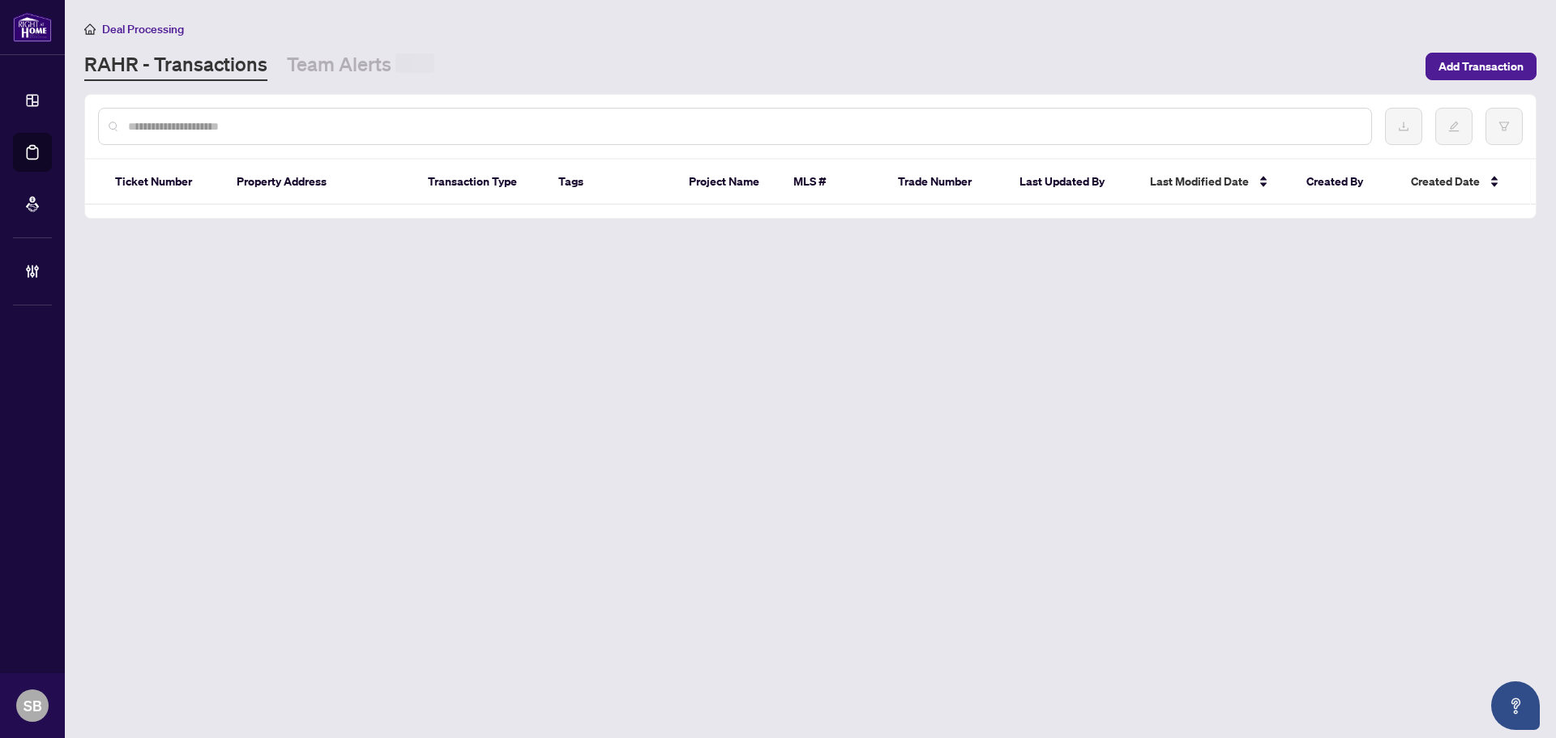
click at [312, 121] on div at bounding box center [735, 126] width 1274 height 37
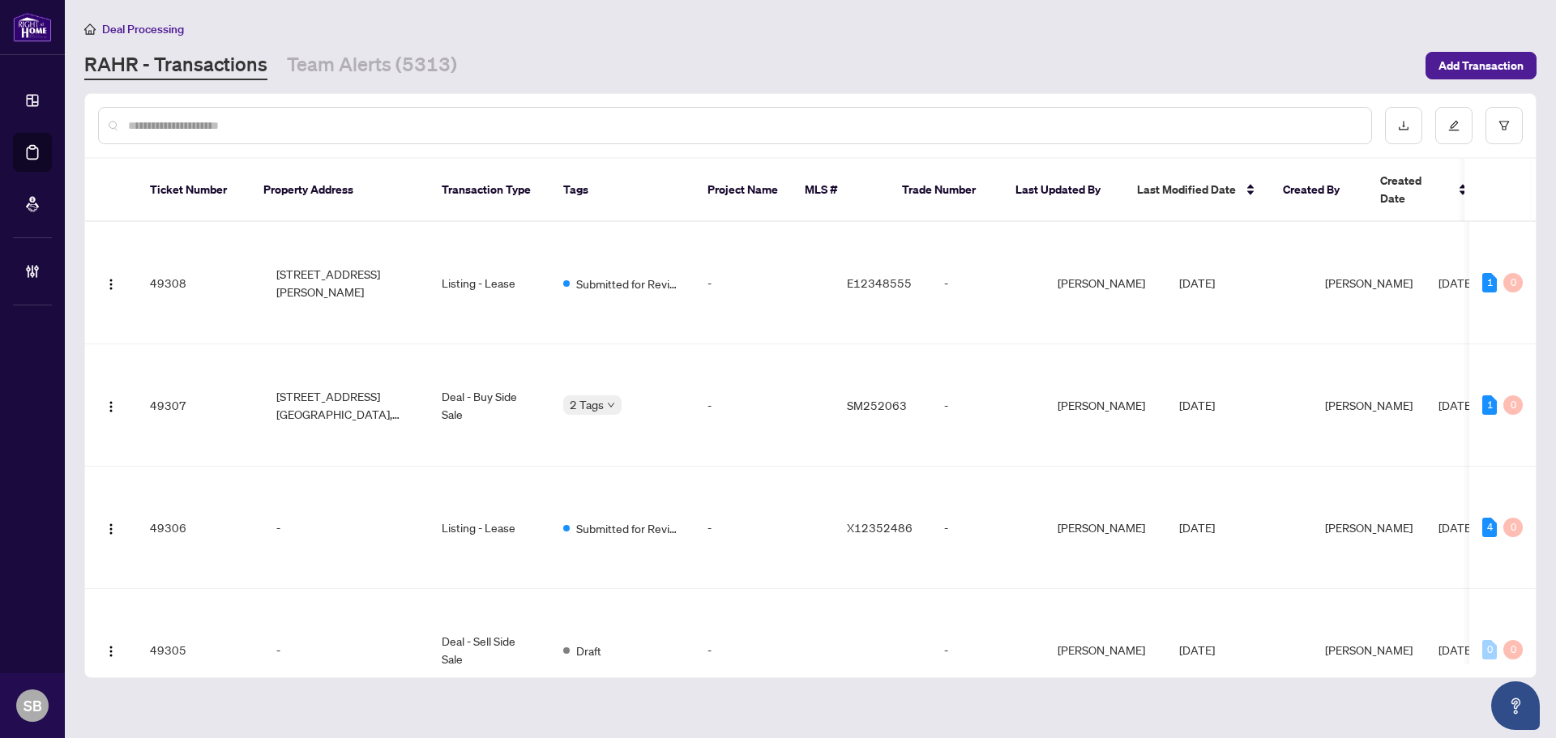
click at [312, 122] on input "text" at bounding box center [743, 126] width 1230 height 18
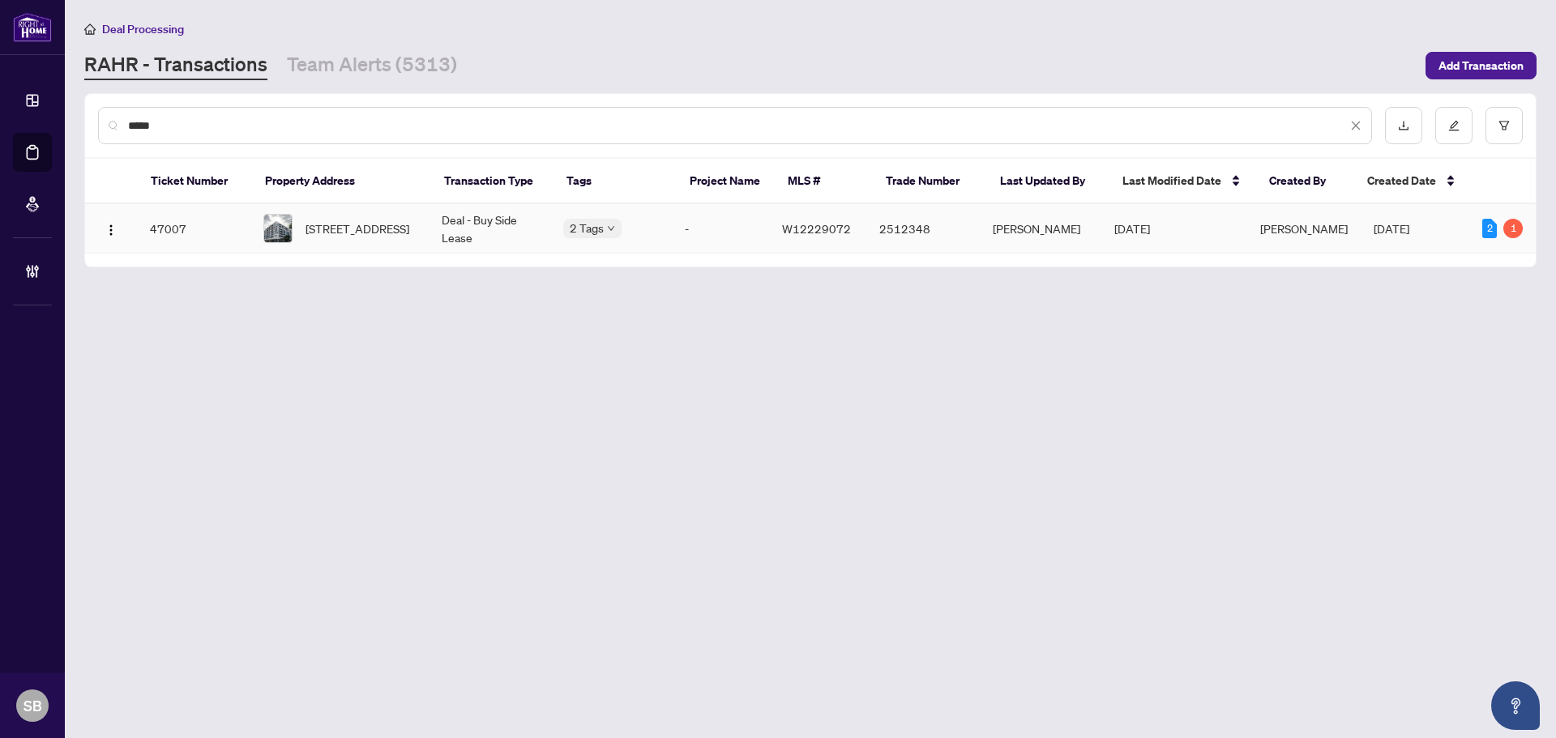
type input "*****"
click at [469, 226] on td "Deal - Buy Side Lease" at bounding box center [490, 228] width 122 height 49
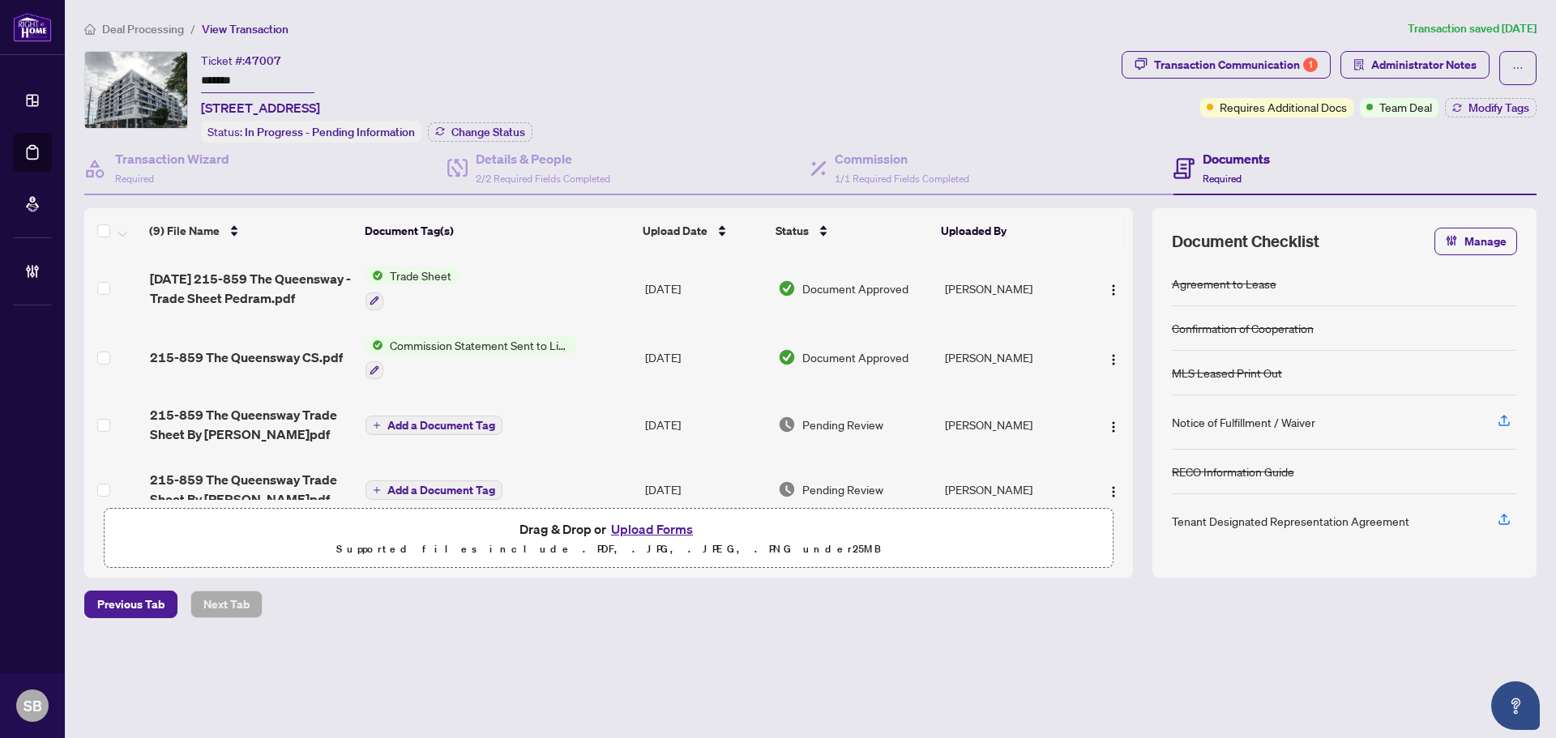
click at [1225, 47] on div "Deal Processing / View Transaction Transaction saved [DATE] Ticket #: 47007 ***…" at bounding box center [810, 347] width 1465 height 656
click at [1228, 61] on div "Transaction Communication 1" at bounding box center [1236, 65] width 164 height 26
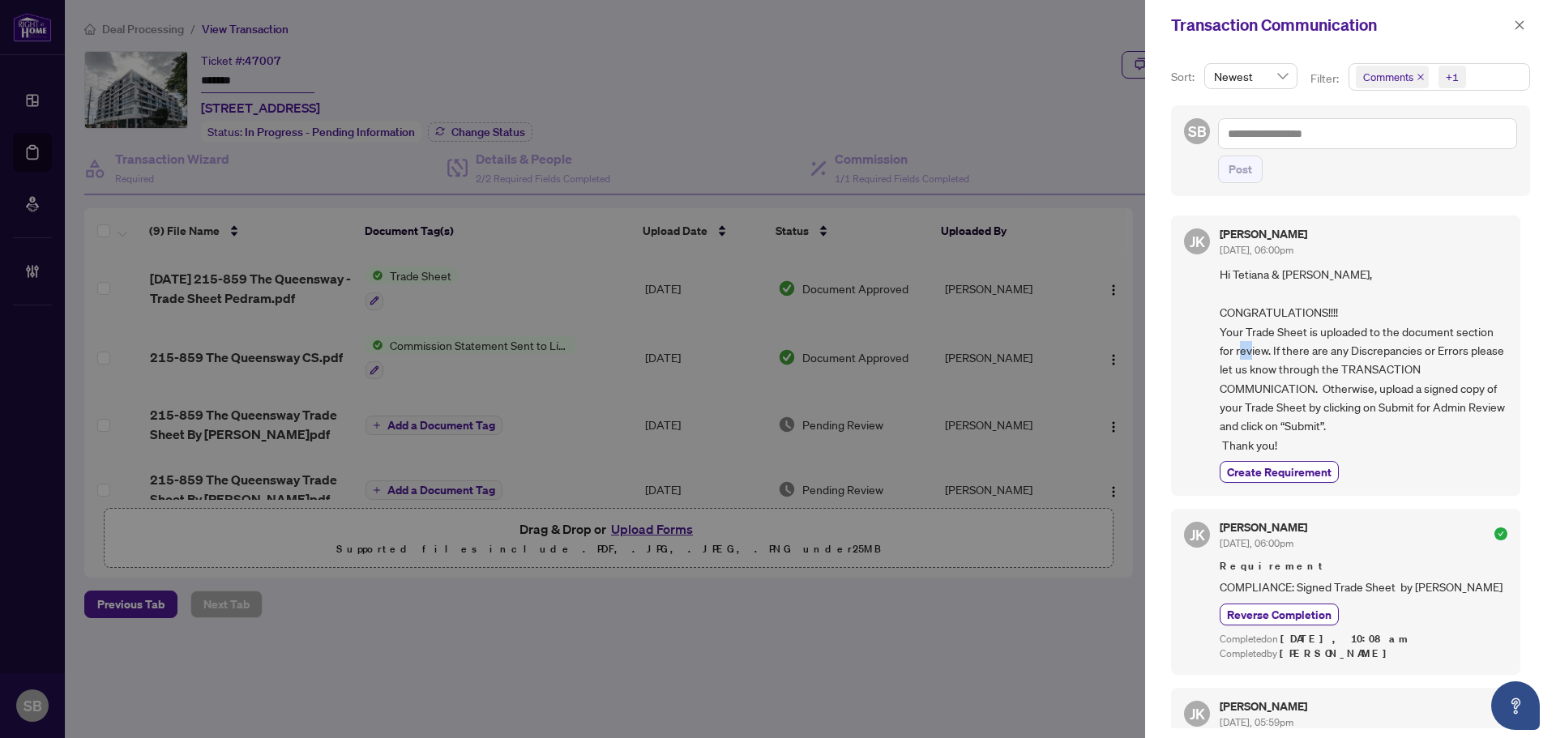
drag, startPoint x: 1279, startPoint y: 353, endPoint x: 1294, endPoint y: 353, distance: 14.6
click at [1288, 353] on span "Hi Tetiana & [PERSON_NAME], CONGRATULATIONS!!!! Your Trade Sheet is uploaded to…" at bounding box center [1363, 360] width 288 height 190
click at [1355, 363] on span "Hi Tetiana & [PERSON_NAME], CONGRATULATIONS!!!! Your Trade Sheet is uploaded to…" at bounding box center [1363, 360] width 288 height 190
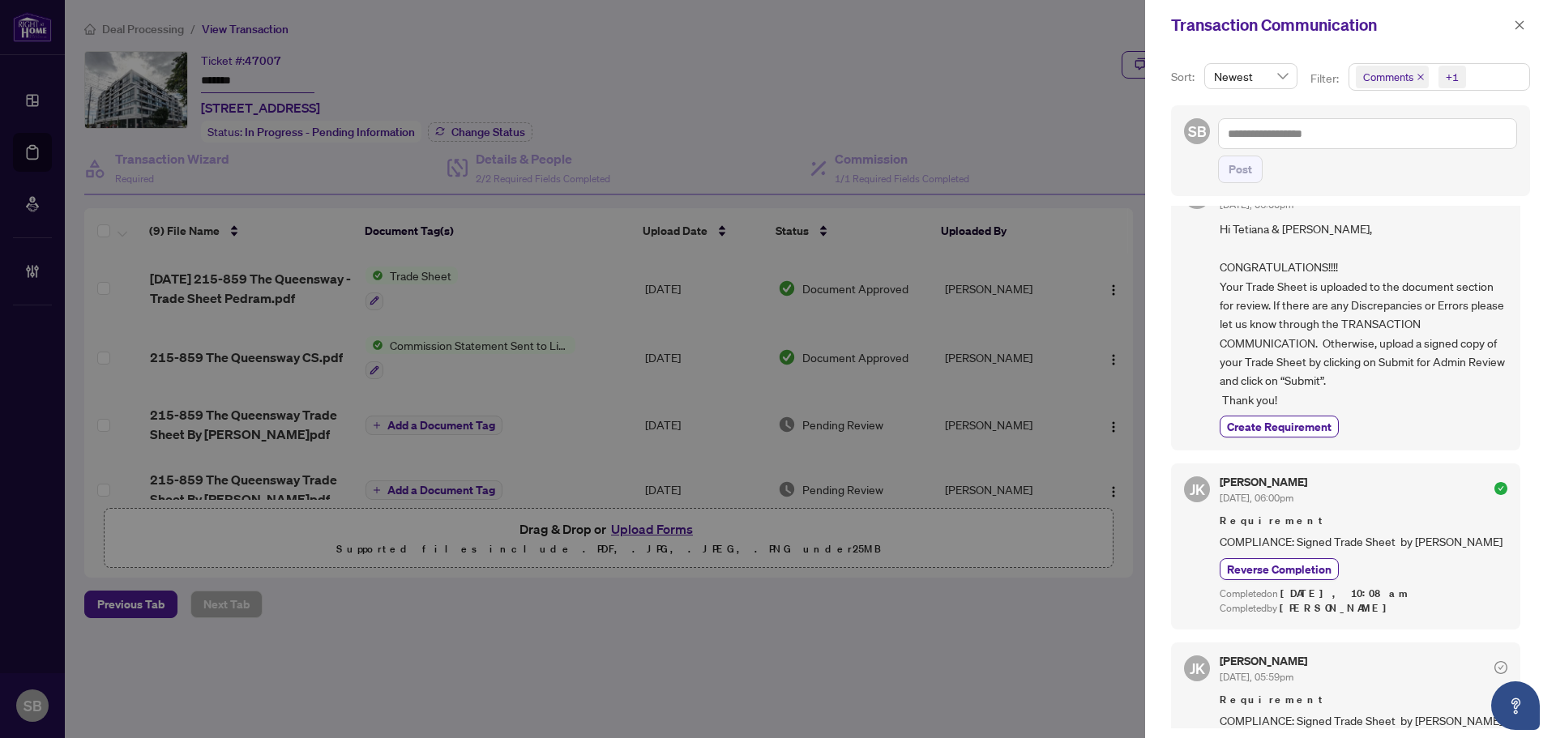
scroll to position [88, 0]
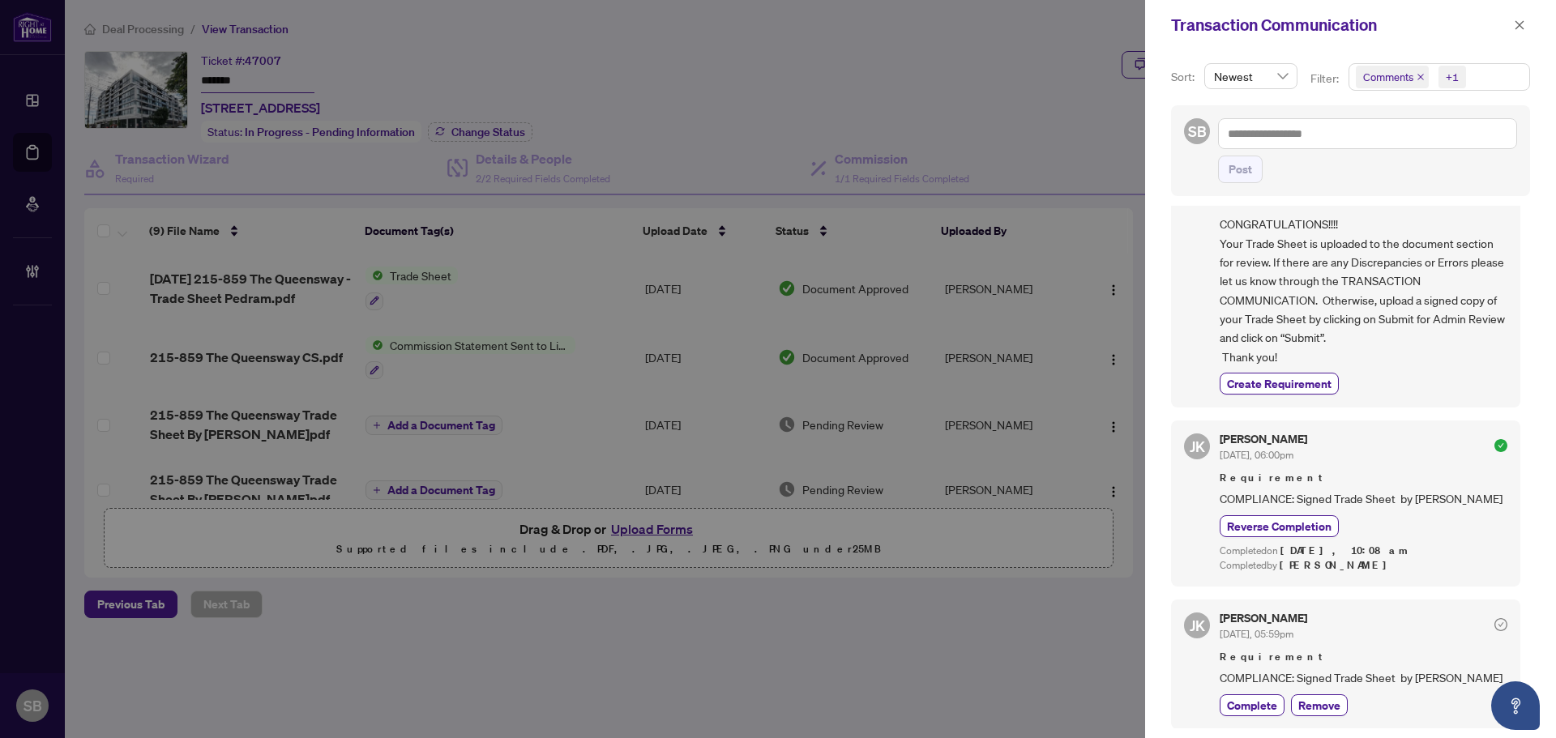
click at [1527, 12] on div "Transaction Communication" at bounding box center [1350, 25] width 411 height 50
click at [1526, 28] on button "button" at bounding box center [1519, 24] width 21 height 19
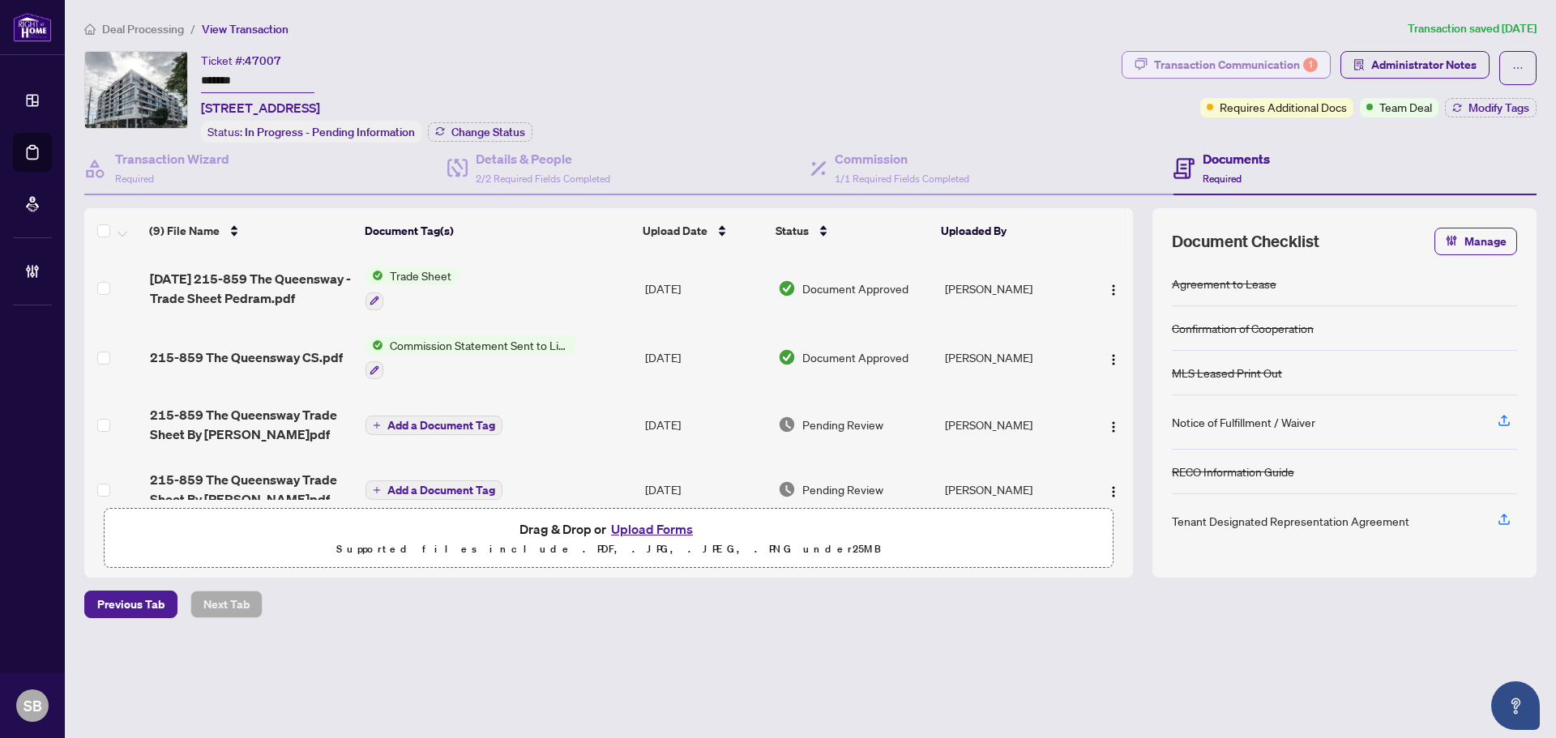
click at [1285, 60] on div "Transaction Communication 1" at bounding box center [1236, 65] width 164 height 26
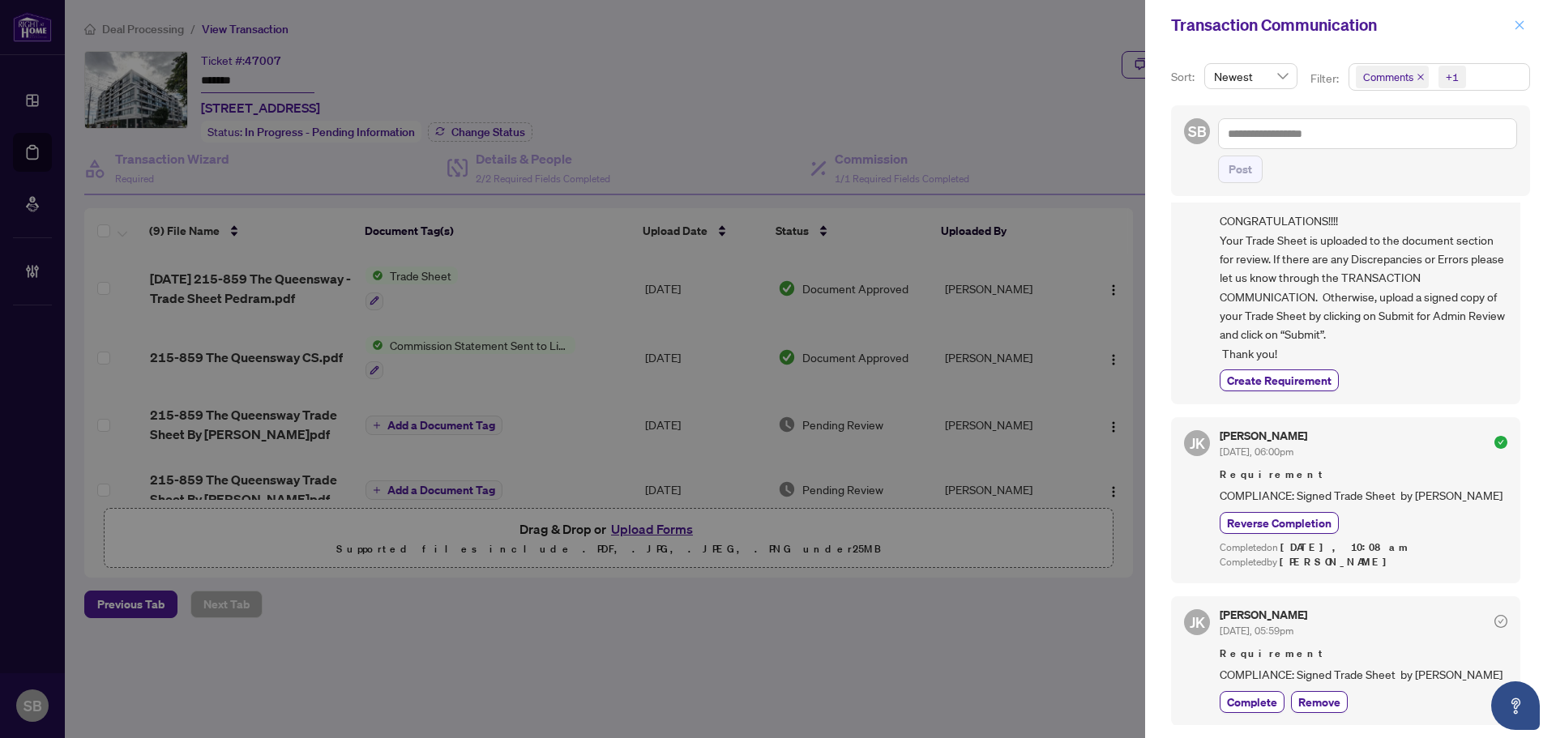
click at [1528, 28] on button "button" at bounding box center [1519, 24] width 21 height 19
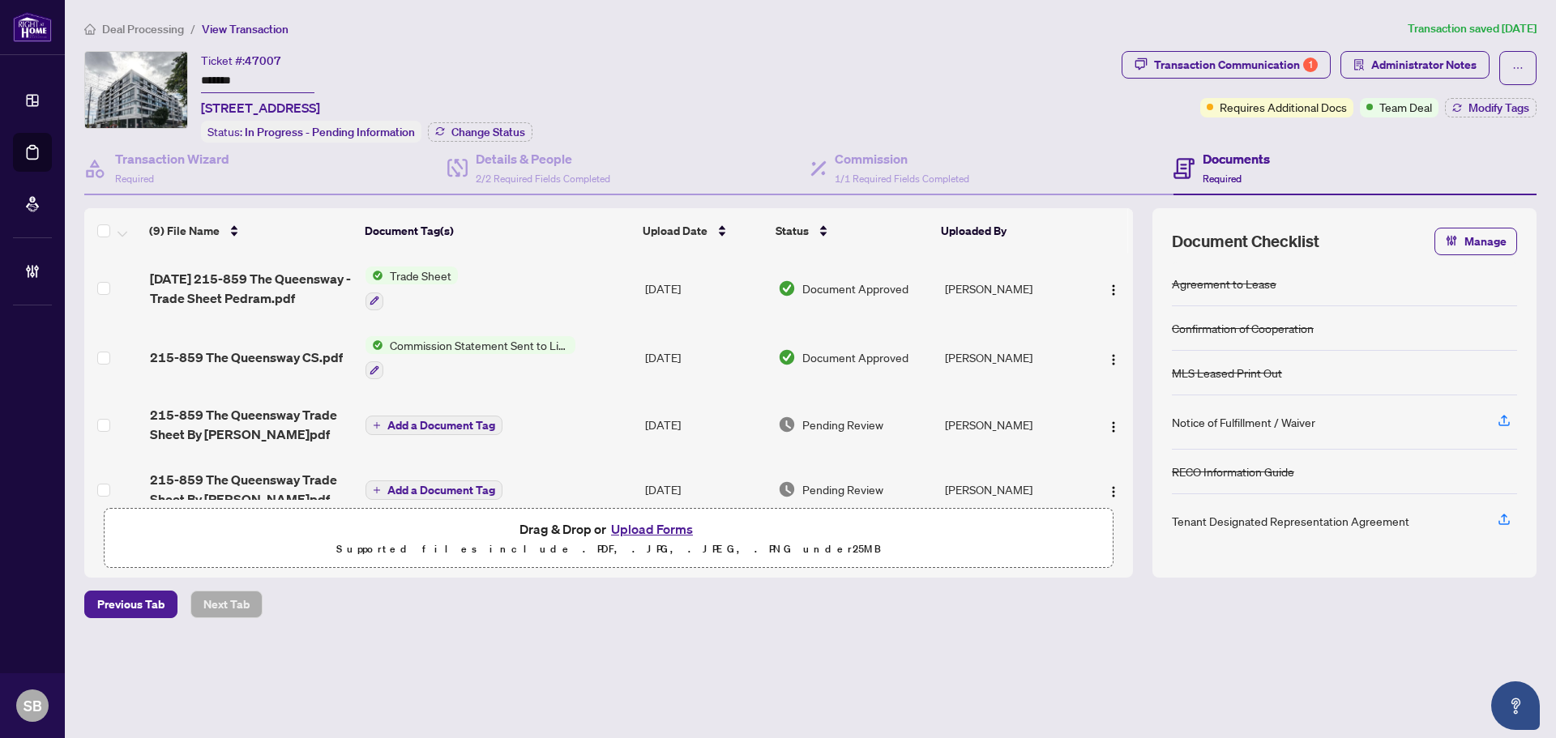
click at [594, 416] on td "Add a Document Tag" at bounding box center [499, 424] width 280 height 65
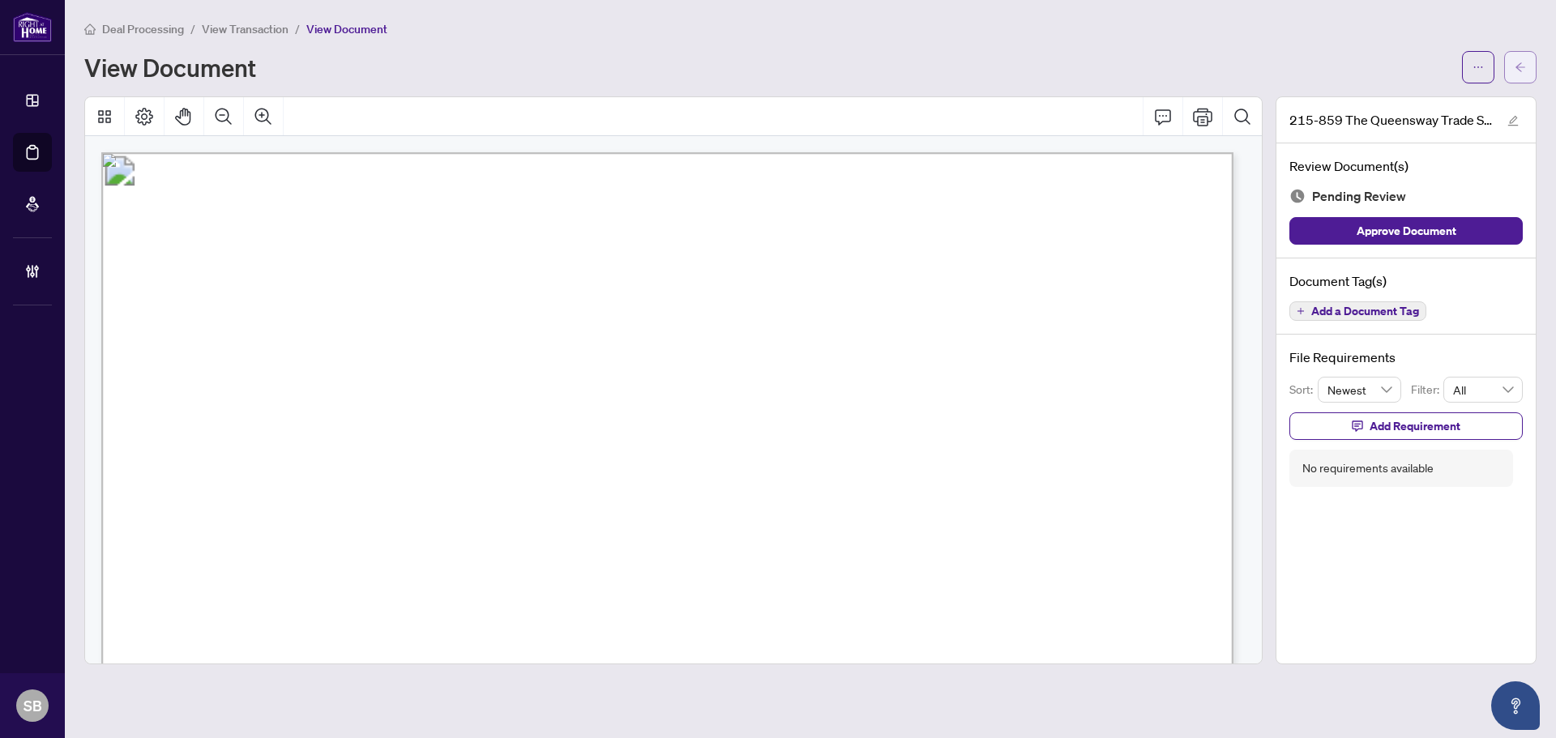
click at [1512, 72] on button "button" at bounding box center [1520, 67] width 32 height 32
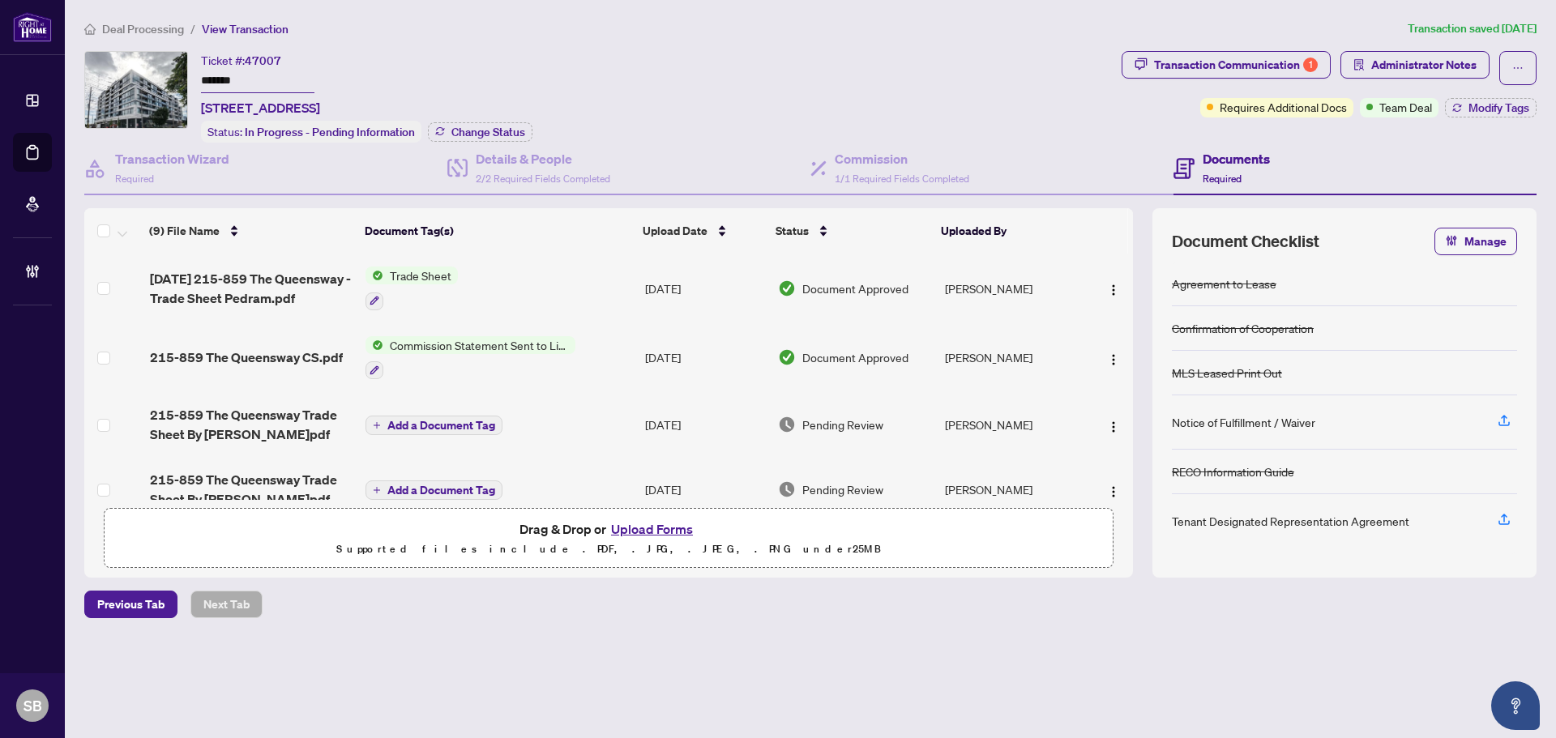
click at [554, 289] on td "Trade Sheet" at bounding box center [499, 289] width 280 height 70
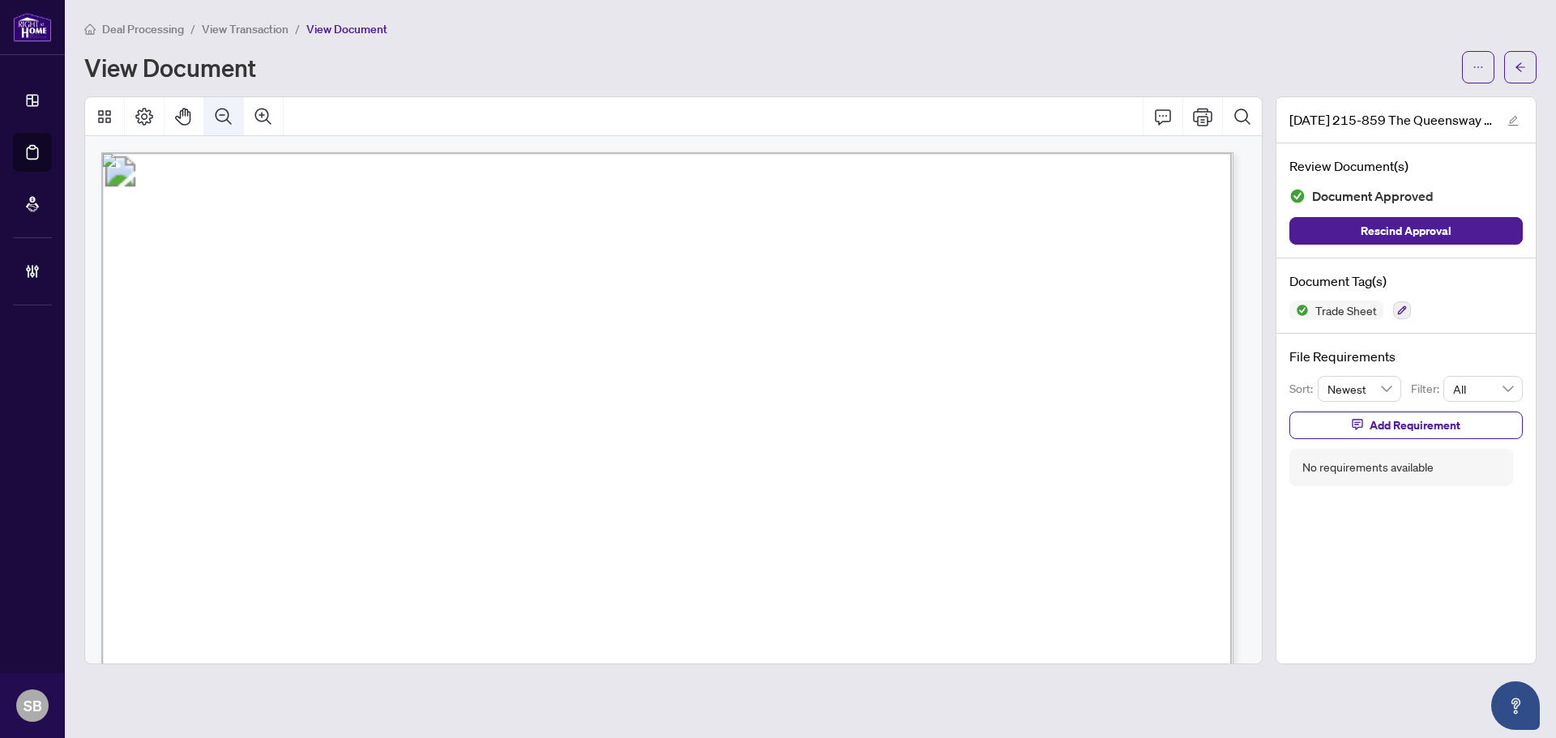
click at [221, 115] on icon "Zoom Out" at bounding box center [223, 116] width 19 height 19
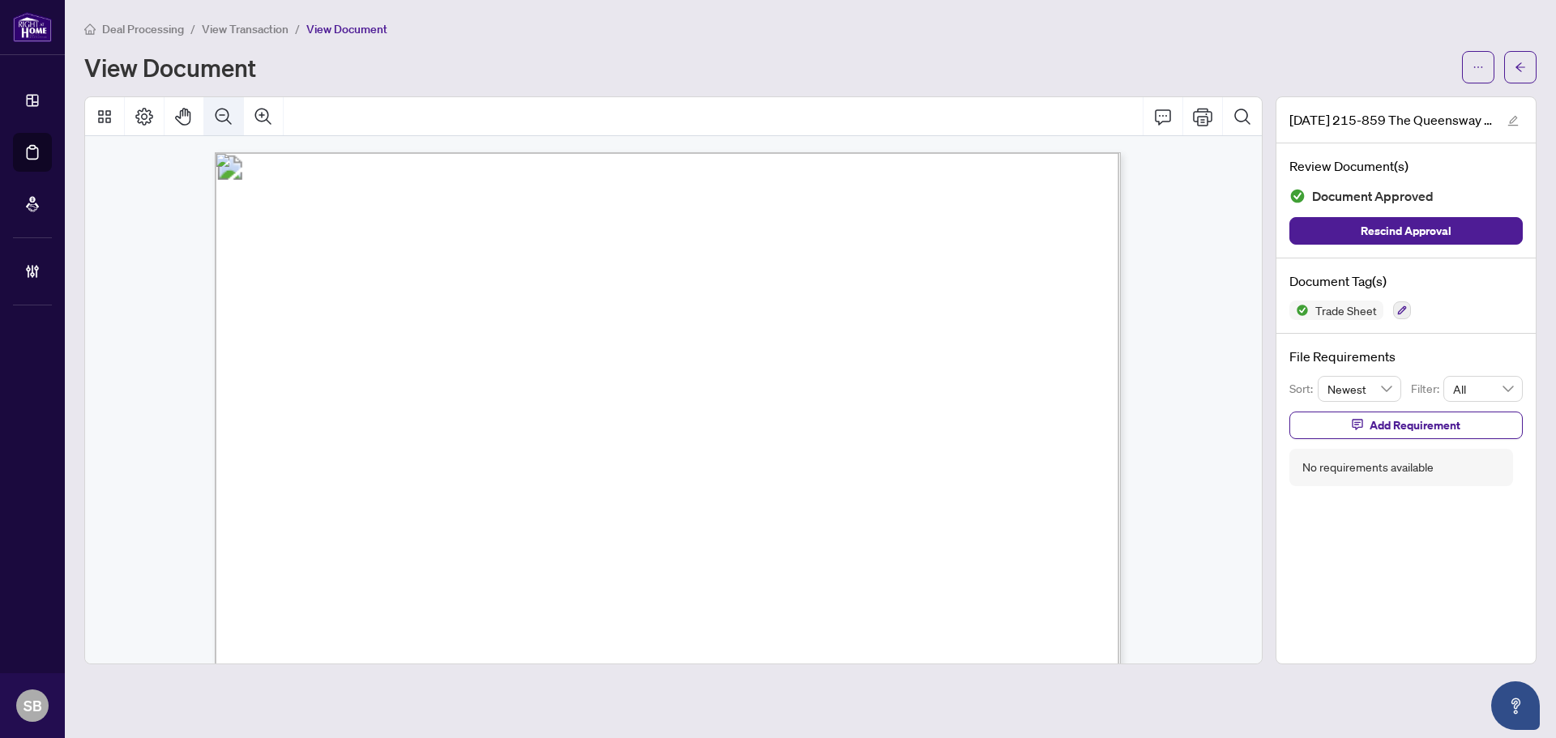
click at [221, 114] on icon "Zoom Out" at bounding box center [224, 116] width 16 height 16
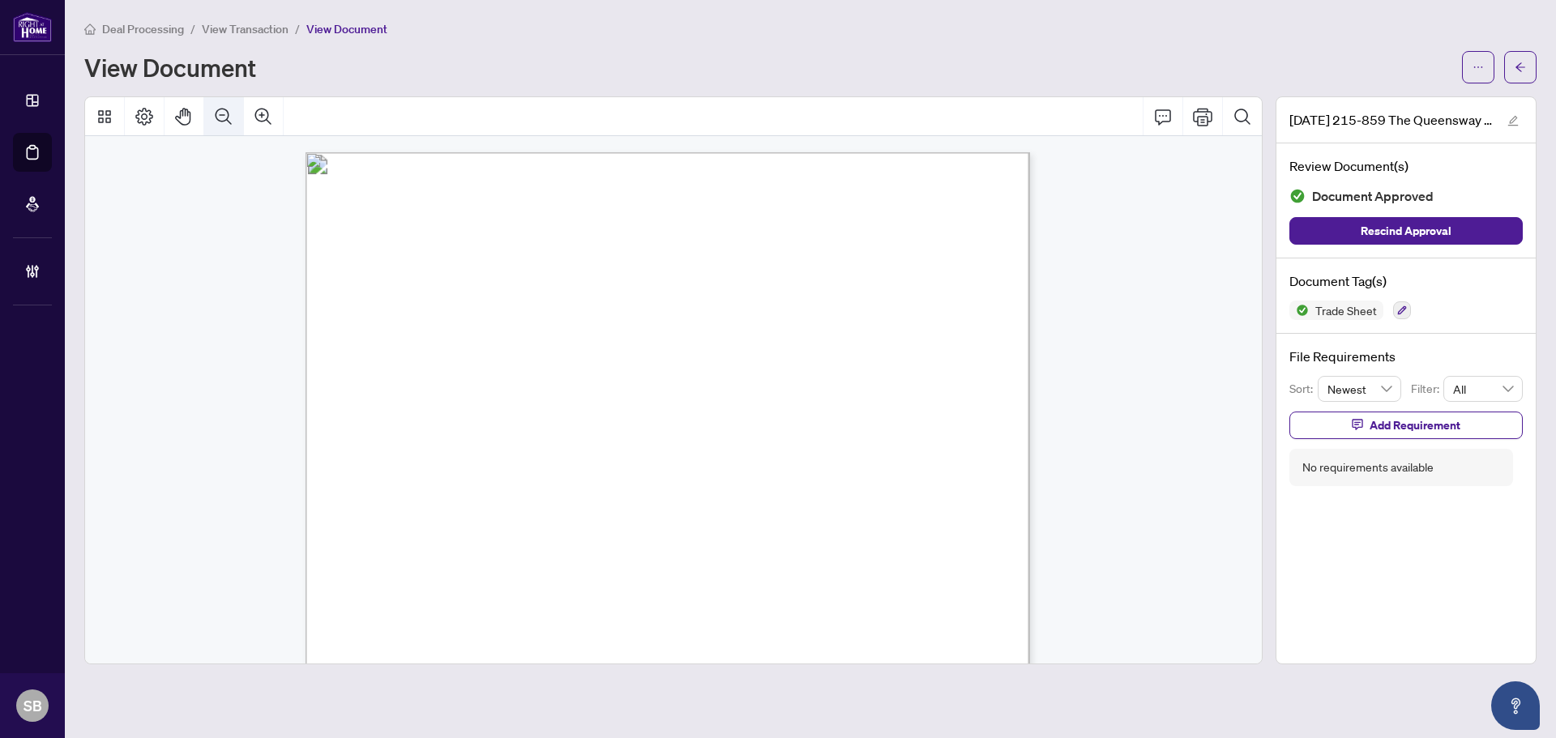
click at [221, 113] on icon "Zoom Out" at bounding box center [224, 116] width 16 height 16
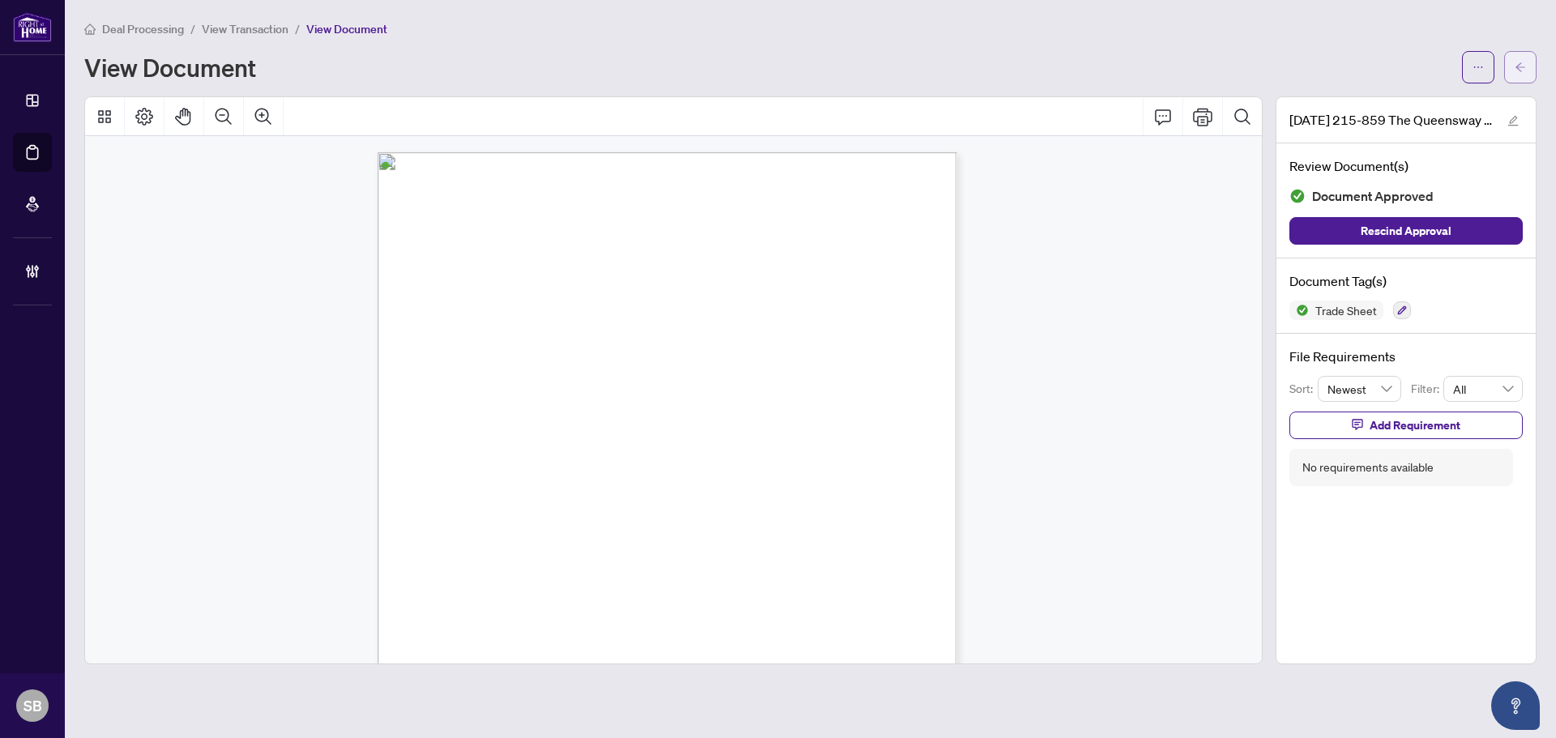
click at [1518, 75] on span "button" at bounding box center [1519, 67] width 11 height 26
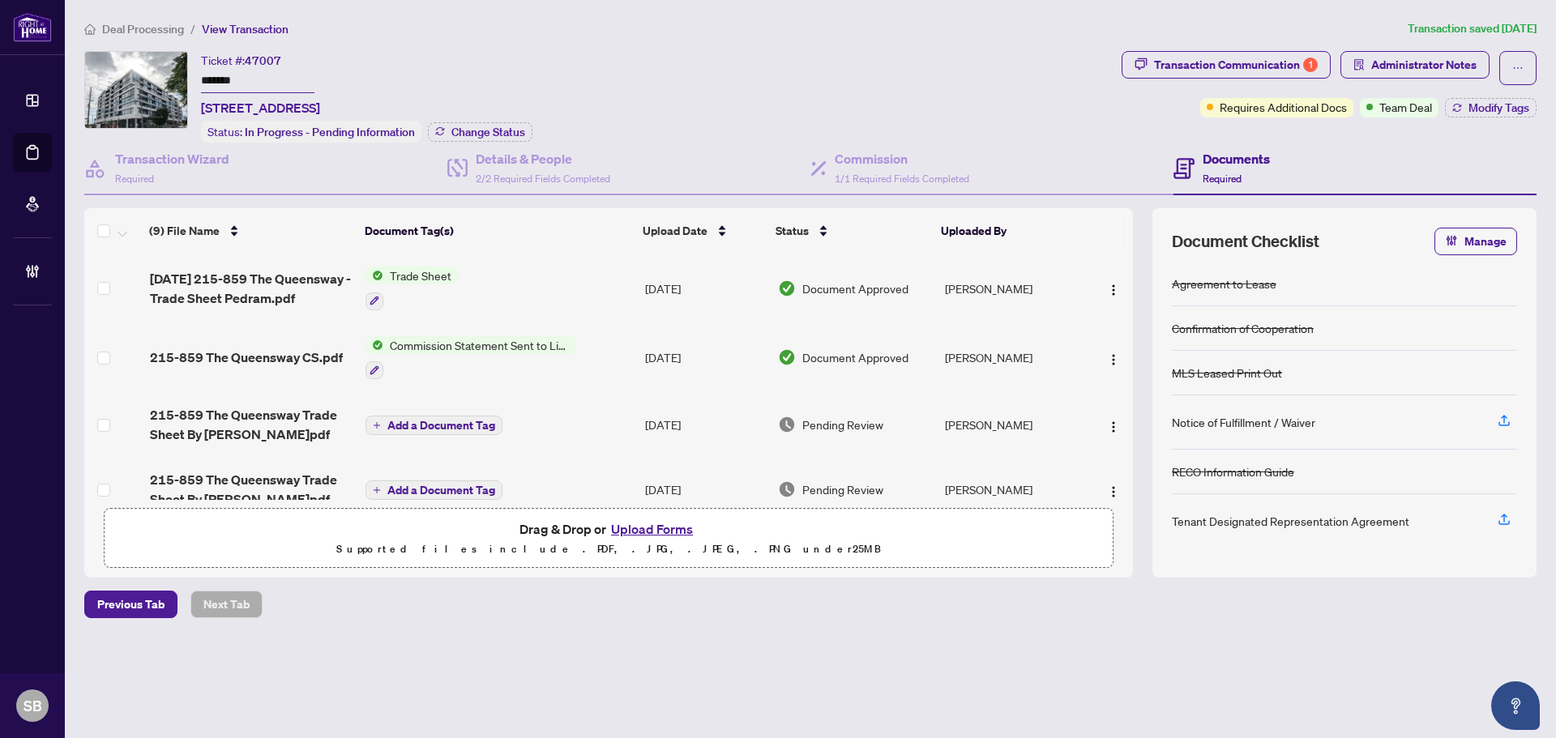
click at [529, 279] on td "Trade Sheet" at bounding box center [499, 289] width 280 height 70
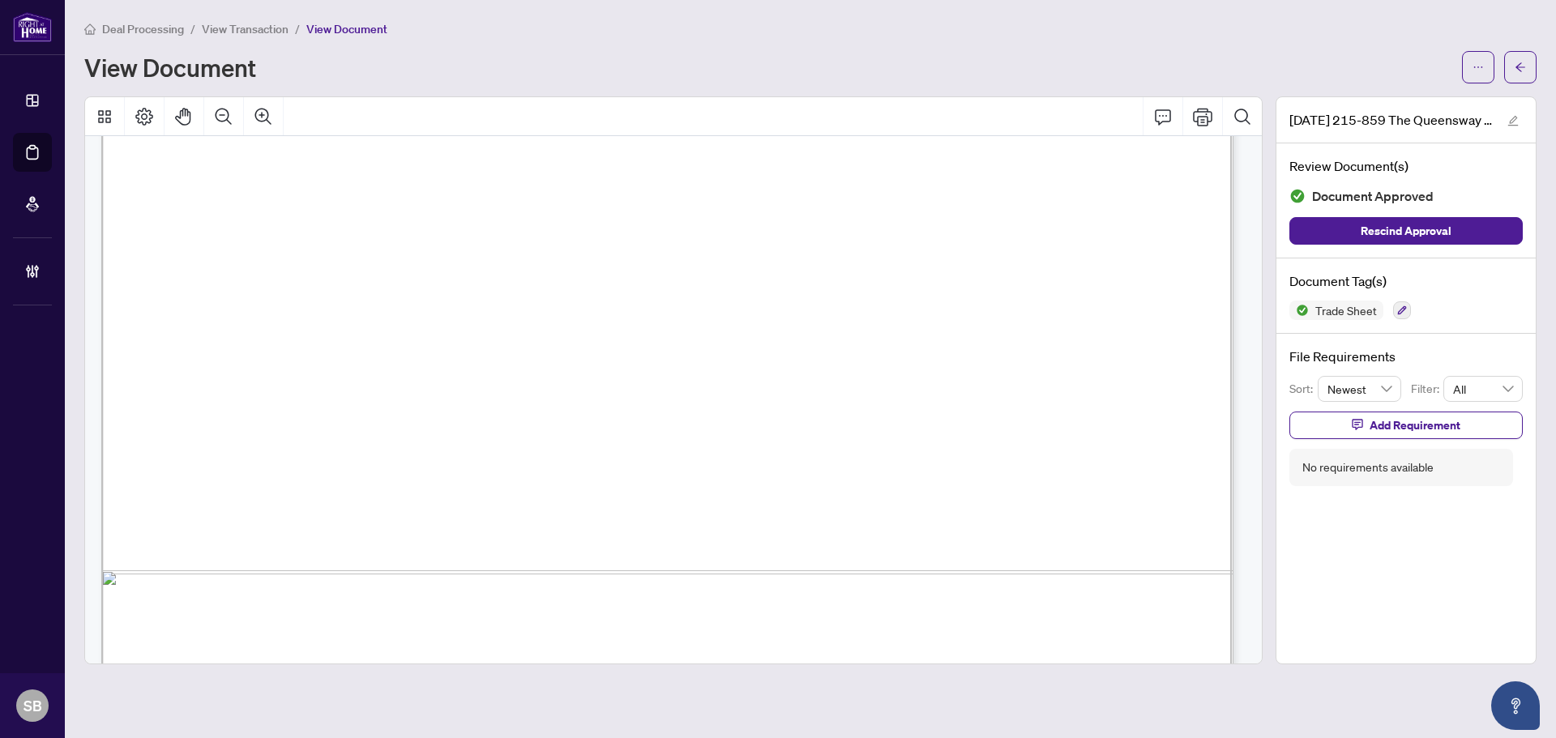
scroll to position [656, 0]
click at [1521, 64] on icon "arrow-left" at bounding box center [1519, 67] width 11 height 11
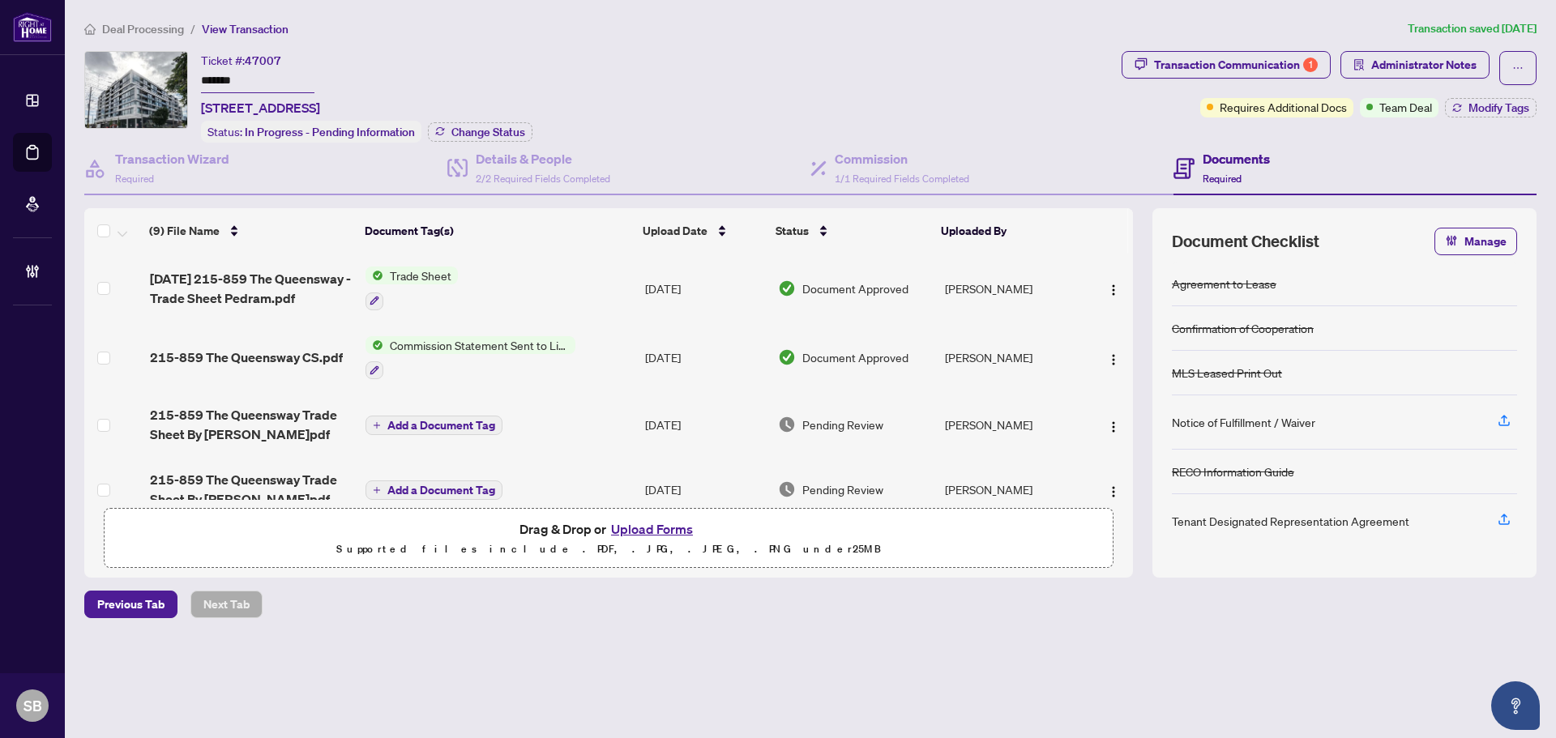
drag, startPoint x: 346, startPoint y: 110, endPoint x: 199, endPoint y: 112, distance: 147.5
click at [199, 112] on div "Ticket #: 47007 ******* [STREET_ADDRESS] Status: In Progress - Pending Informat…" at bounding box center [599, 97] width 1031 height 92
copy span "[STREET_ADDRESS]"
click at [497, 176] on span "2/2 Required Fields Completed" at bounding box center [543, 179] width 135 height 12
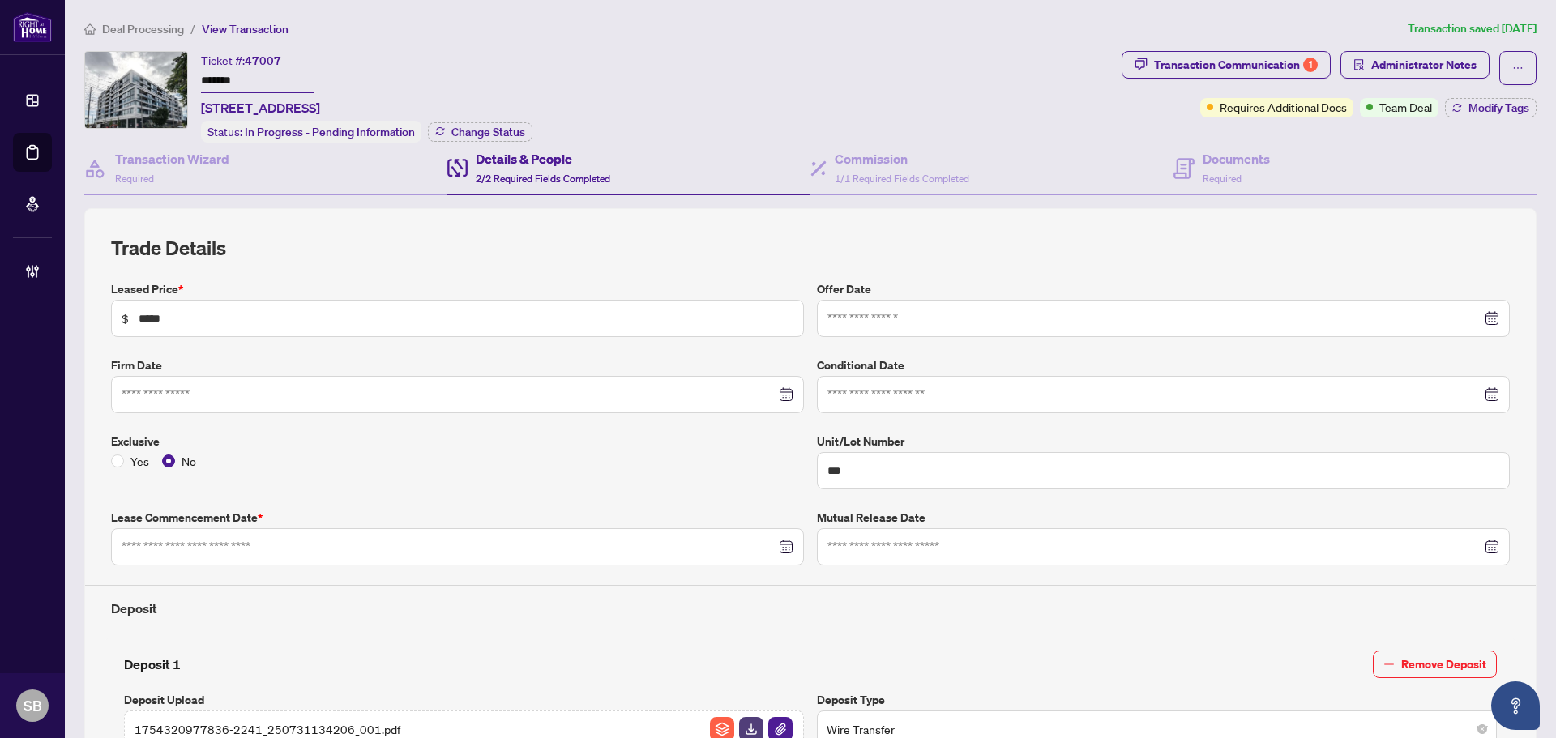
type input "**********"
drag, startPoint x: 121, startPoint y: 31, endPoint x: 245, endPoint y: 92, distance: 138.4
click at [121, 31] on span "Deal Processing" at bounding box center [143, 29] width 82 height 15
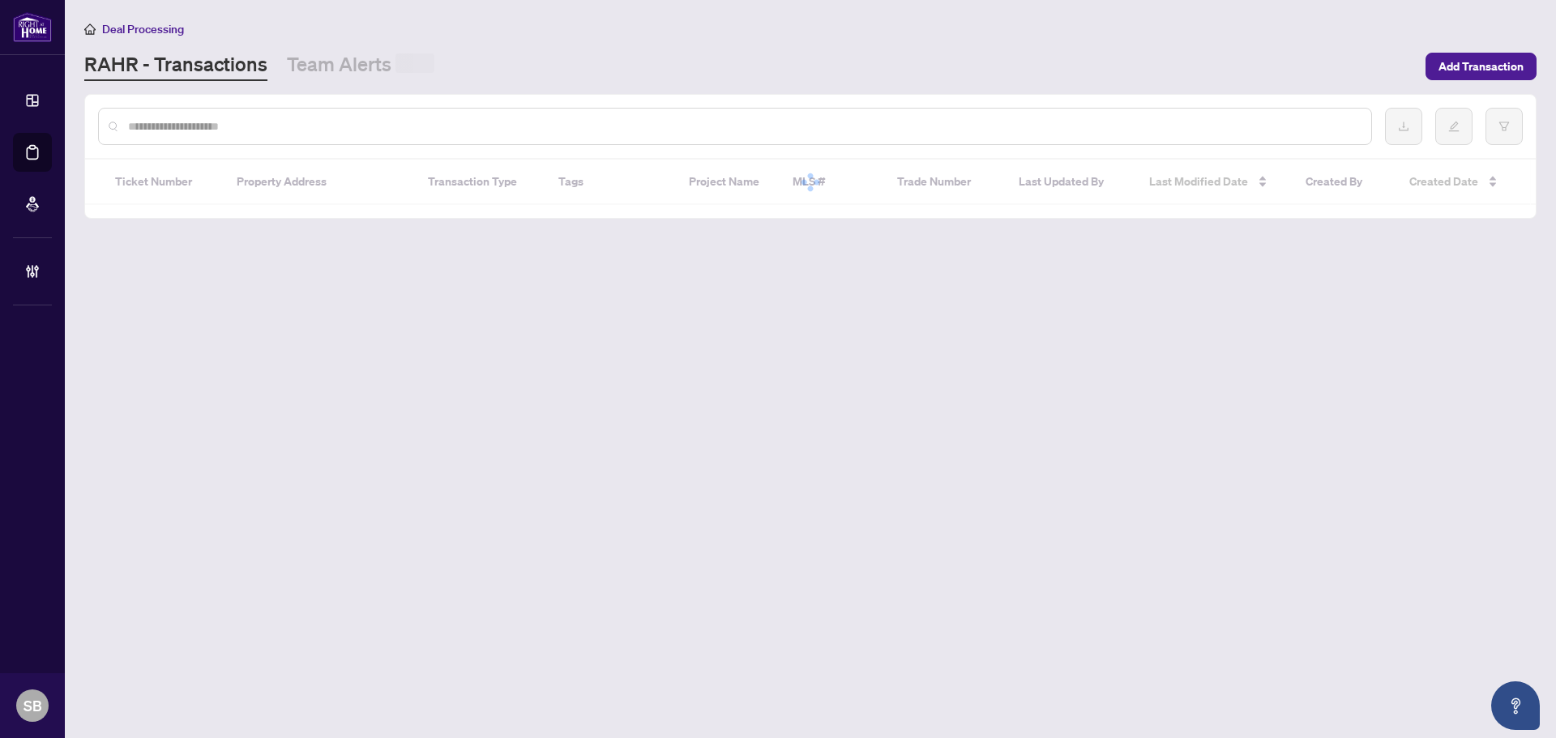
click at [260, 123] on input "text" at bounding box center [743, 126] width 1230 height 18
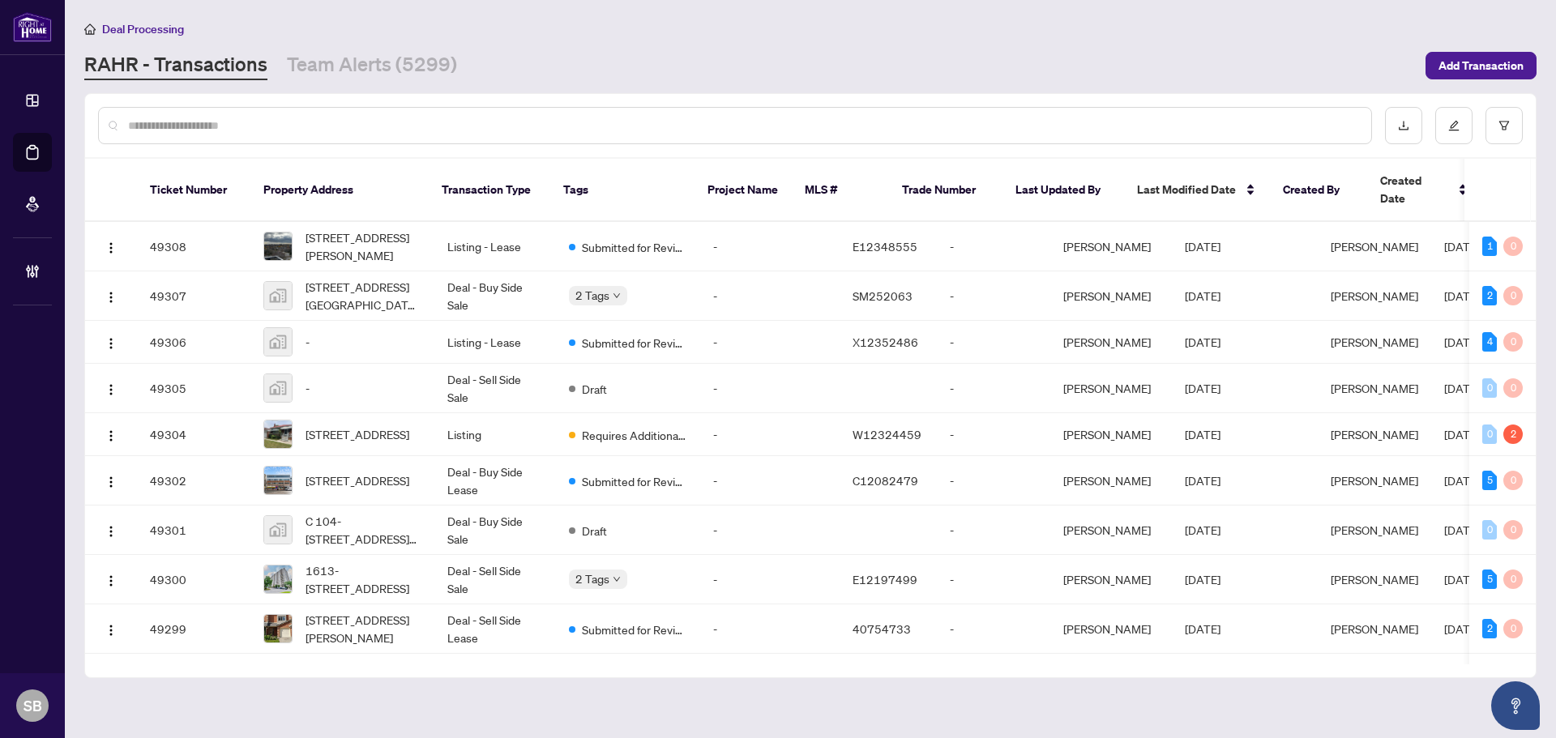
paste input "*****"
type input "*****"
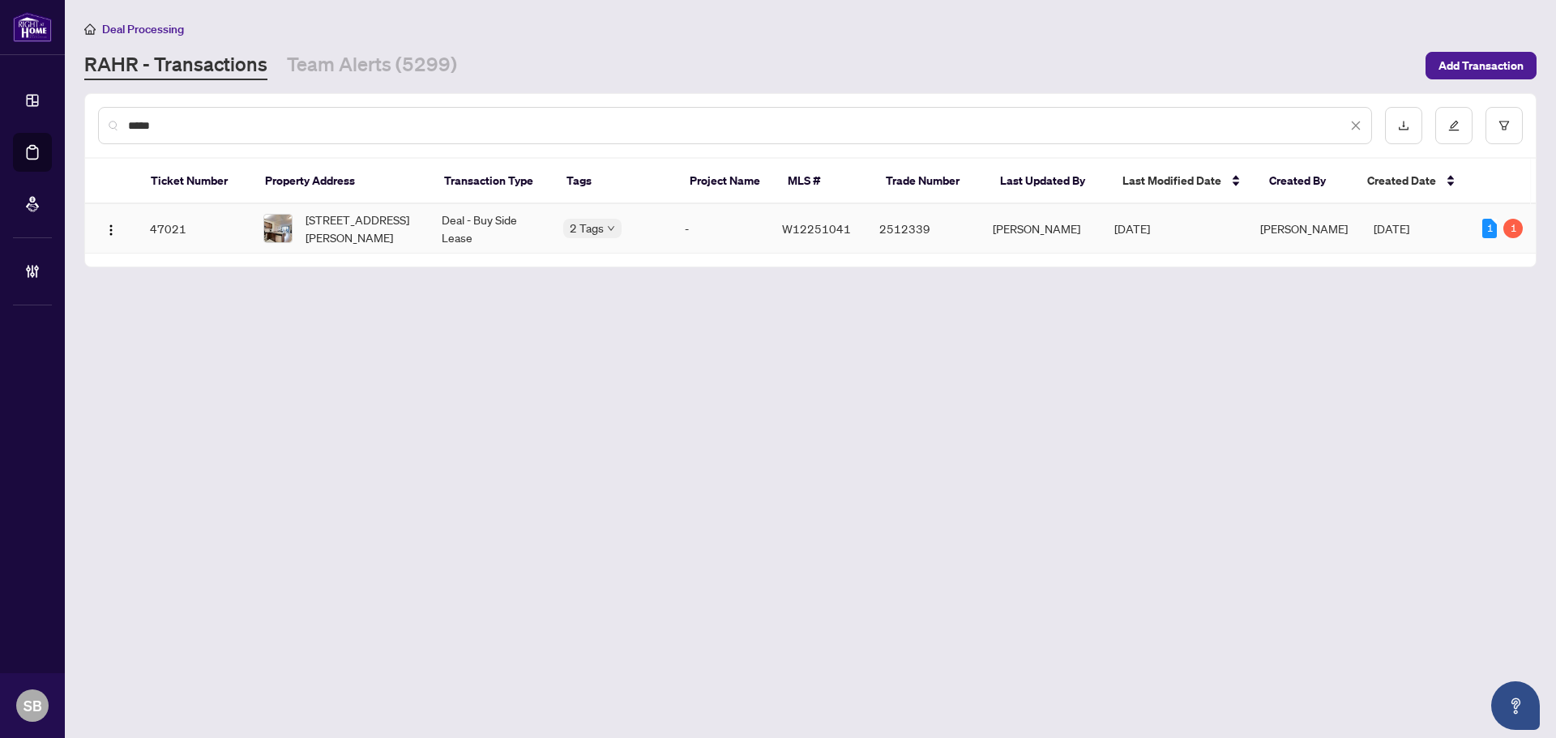
click at [431, 235] on td "Deal - Buy Side Lease" at bounding box center [490, 228] width 122 height 49
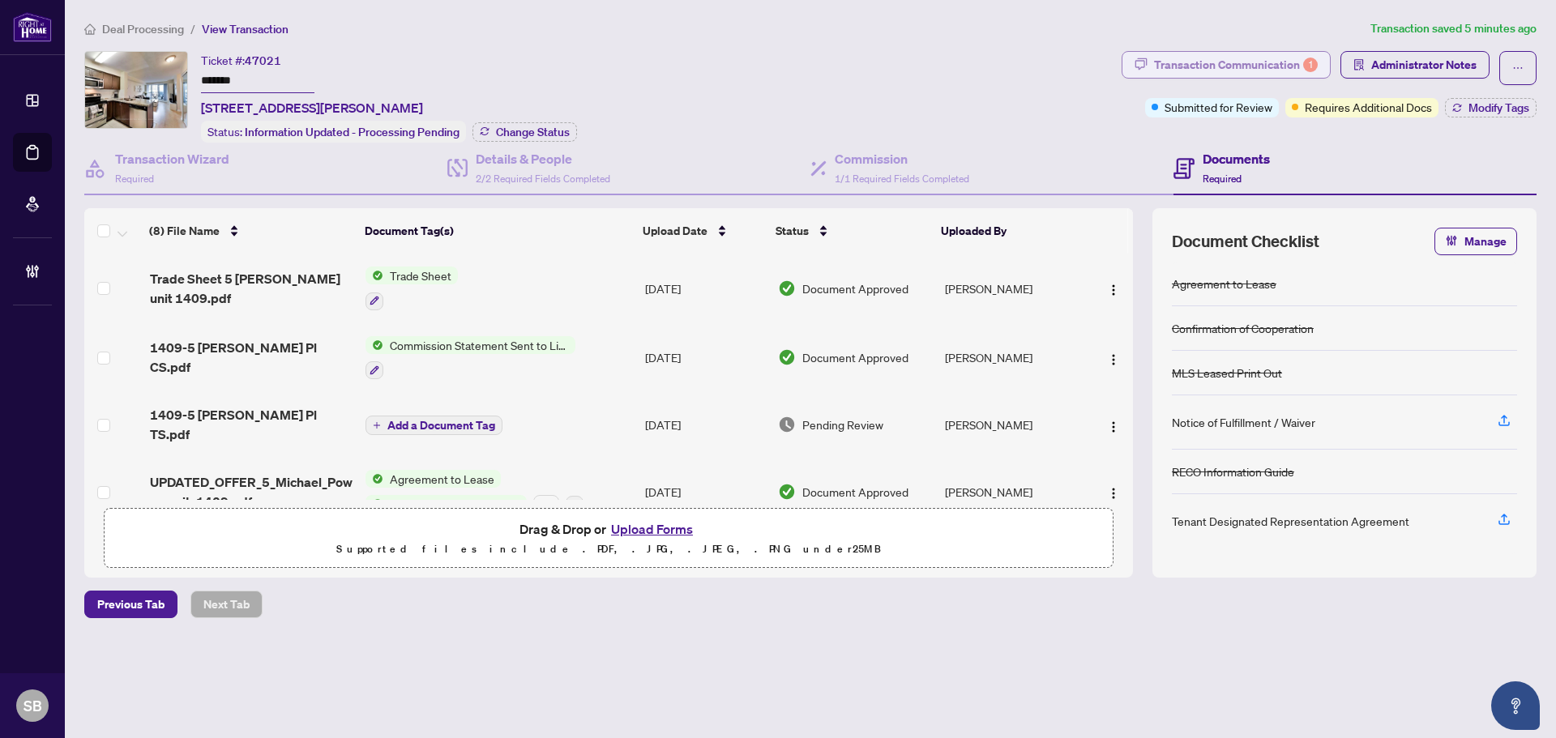
click at [1237, 54] on div "Transaction Communication 1" at bounding box center [1236, 65] width 164 height 26
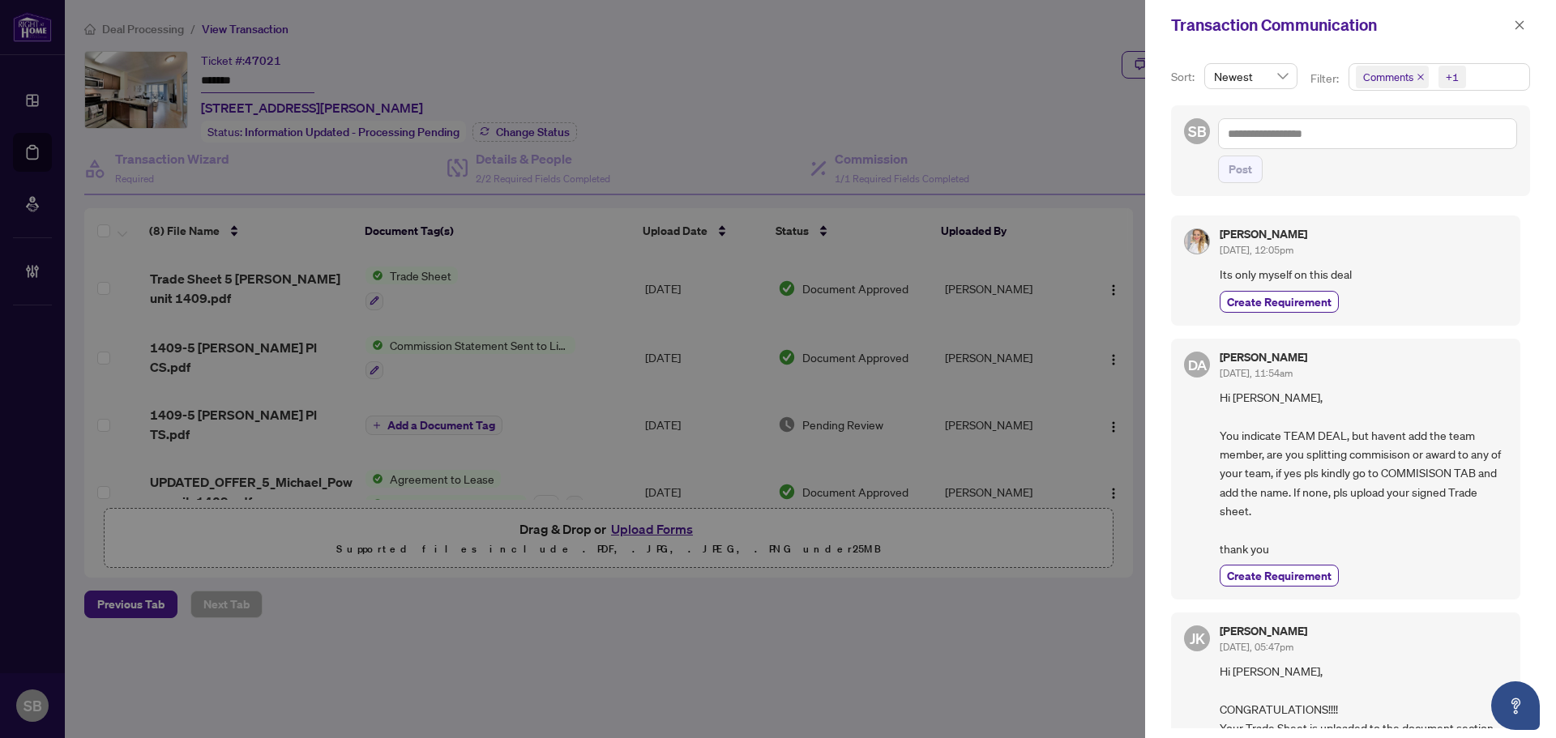
click at [1531, 26] on div "Transaction Communication" at bounding box center [1350, 25] width 411 height 50
drag, startPoint x: 1533, startPoint y: 41, endPoint x: 1523, endPoint y: 31, distance: 14.3
click at [1531, 40] on div "Transaction Communication" at bounding box center [1350, 25] width 411 height 50
click at [1523, 29] on icon "close" at bounding box center [1519, 24] width 9 height 9
